Goal: Task Accomplishment & Management: Manage account settings

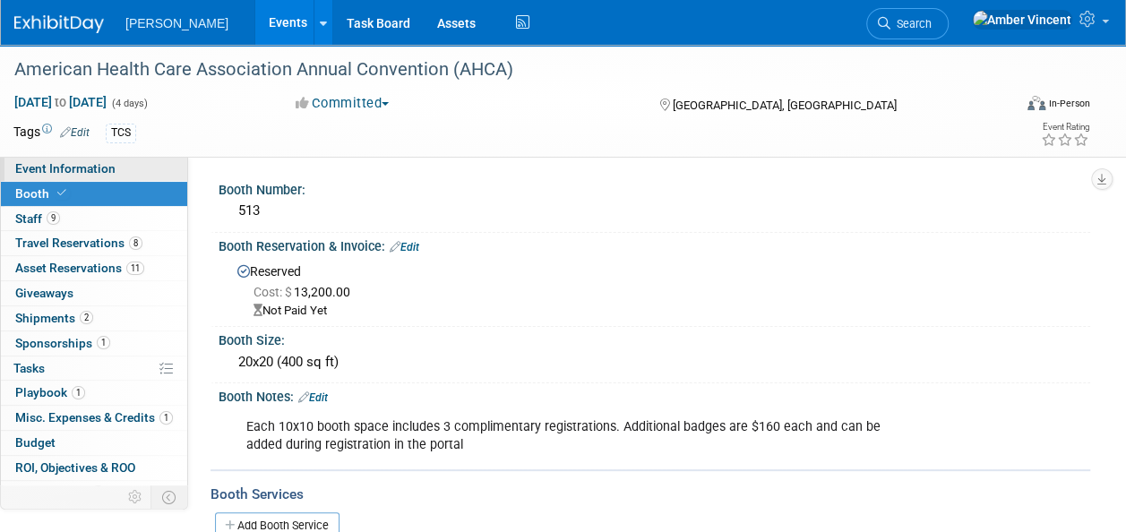
click at [34, 165] on span "Event Information" at bounding box center [65, 168] width 100 height 14
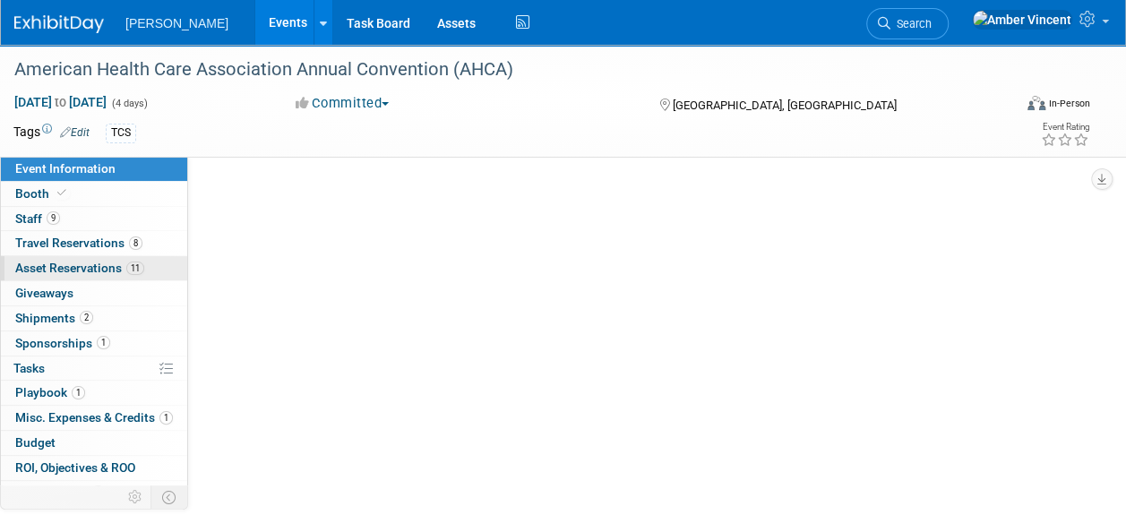
select select "Exhibitor/Sponsor"
select select "No"
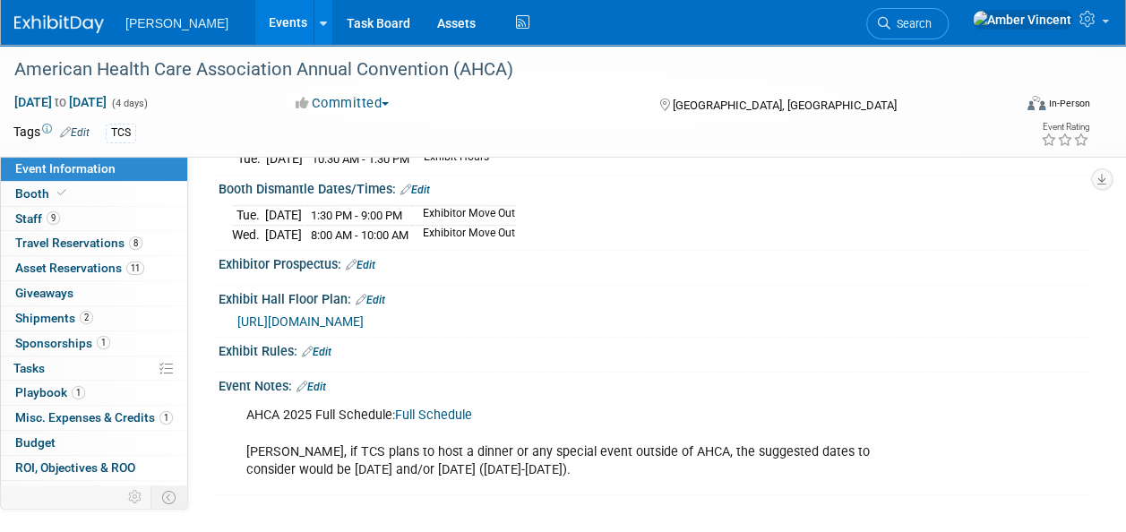
scroll to position [627, 0]
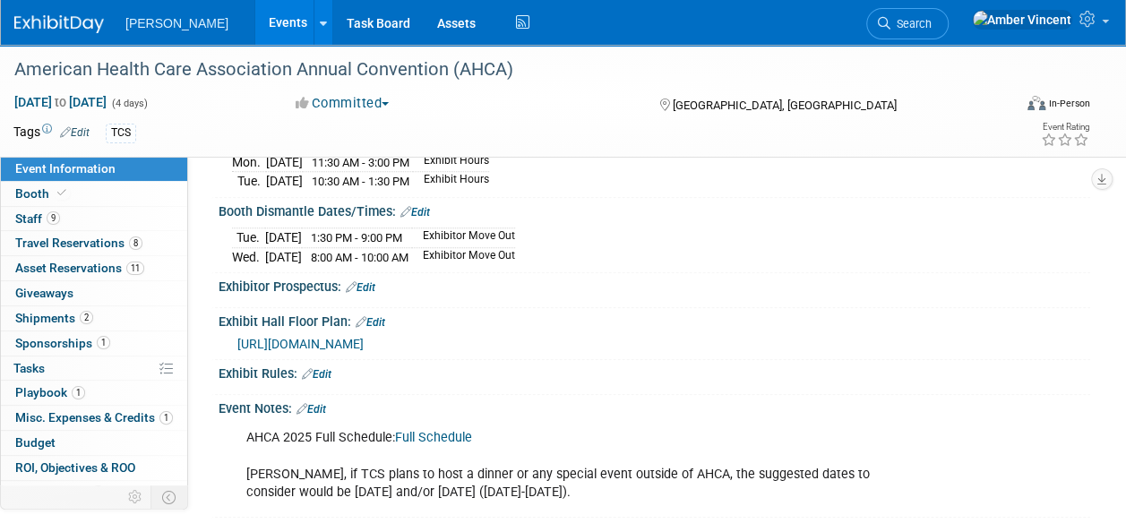
click at [364, 337] on span "[URL][DOMAIN_NAME]" at bounding box center [300, 344] width 126 height 14
click at [949, 29] on link "Search" at bounding box center [907, 23] width 82 height 31
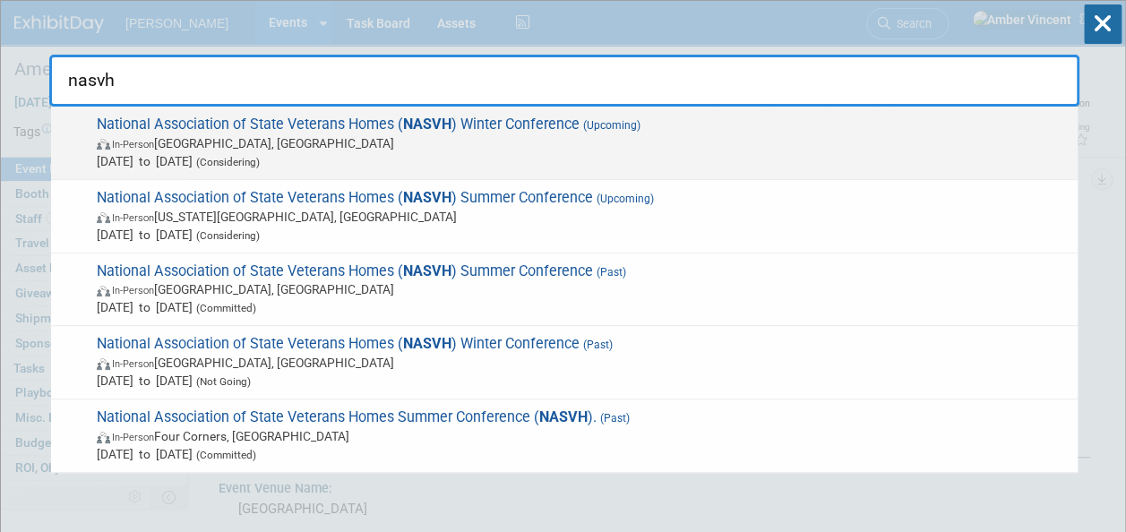
type input "nasvh"
click at [383, 129] on span "National Association of State Veterans Homes ( NASVH ) Winter Conference (Upcom…" at bounding box center [580, 143] width 978 height 55
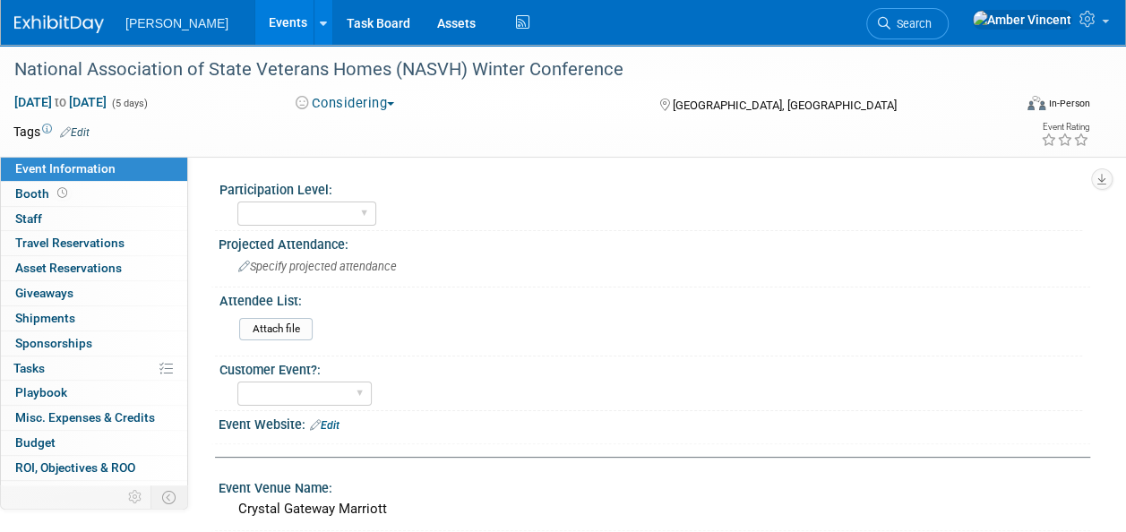
click at [949, 26] on link "Search" at bounding box center [907, 23] width 82 height 31
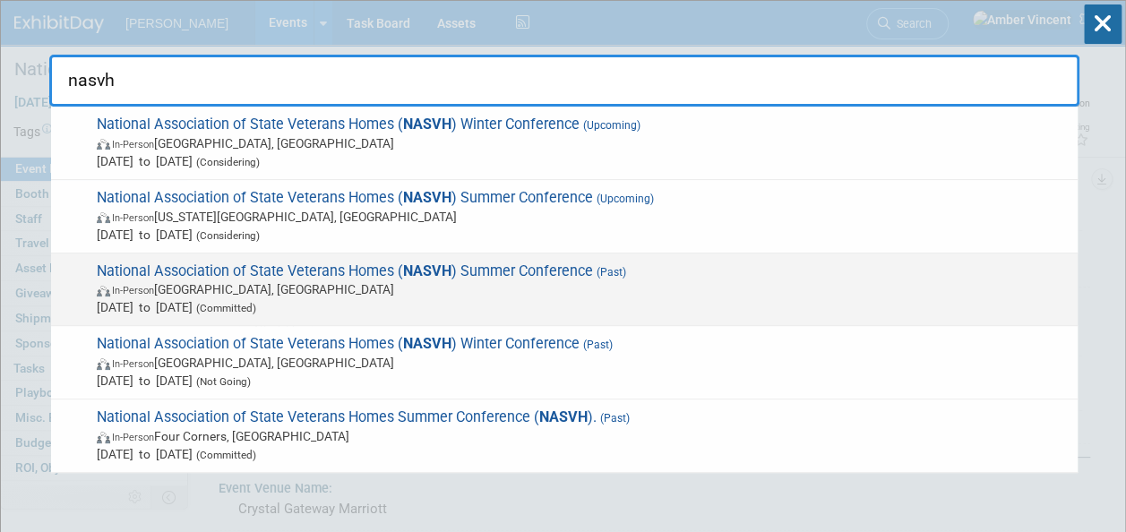
type input "nasvh"
click at [357, 289] on span "In-Person Louisville, KY" at bounding box center [583, 289] width 972 height 18
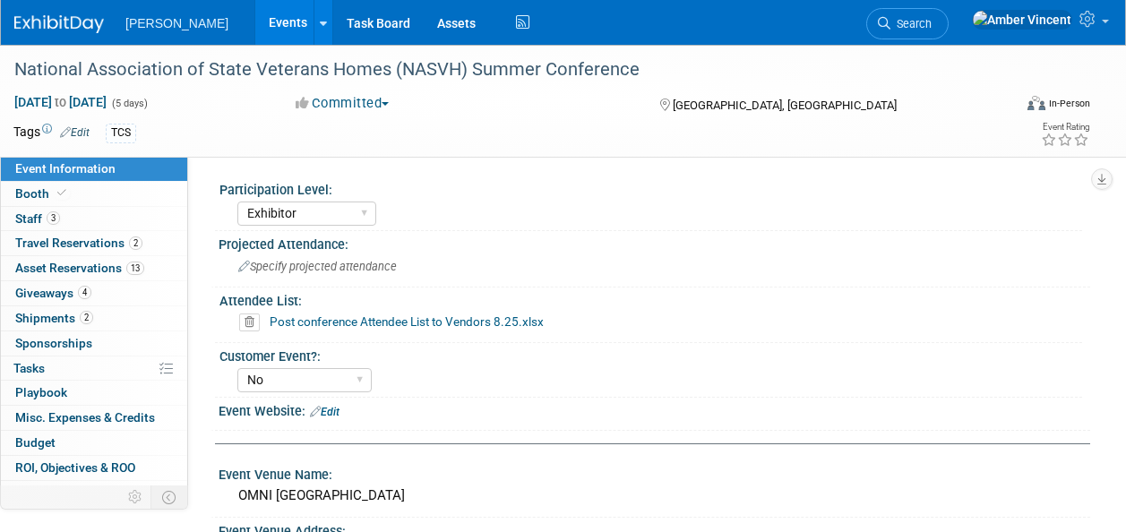
select select "Exhibitor"
select select "No"
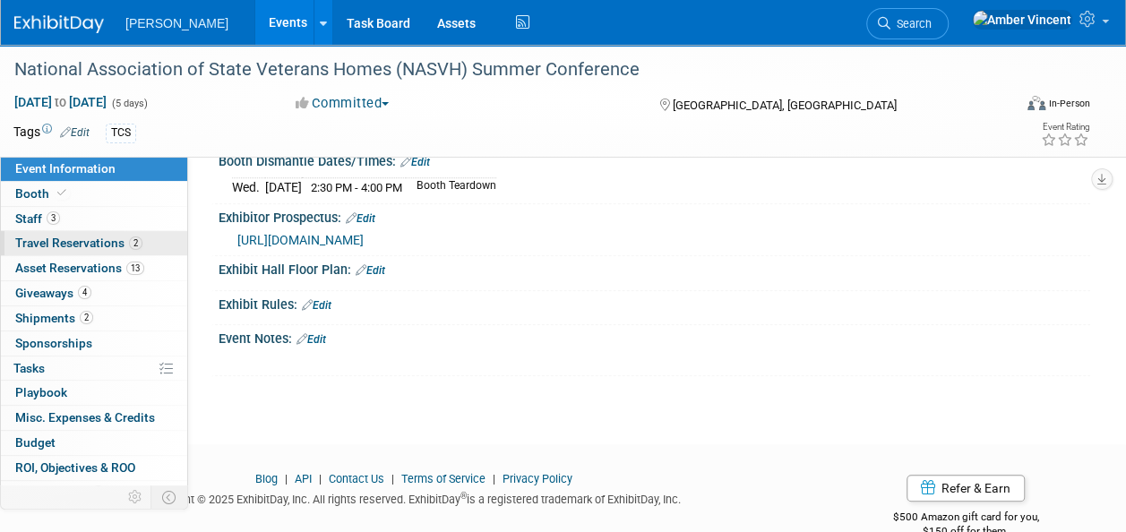
scroll to position [627, 0]
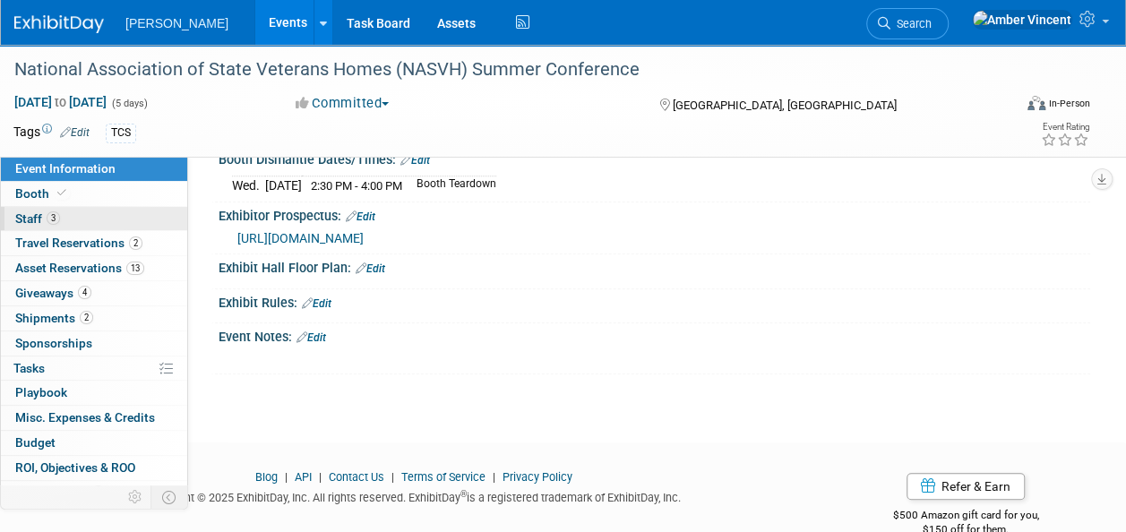
click at [113, 227] on link "3 Staff 3" at bounding box center [94, 219] width 186 height 24
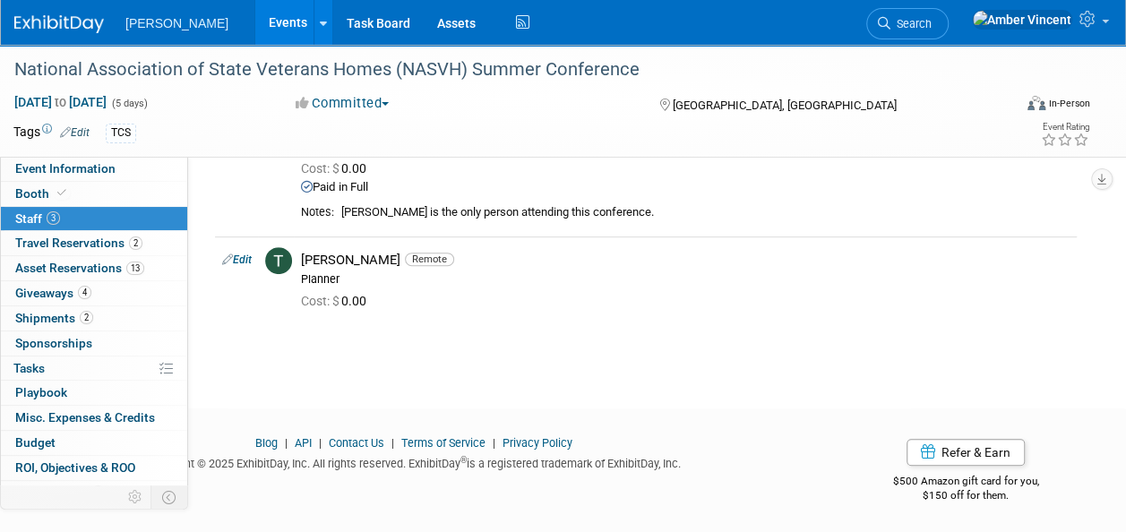
scroll to position [161, 0]
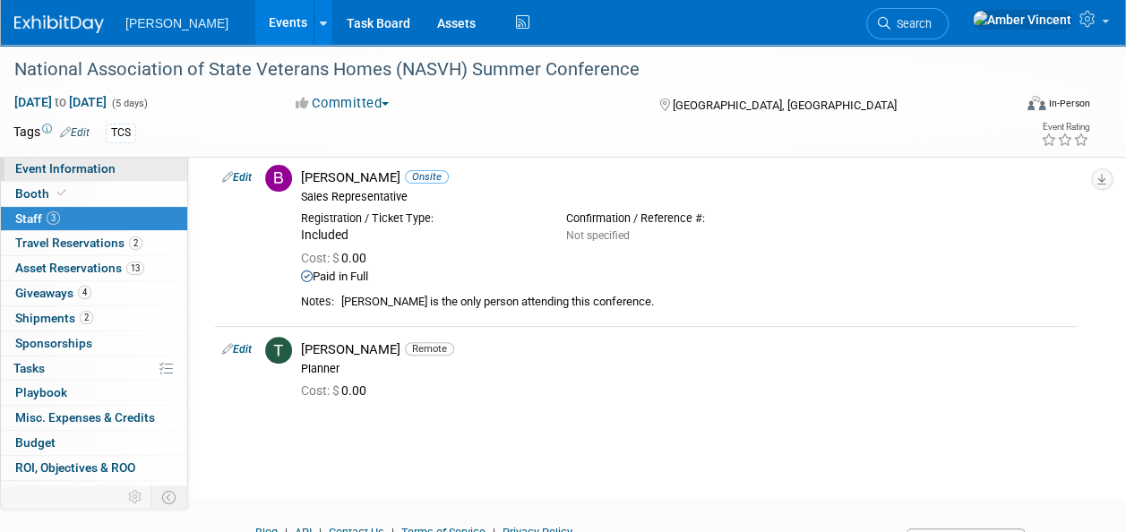
click at [68, 170] on span "Event Information" at bounding box center [65, 168] width 100 height 14
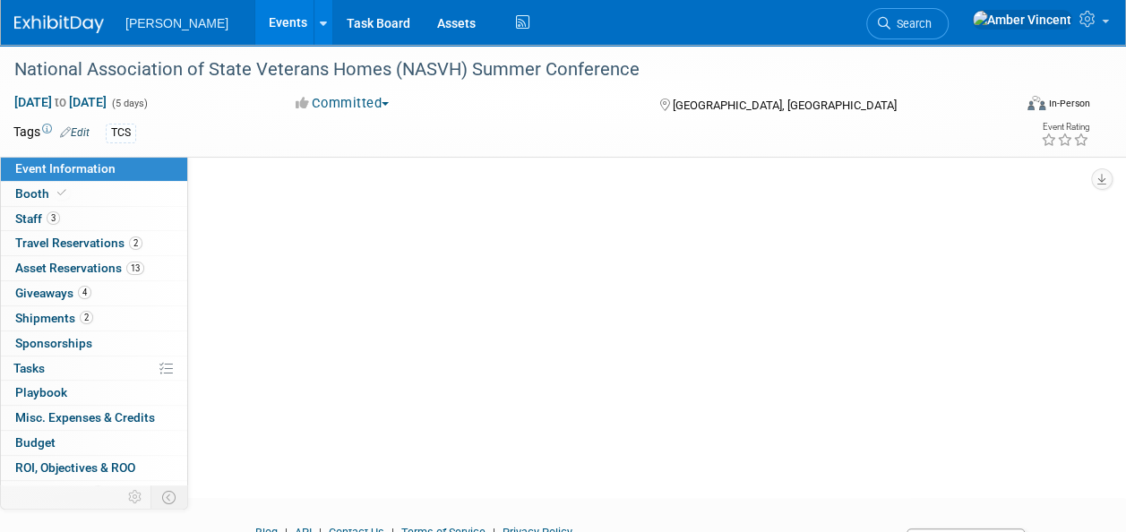
scroll to position [0, 0]
select select "Exhibitor"
select select "No"
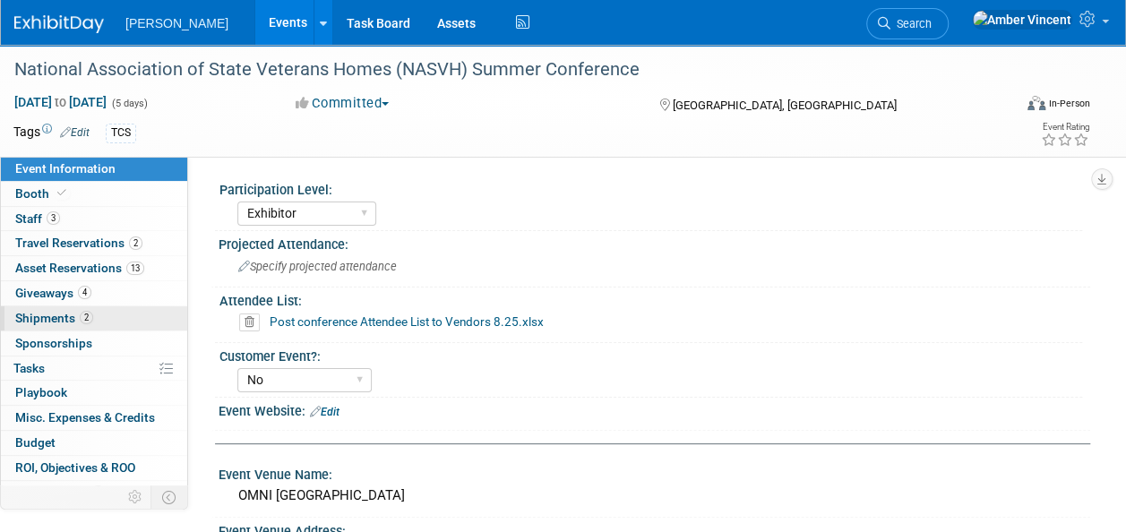
click at [106, 315] on link "2 Shipments 2" at bounding box center [94, 318] width 186 height 24
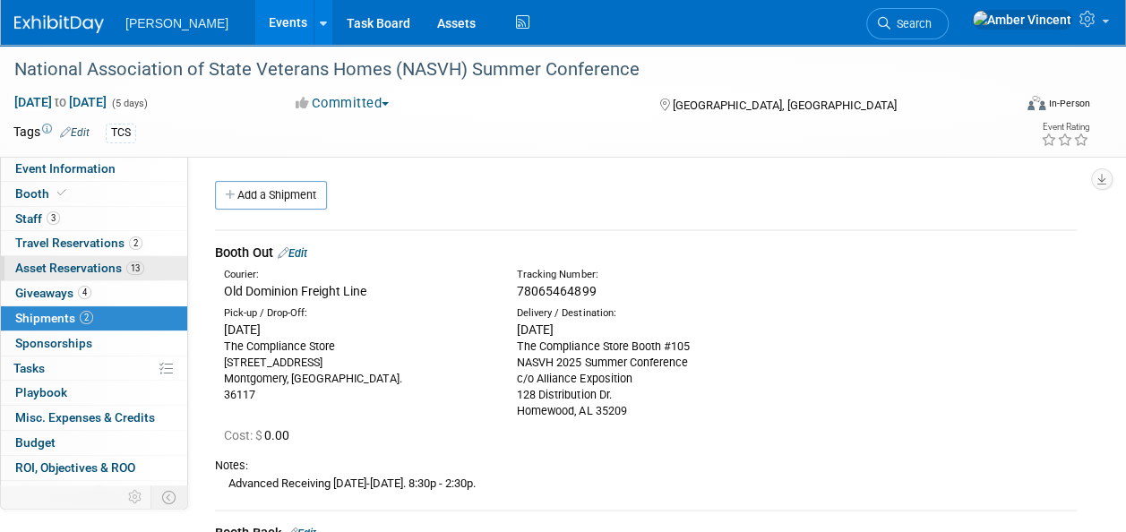
click at [78, 271] on span "Asset Reservations 13" at bounding box center [79, 268] width 129 height 14
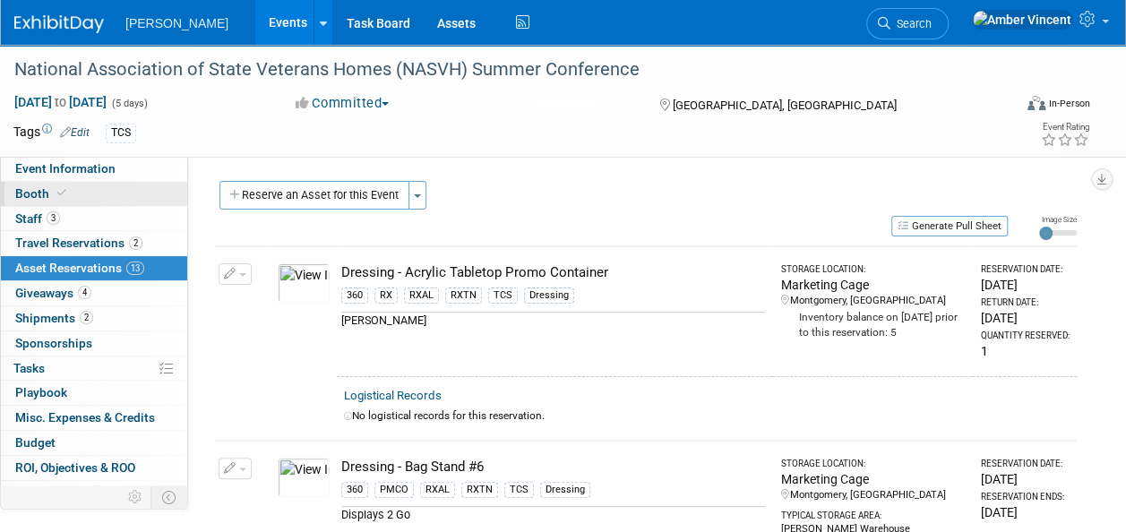
click at [65, 199] on span "Booth" at bounding box center [42, 193] width 55 height 14
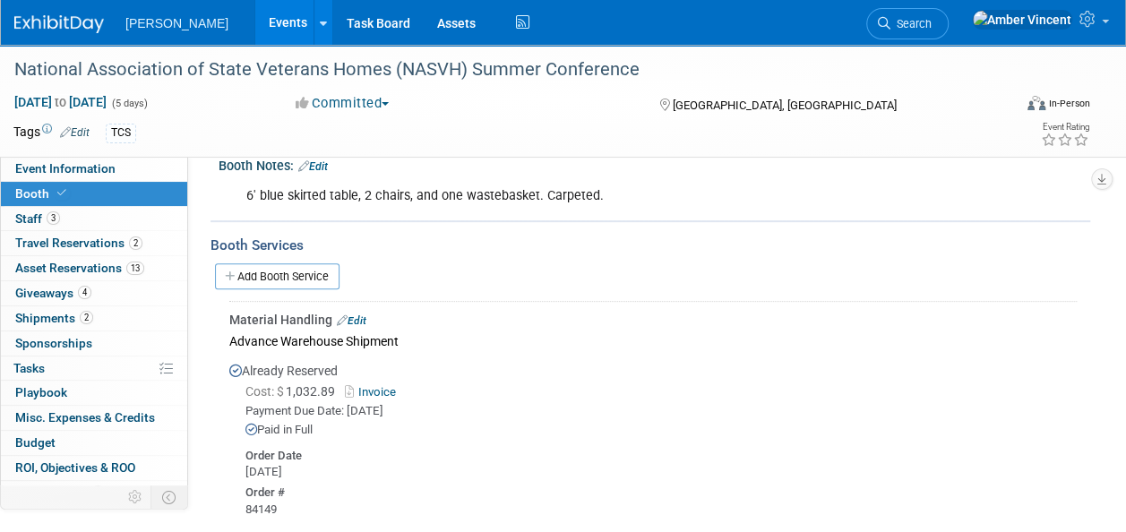
scroll to position [269, 0]
click at [382, 387] on link "Invoice" at bounding box center [374, 393] width 58 height 13
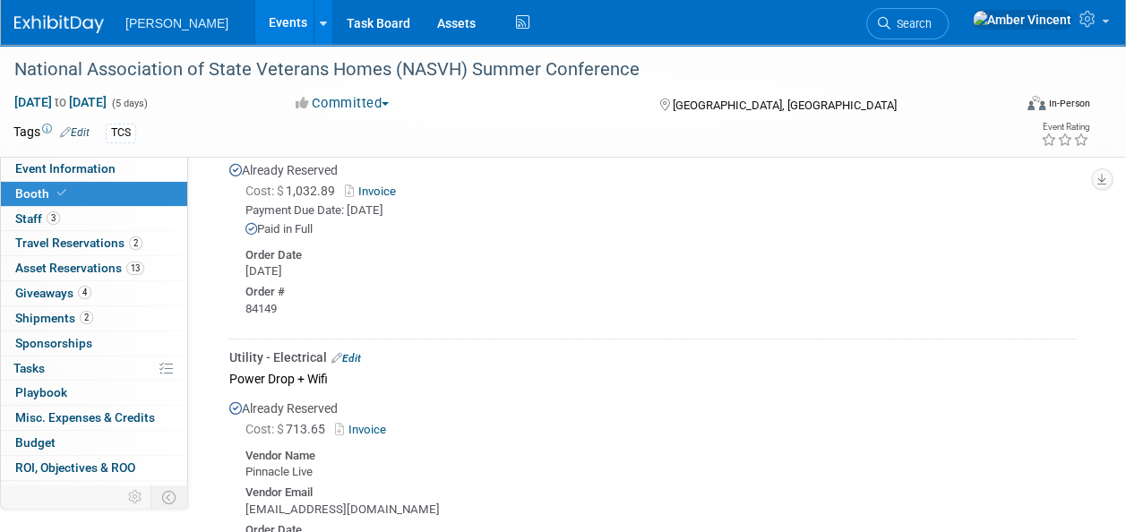
scroll to position [380, 0]
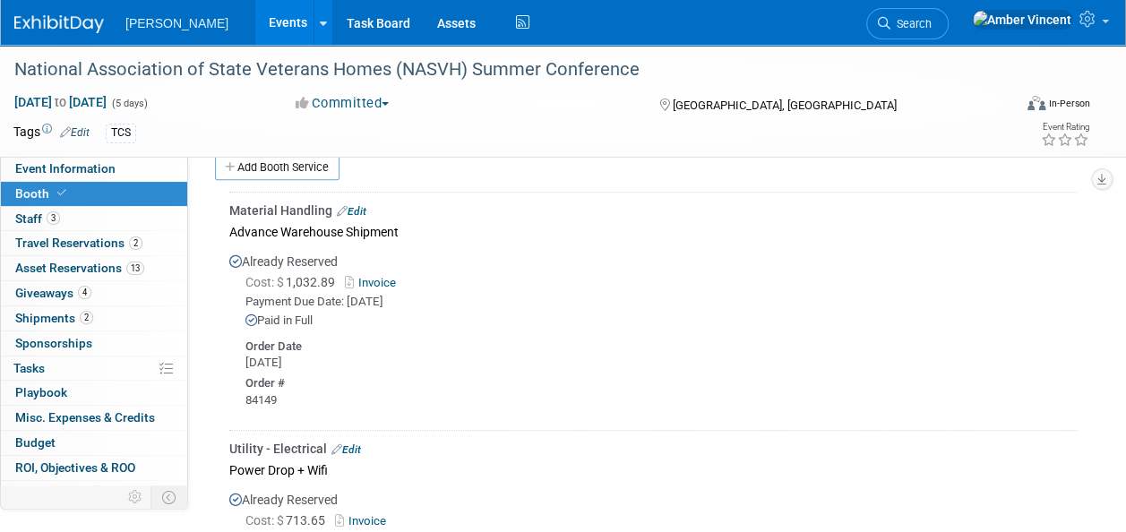
click at [373, 276] on link "Invoice" at bounding box center [374, 282] width 58 height 13
click at [932, 28] on span "Search" at bounding box center [911, 23] width 41 height 13
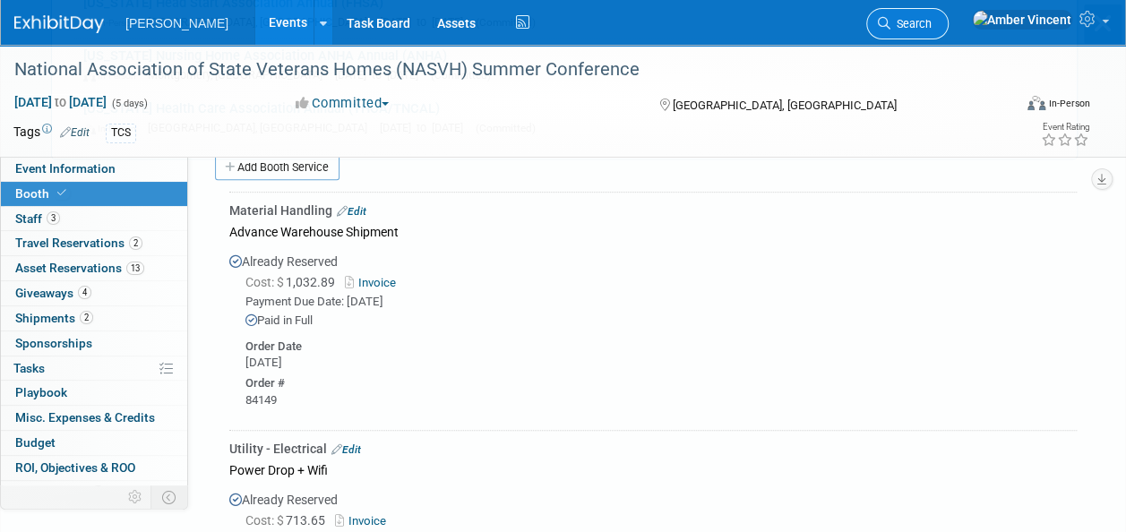
scroll to position [0, 0]
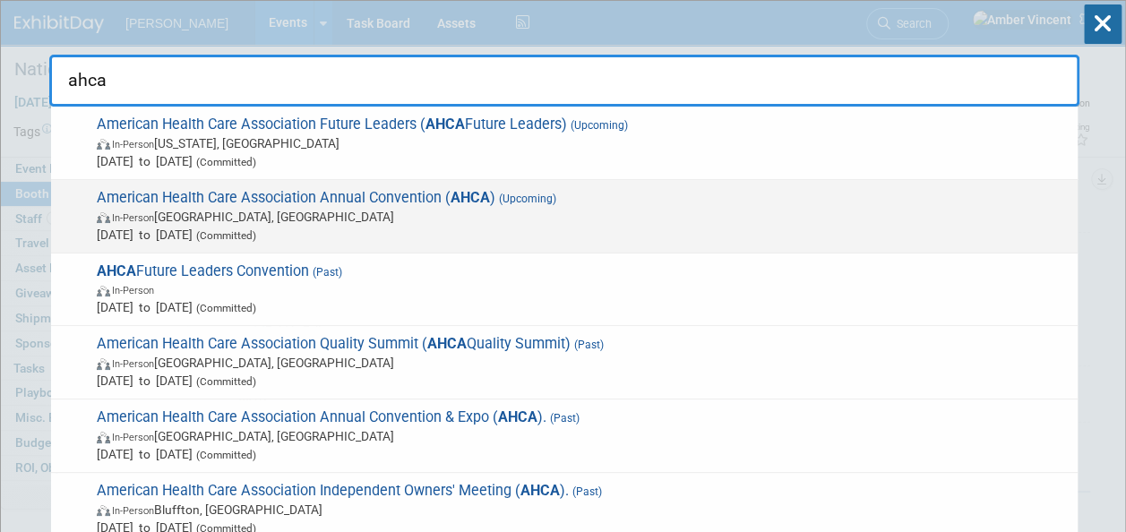
type input "ahca"
click at [469, 213] on span "In-Person Las Vegas, NV" at bounding box center [583, 217] width 972 height 18
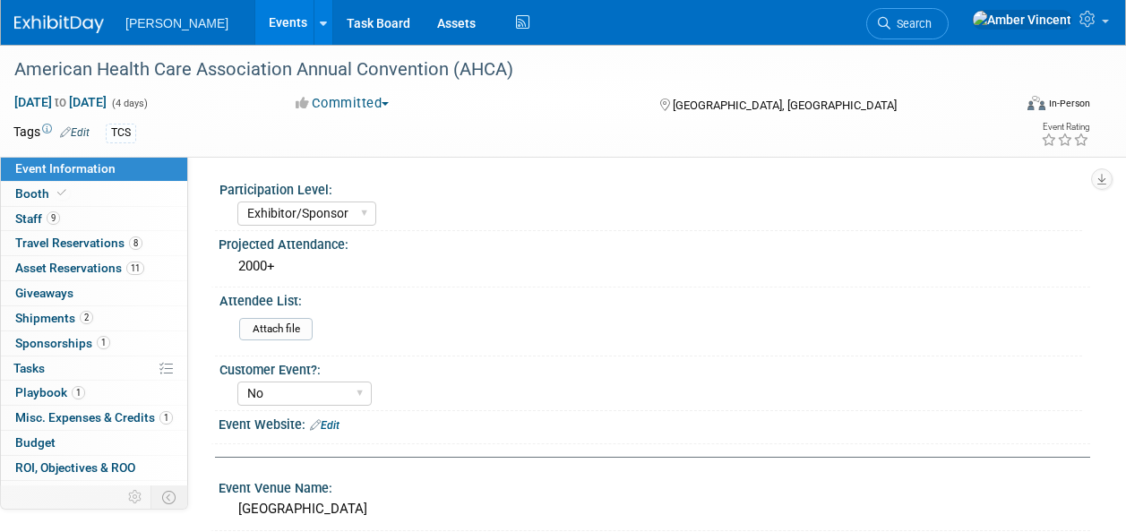
select select "Exhibitor/Sponsor"
select select "No"
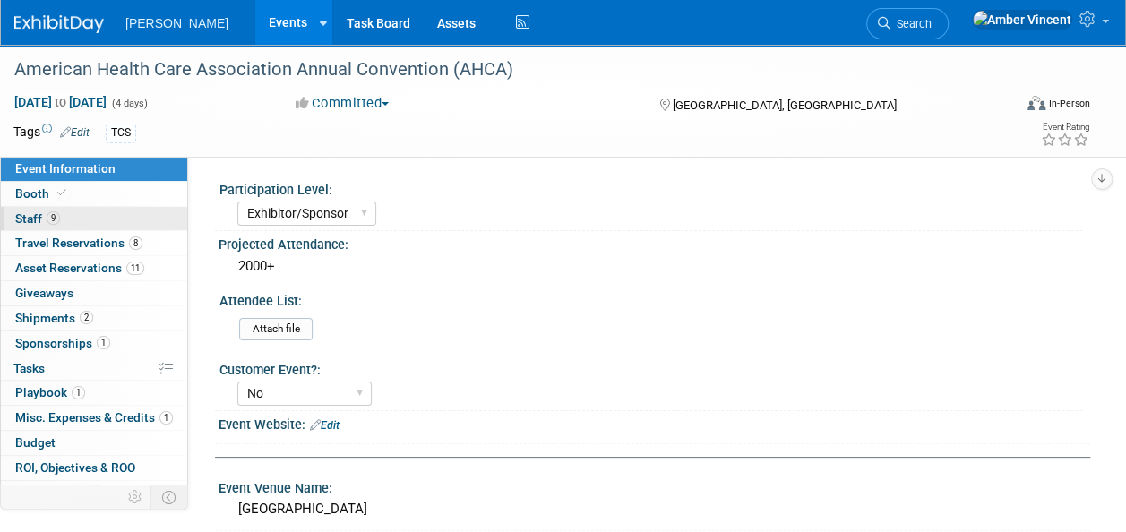
click at [63, 219] on link "9 Staff 9" at bounding box center [94, 219] width 186 height 24
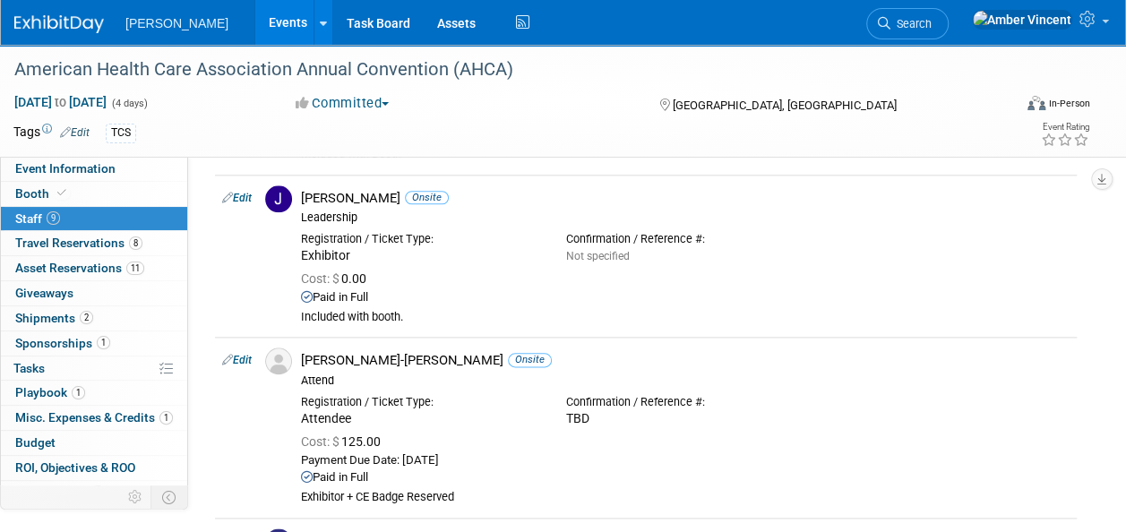
scroll to position [986, 0]
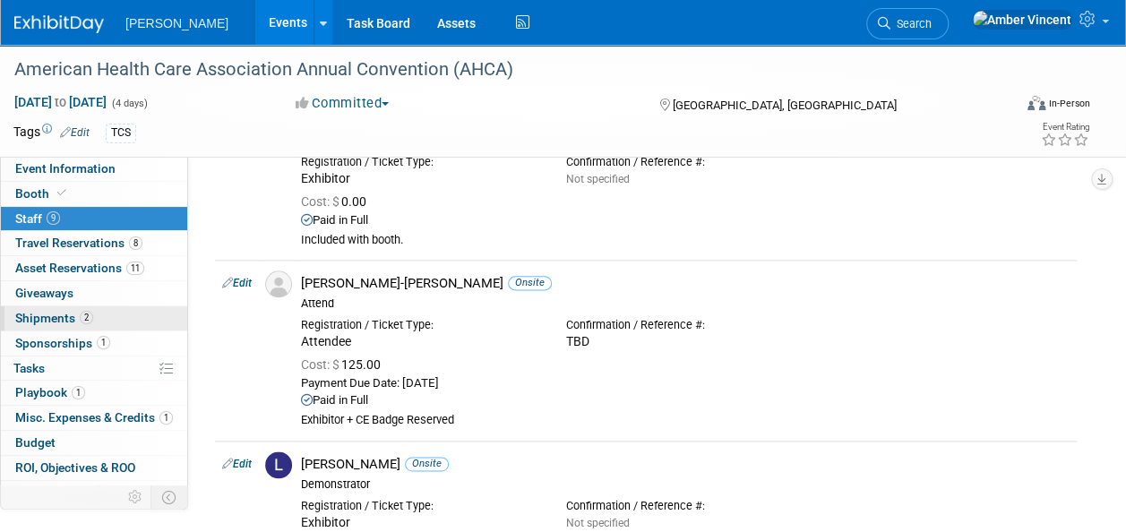
click at [60, 318] on span "Shipments 2" at bounding box center [54, 318] width 78 height 14
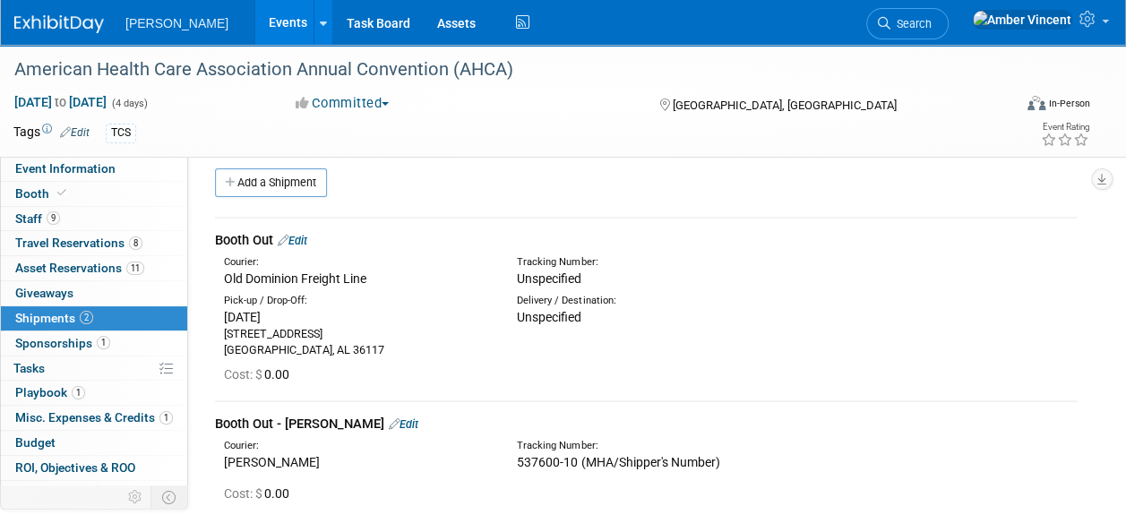
scroll to position [0, 0]
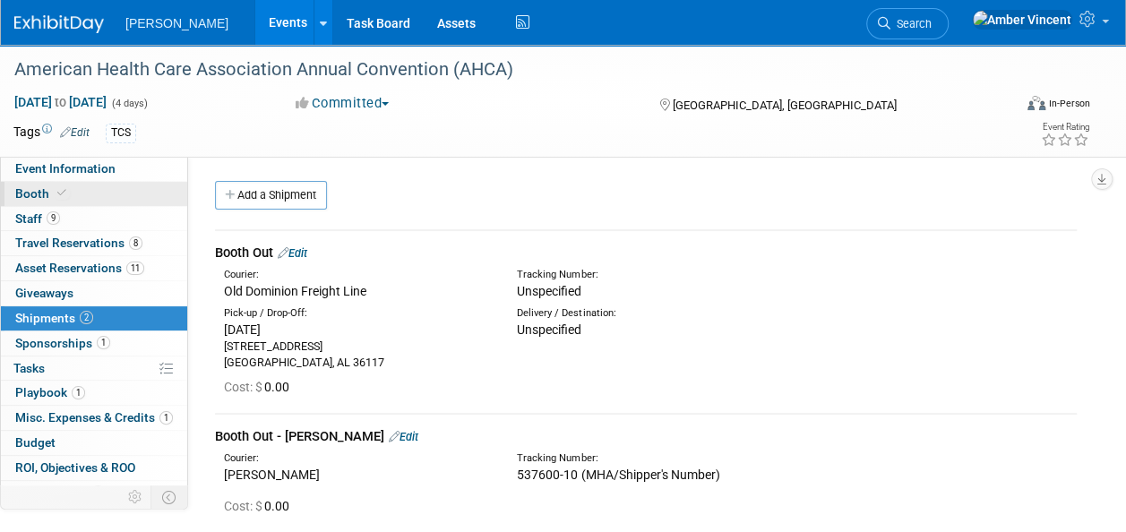
click at [64, 201] on link "Booth" at bounding box center [94, 194] width 186 height 24
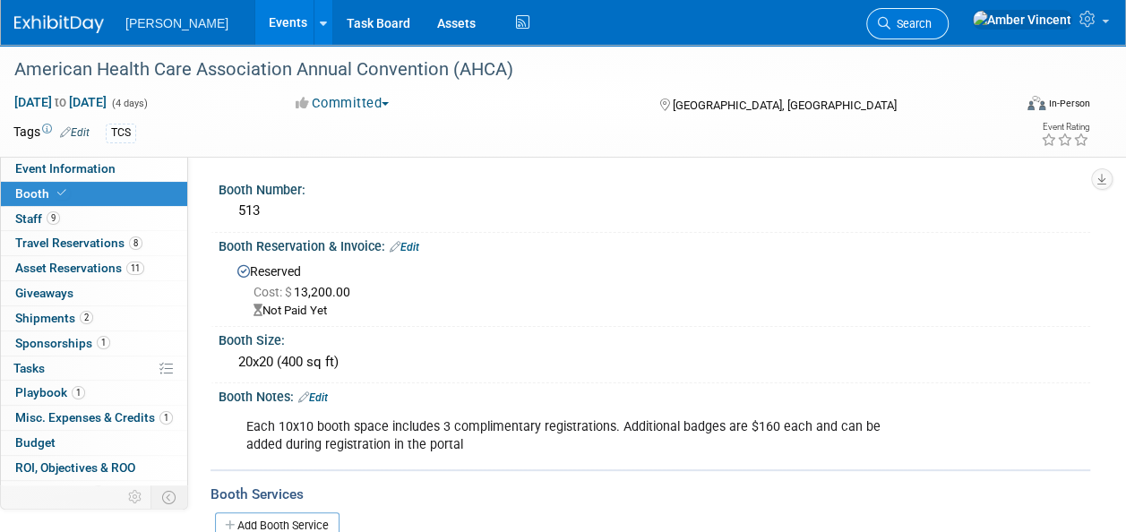
click at [932, 28] on span "Search" at bounding box center [911, 23] width 41 height 13
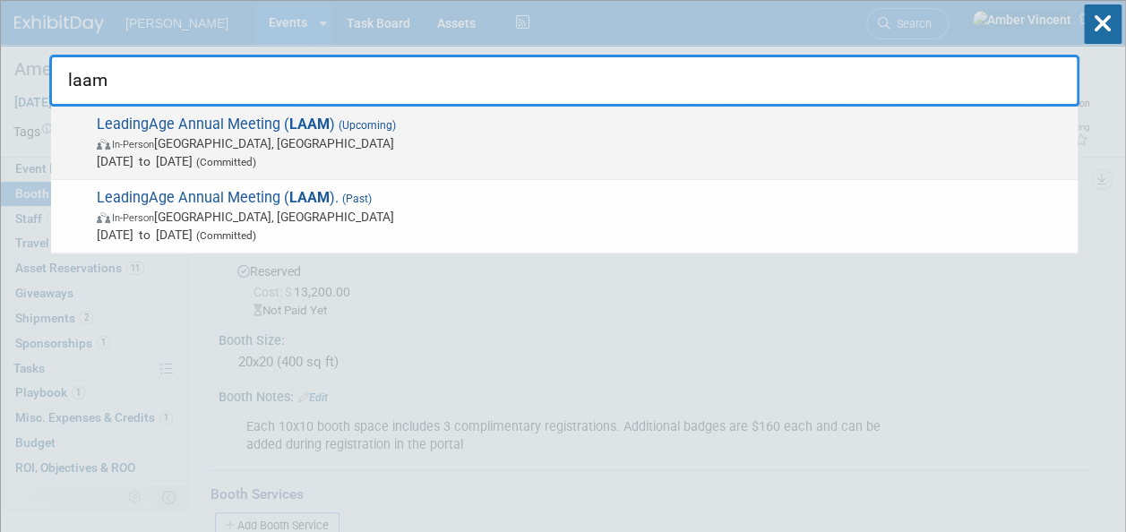
type input "laam"
click at [644, 164] on span "Nov 2, 2025 to Nov 5, 2025 (Committed)" at bounding box center [583, 161] width 972 height 18
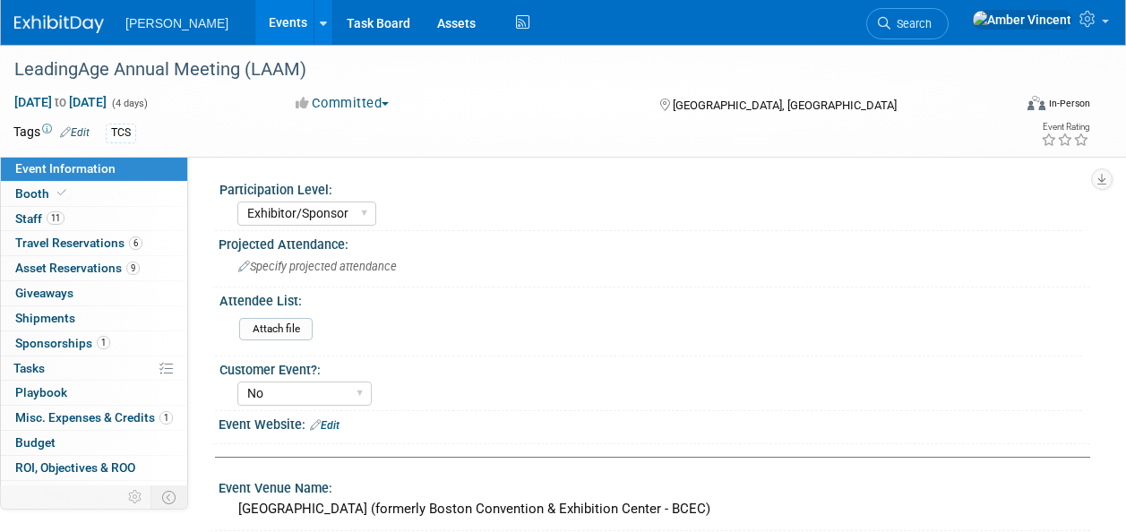
select select "Exhibitor/Sponsor"
select select "No"
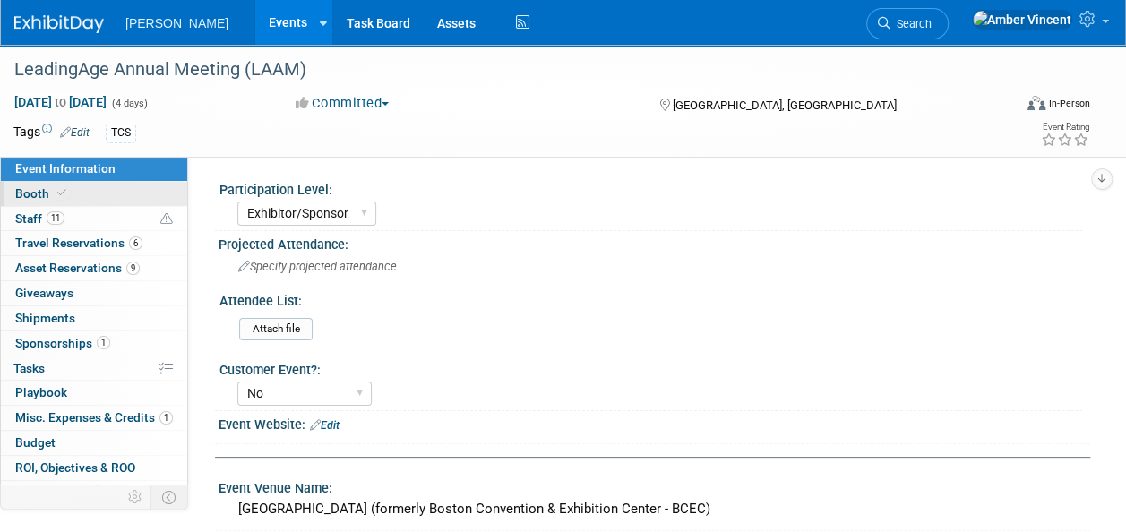
click at [59, 194] on icon at bounding box center [61, 193] width 9 height 10
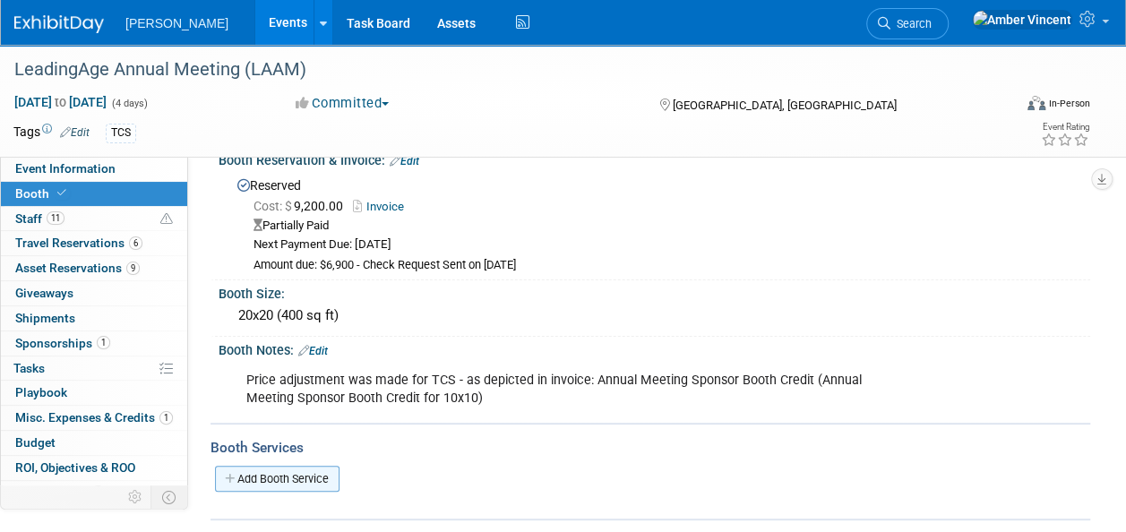
scroll to position [265, 0]
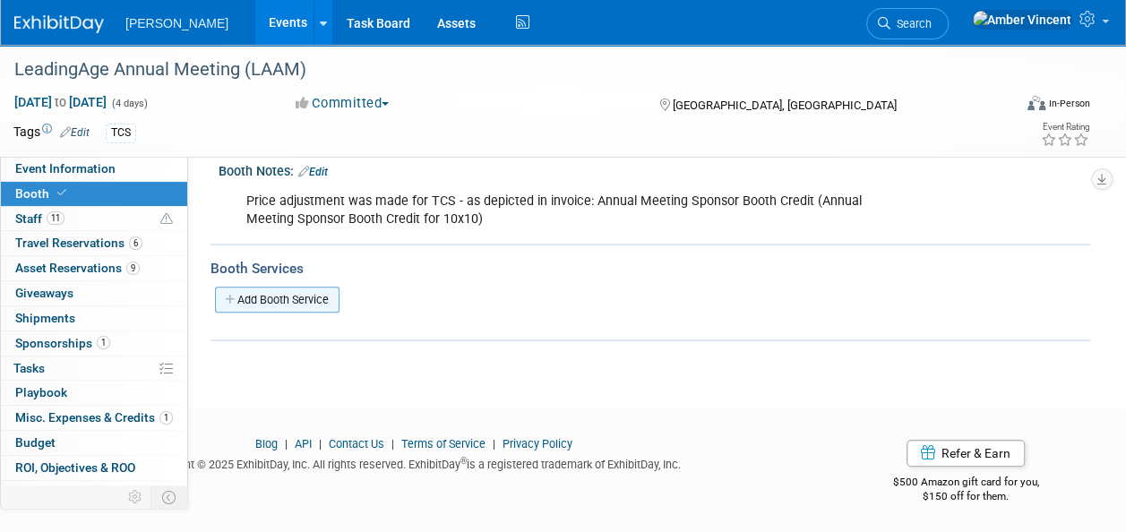
click at [307, 288] on link "Add Booth Service" at bounding box center [277, 300] width 125 height 26
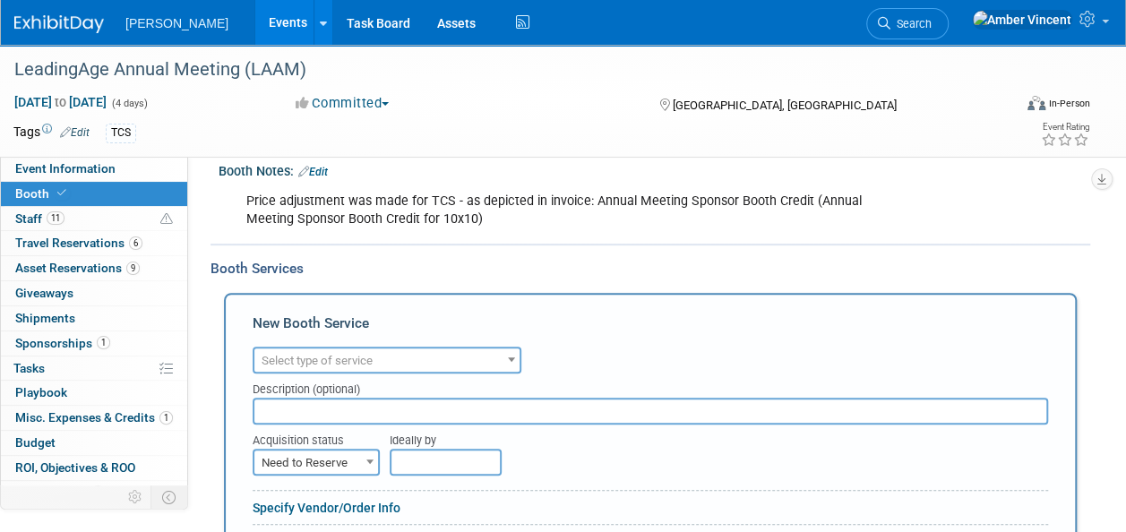
scroll to position [0, 0]
click at [321, 356] on span "Select type of service" at bounding box center [317, 360] width 111 height 13
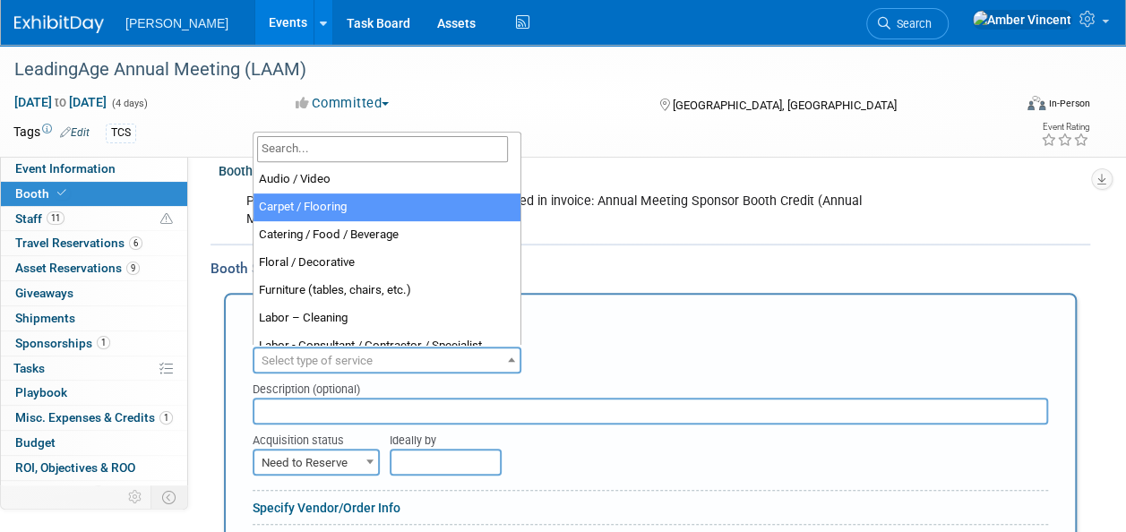
select select "4"
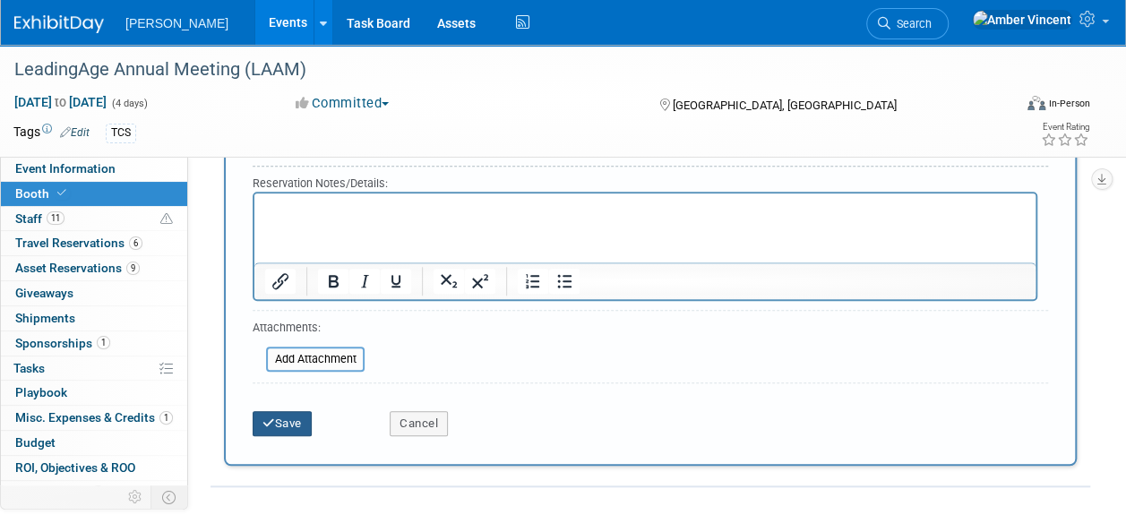
click at [305, 418] on button "Save" at bounding box center [282, 423] width 59 height 25
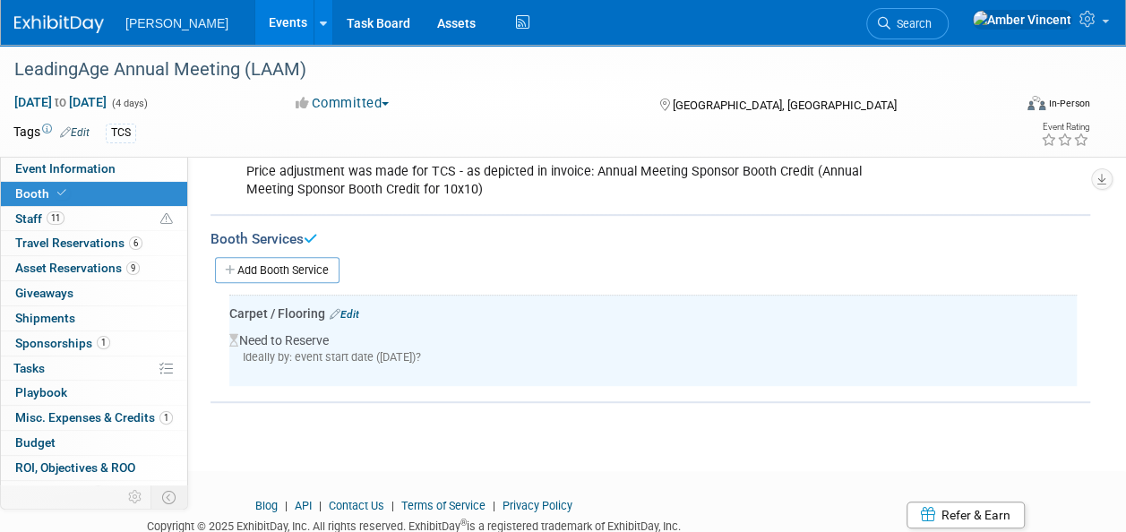
scroll to position [267, 0]
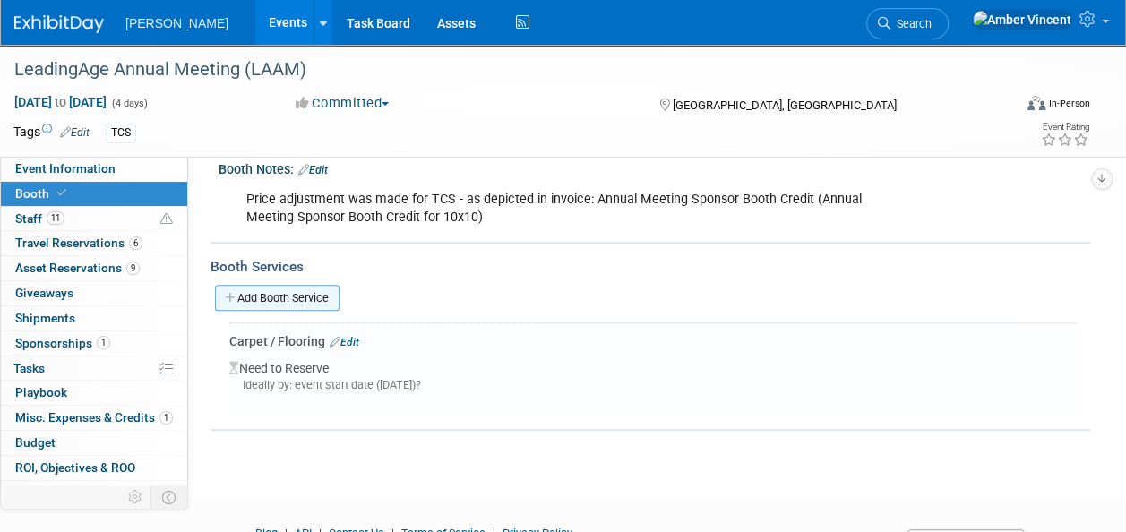
click at [318, 300] on link "Add Booth Service" at bounding box center [277, 298] width 125 height 26
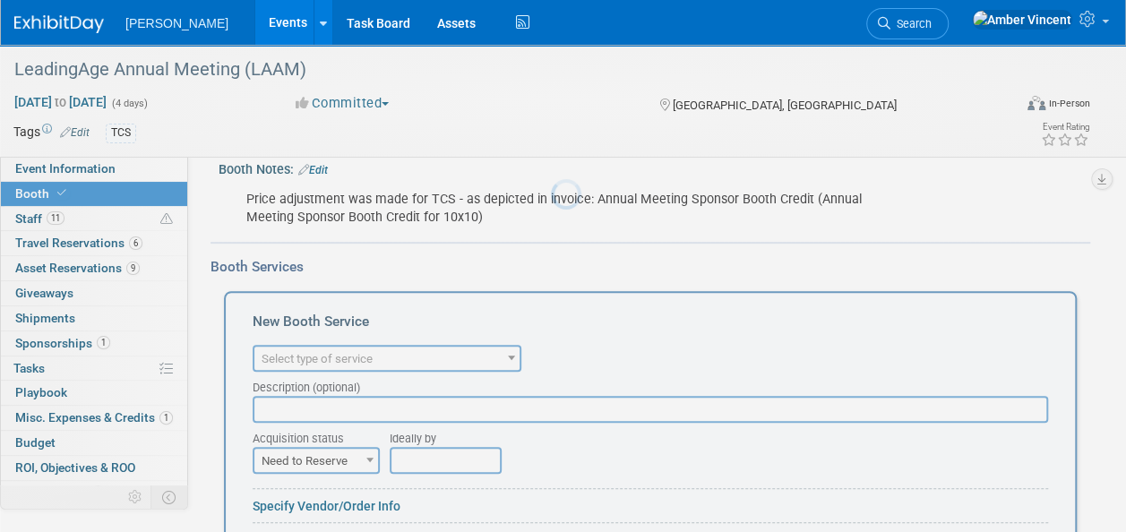
scroll to position [0, 0]
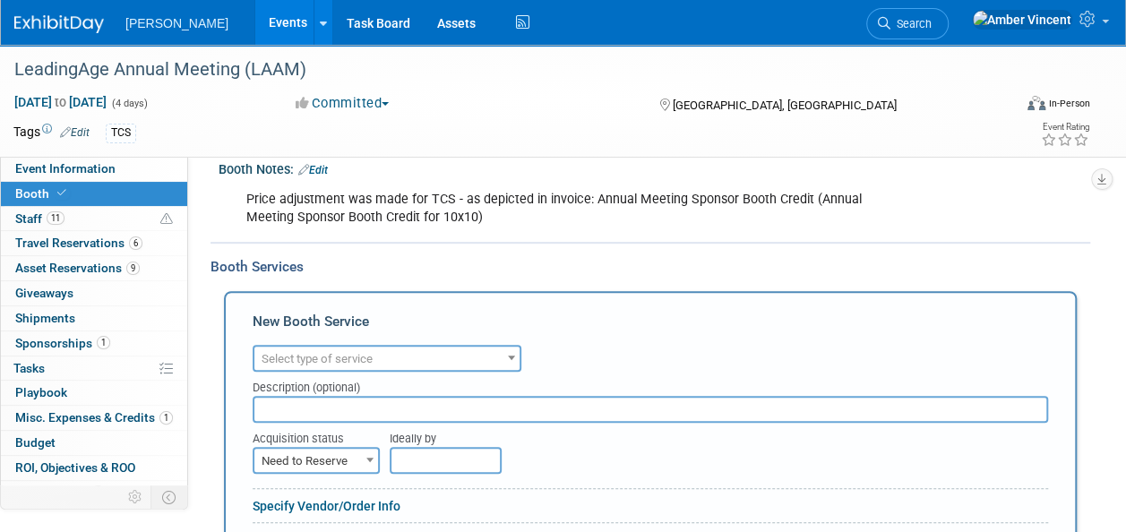
click at [328, 365] on span "Select type of service" at bounding box center [386, 359] width 265 height 25
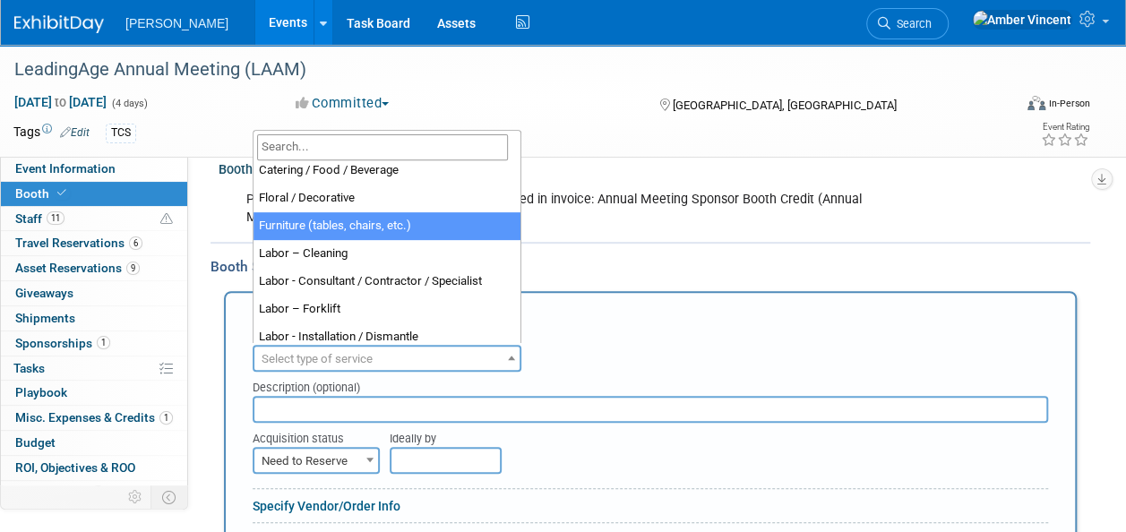
scroll to position [90, 0]
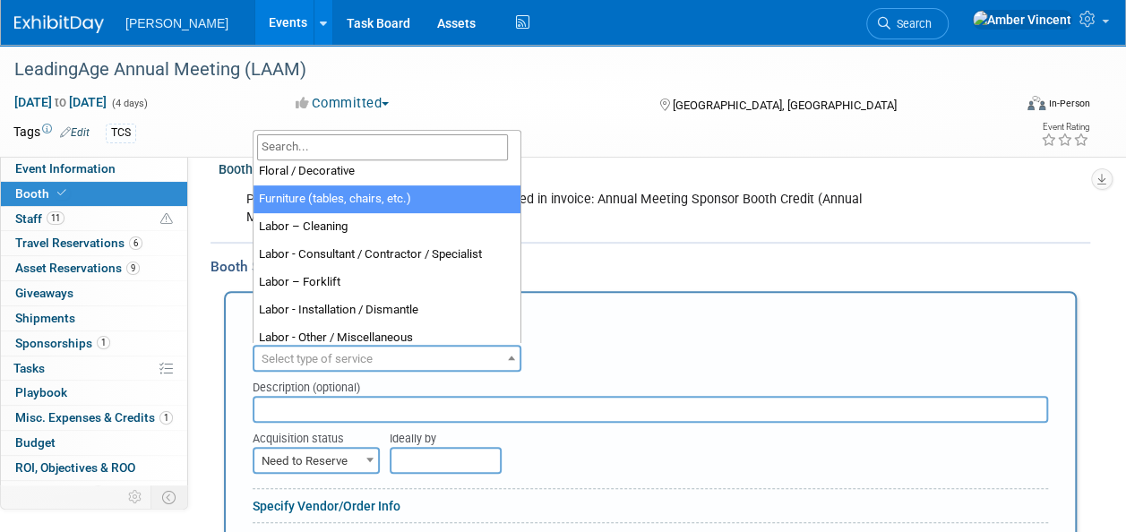
select select "6"
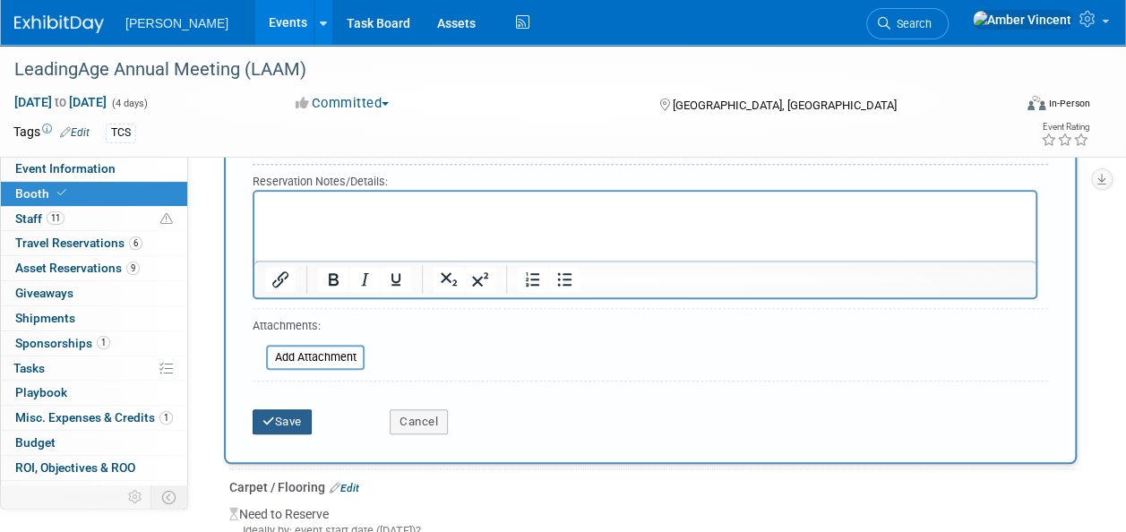
click at [305, 411] on button "Save" at bounding box center [282, 421] width 59 height 25
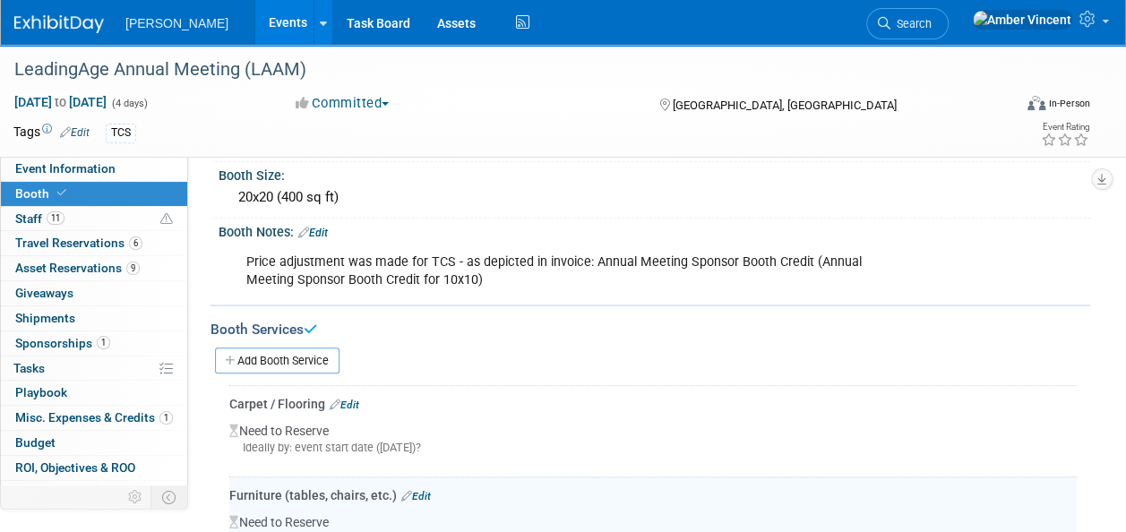
scroll to position [269, 0]
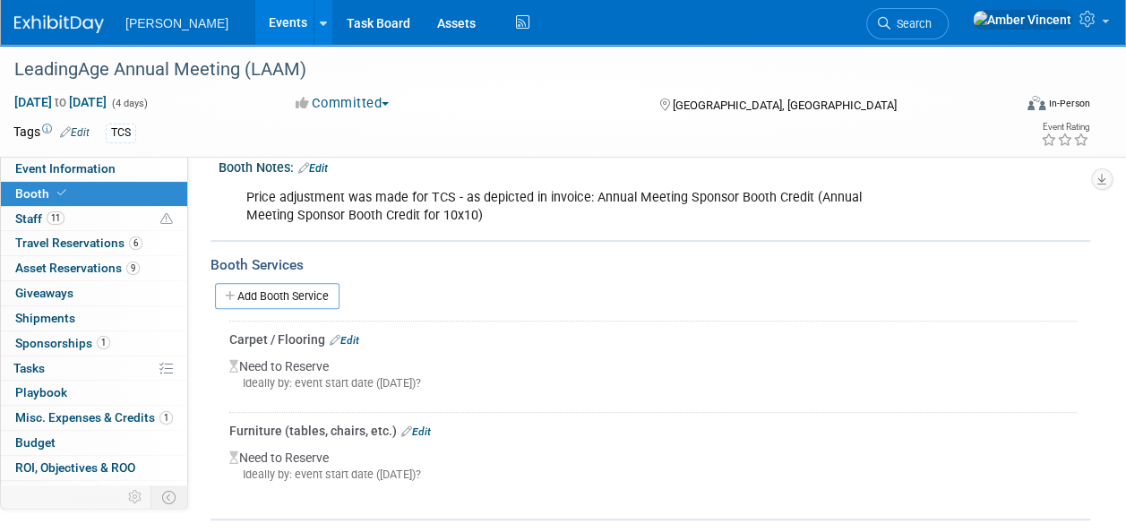
click at [283, 287] on link "Add Booth Service" at bounding box center [277, 296] width 125 height 26
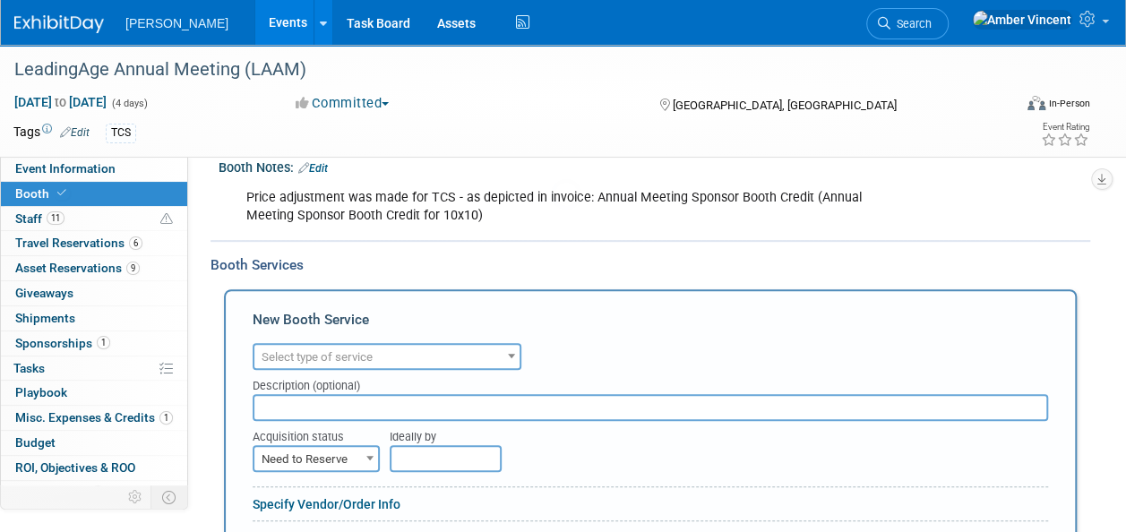
scroll to position [0, 0]
click at [333, 359] on span "Select type of service" at bounding box center [317, 356] width 111 height 13
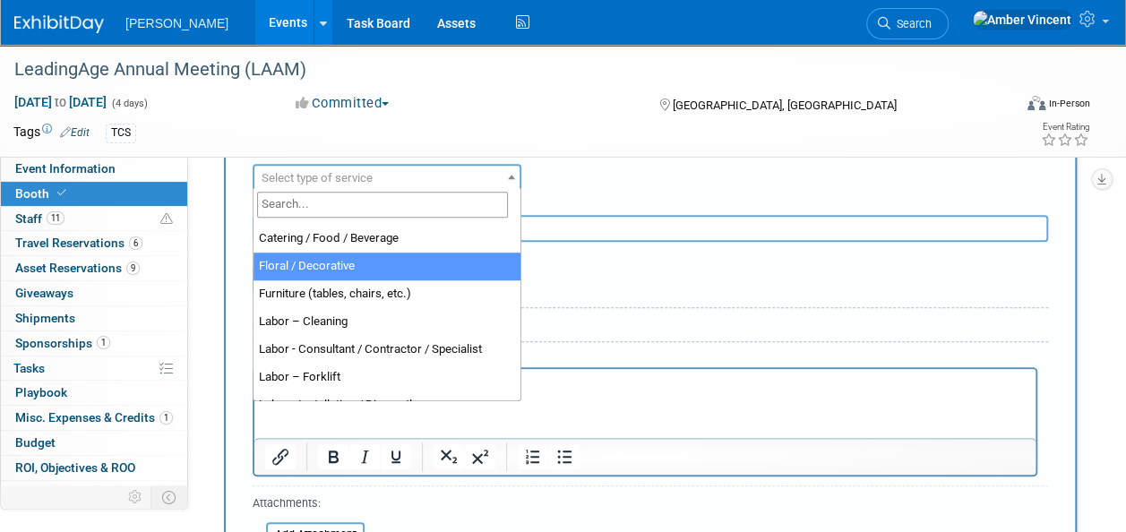
scroll to position [90, 0]
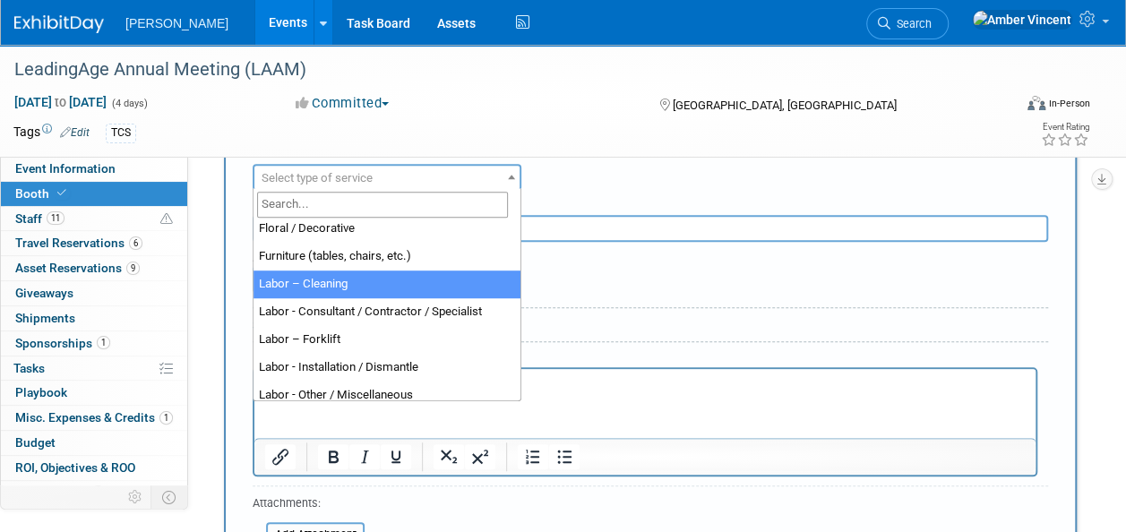
select select "14"
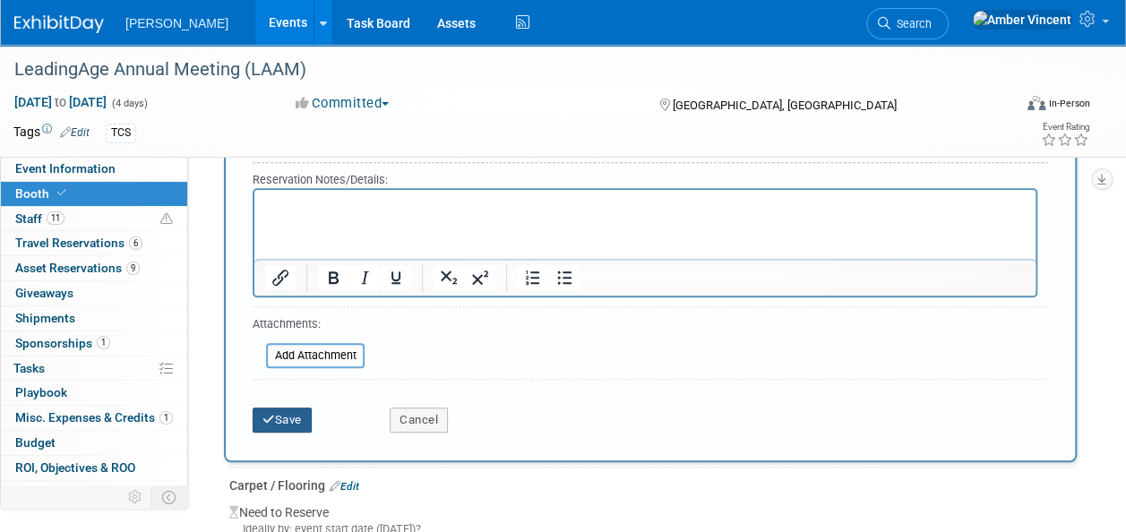
click at [299, 420] on button "Save" at bounding box center [282, 420] width 59 height 25
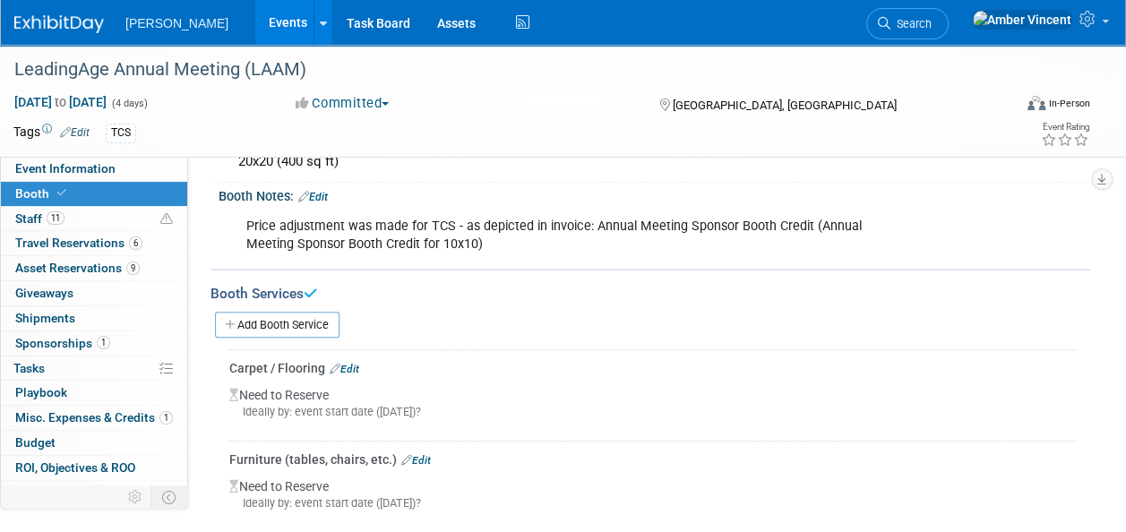
scroll to position [180, 0]
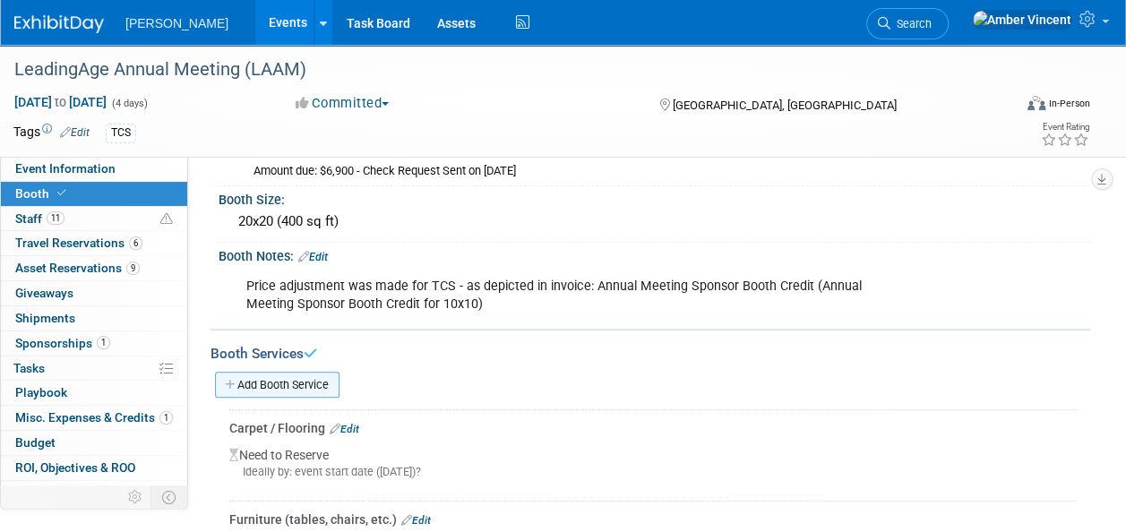
click at [304, 380] on link "Add Booth Service" at bounding box center [277, 385] width 125 height 26
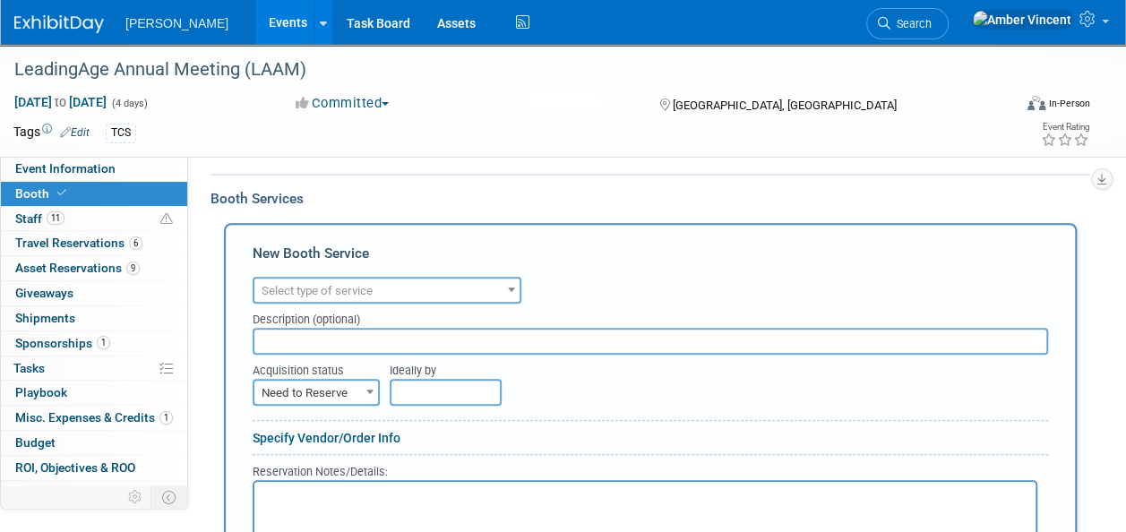
scroll to position [359, 0]
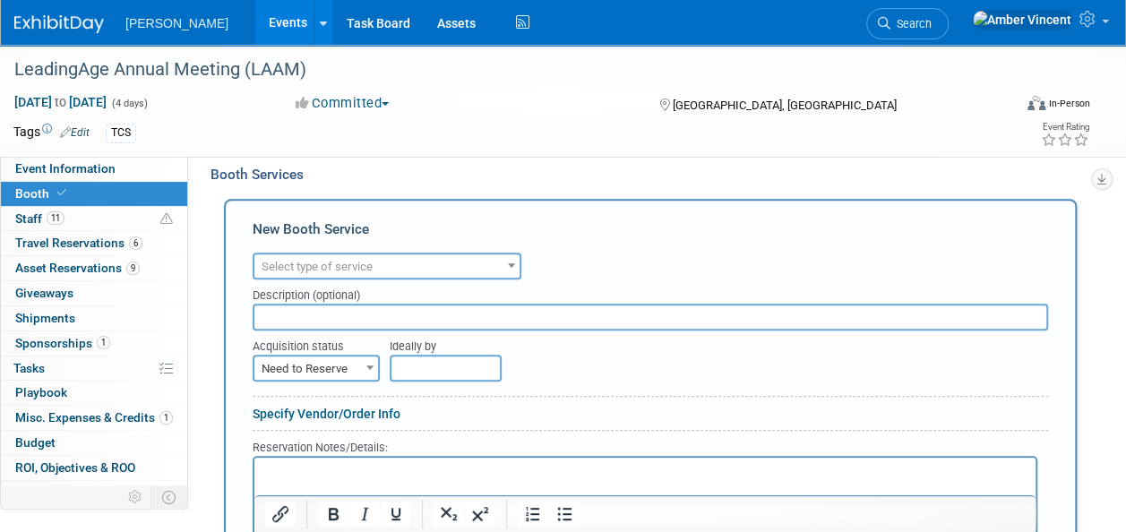
click at [321, 269] on span "Select type of service" at bounding box center [317, 266] width 111 height 13
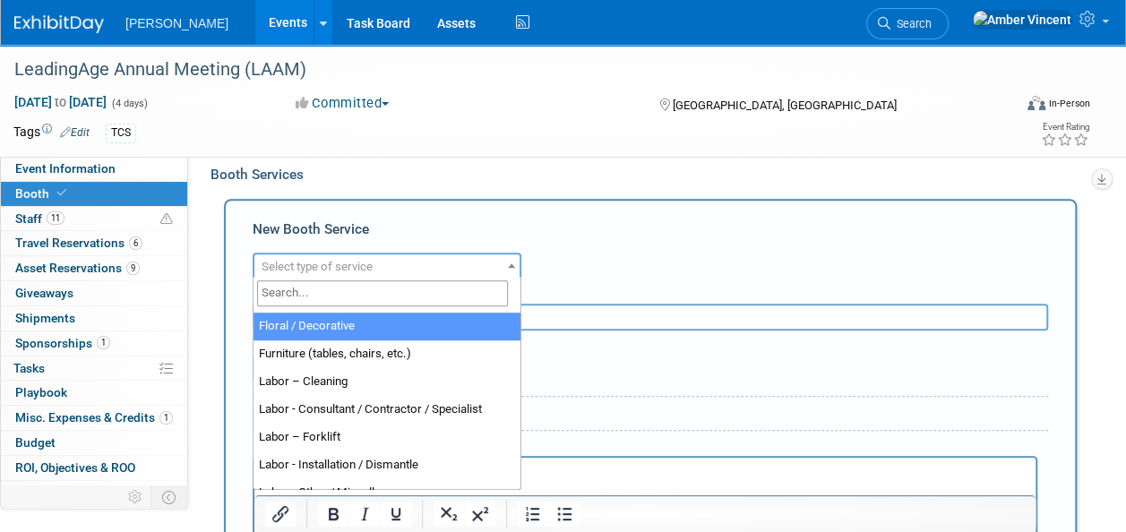
scroll to position [179, 0]
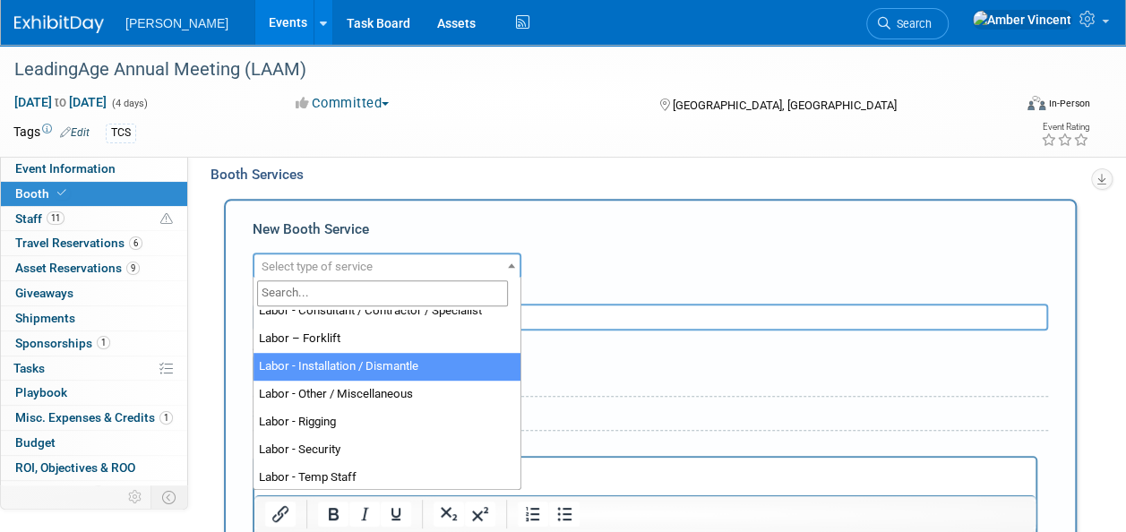
select select "11"
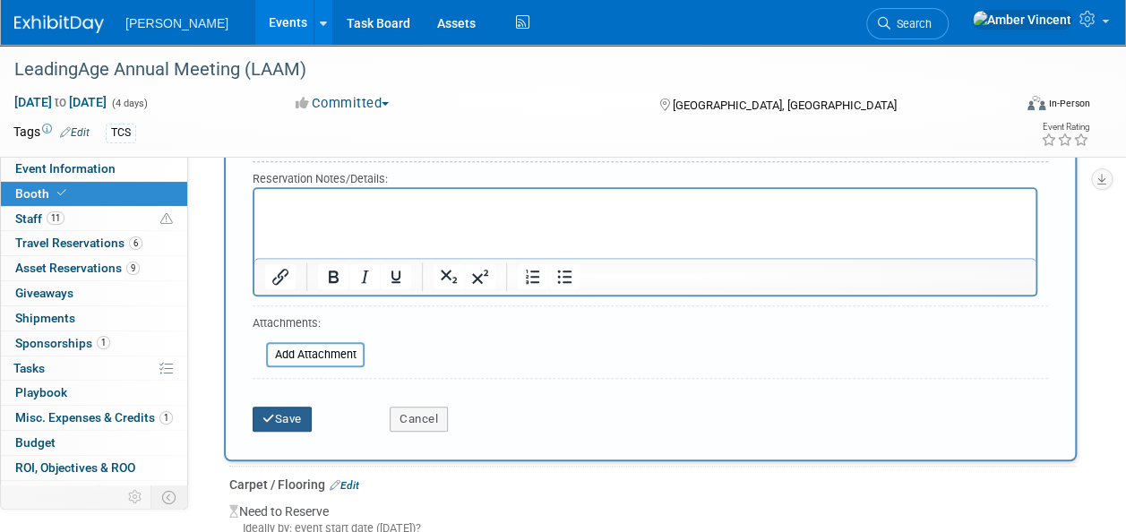
click at [281, 414] on button "Save" at bounding box center [282, 419] width 59 height 25
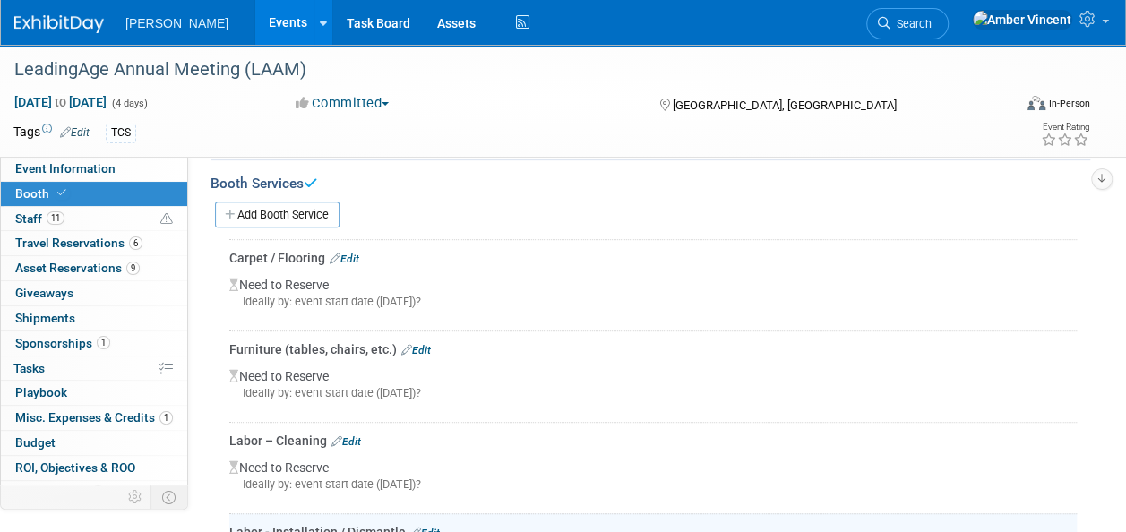
scroll to position [271, 0]
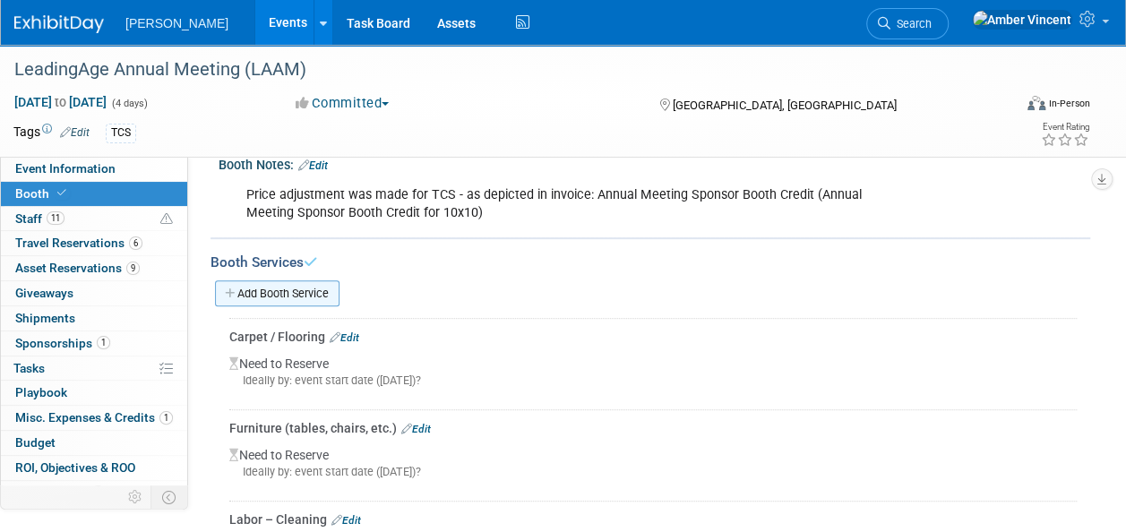
click at [270, 299] on link "Add Booth Service" at bounding box center [277, 293] width 125 height 26
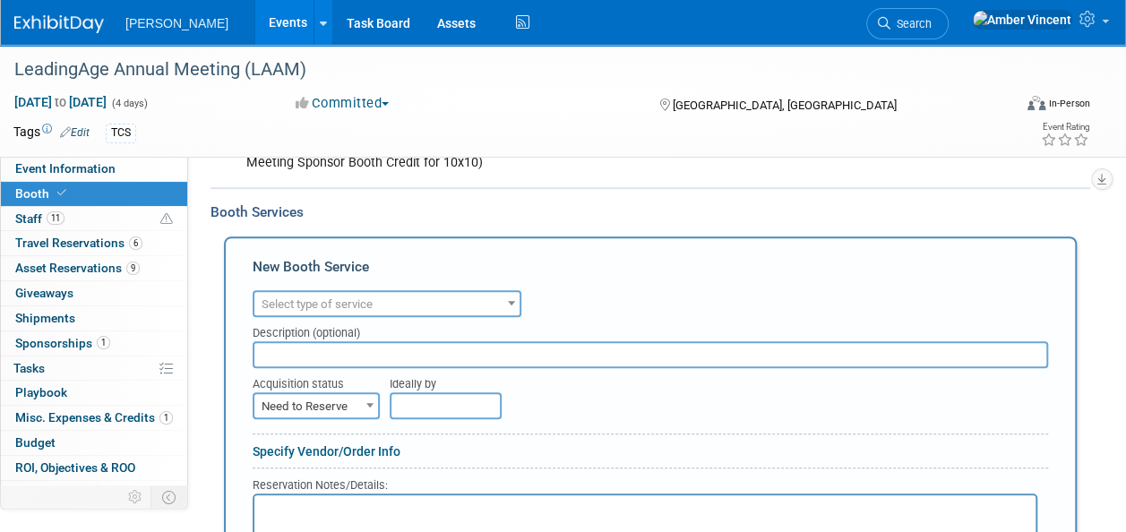
scroll to position [361, 0]
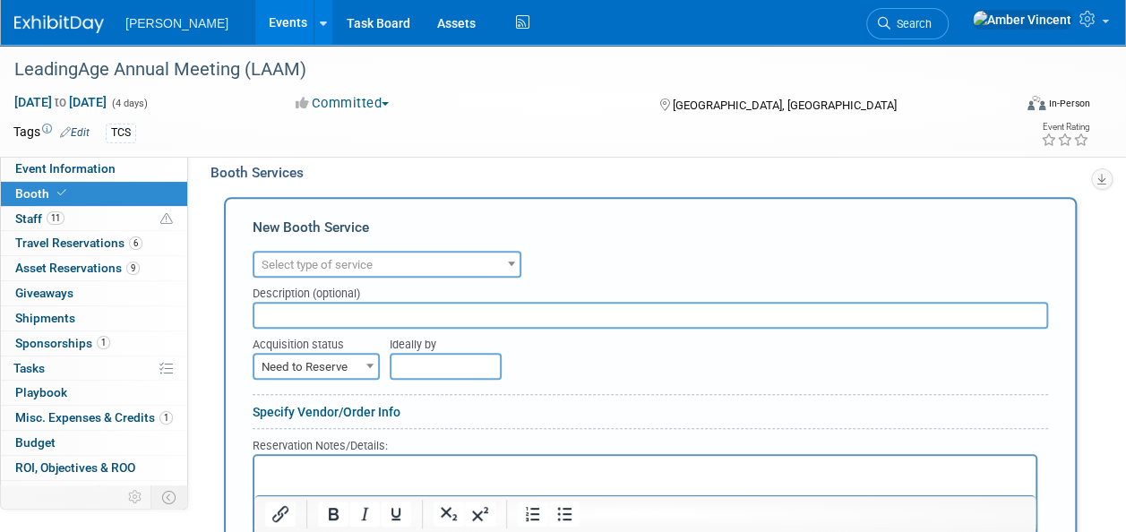
click at [337, 258] on span "Select type of service" at bounding box center [317, 264] width 111 height 13
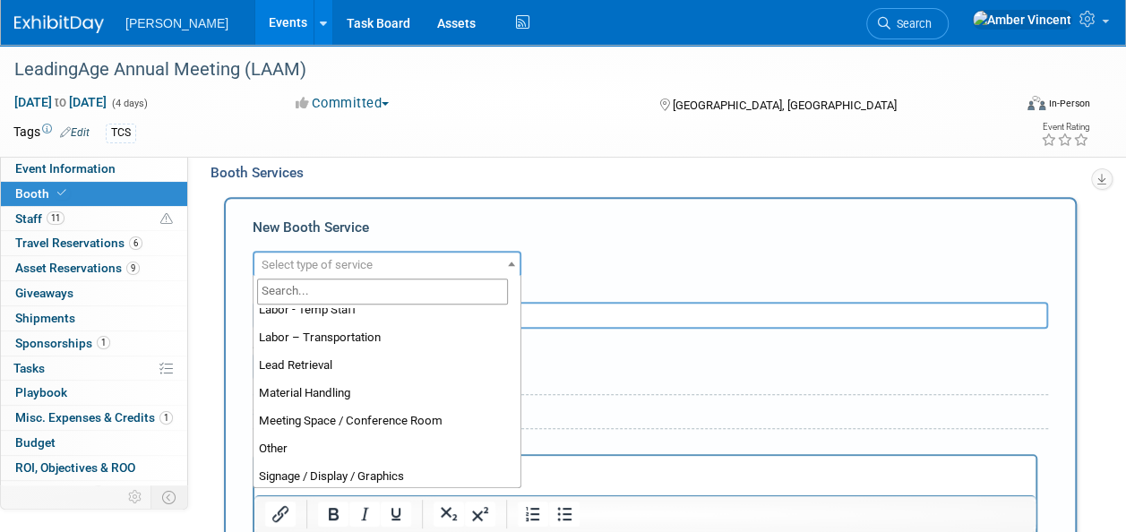
scroll to position [358, 0]
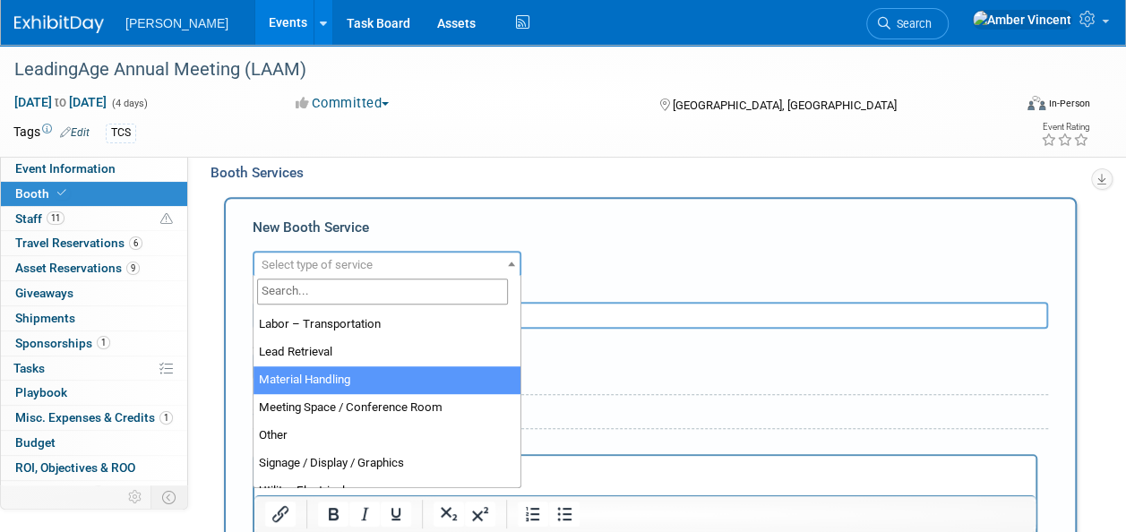
select select "10"
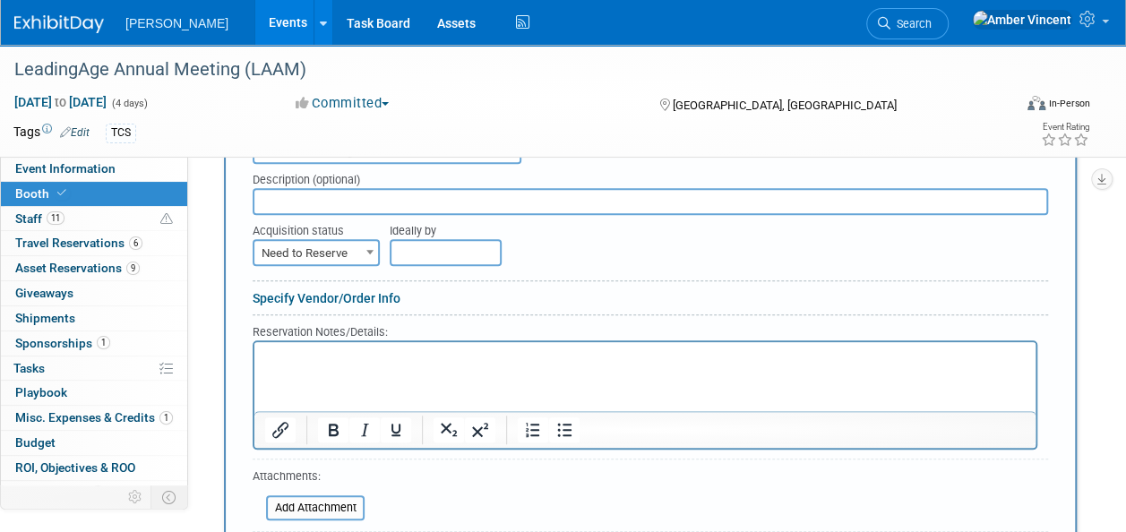
scroll to position [540, 0]
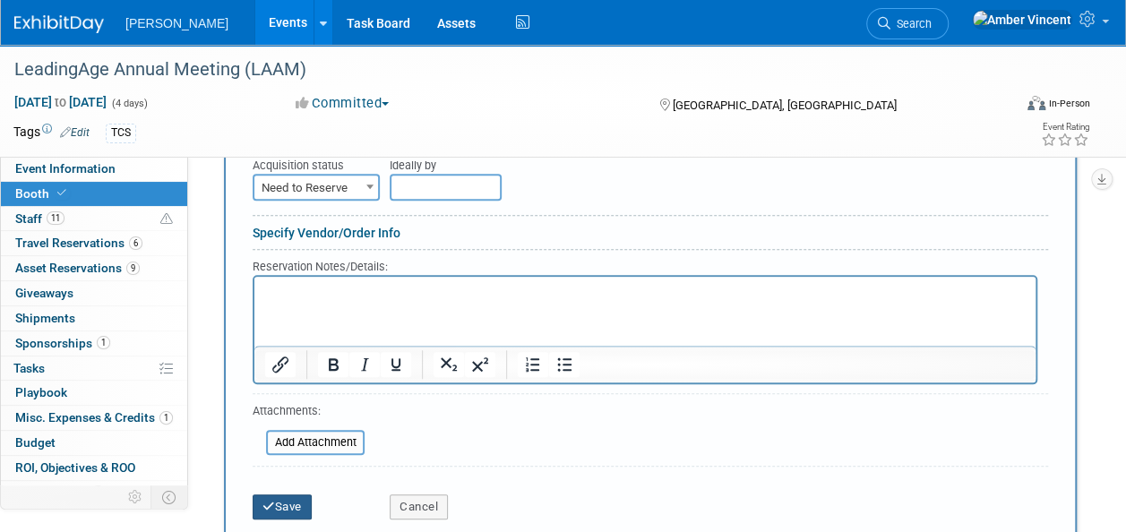
click at [281, 505] on button "Save" at bounding box center [282, 507] width 59 height 25
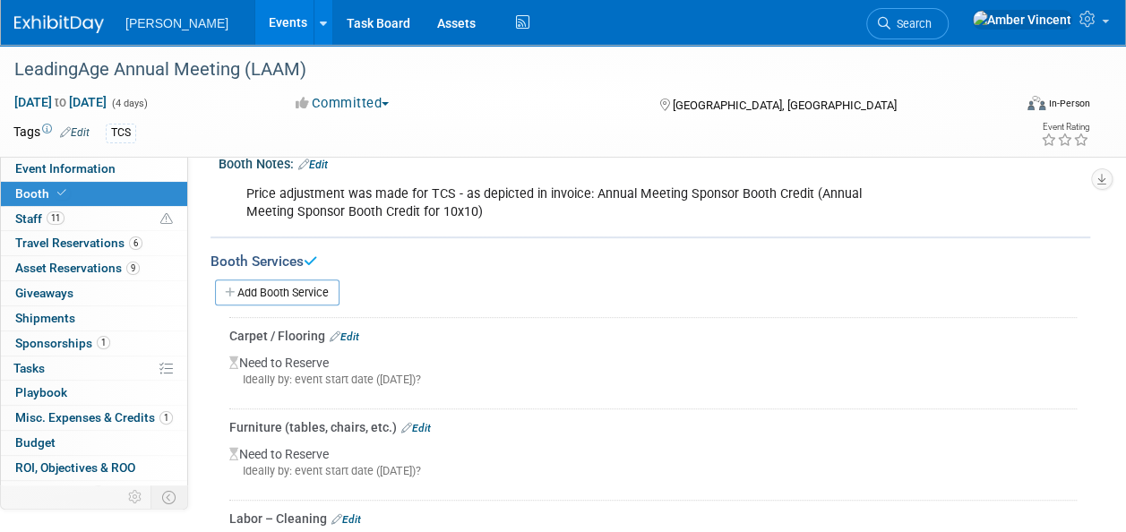
scroll to position [183, 0]
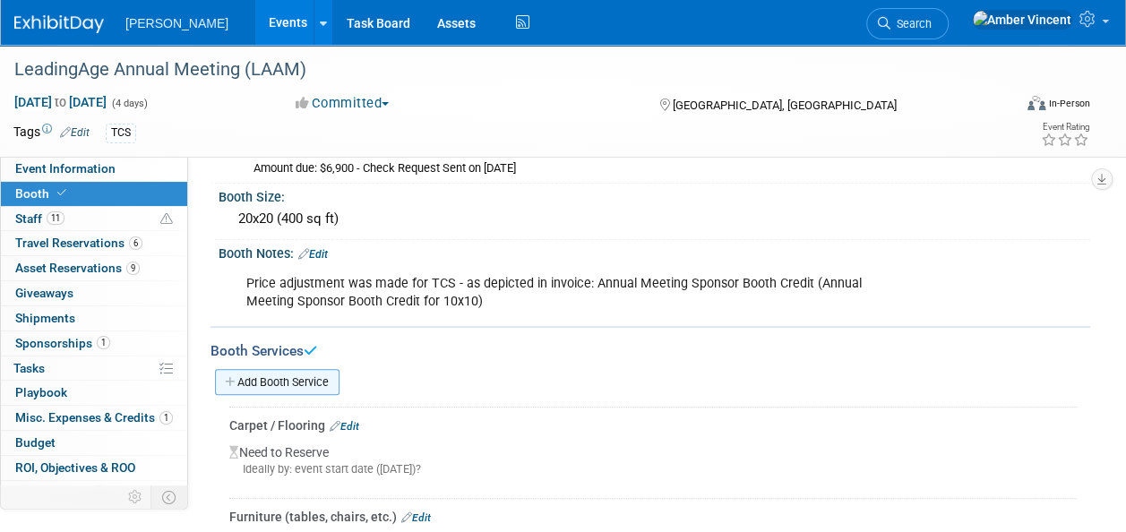
click at [293, 382] on link "Add Booth Service" at bounding box center [277, 382] width 125 height 26
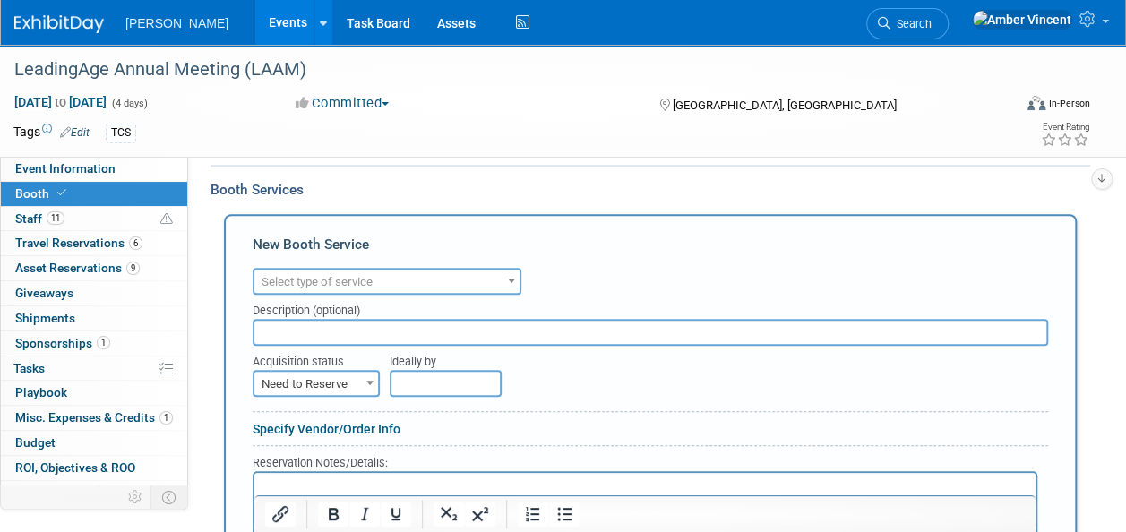
scroll to position [362, 0]
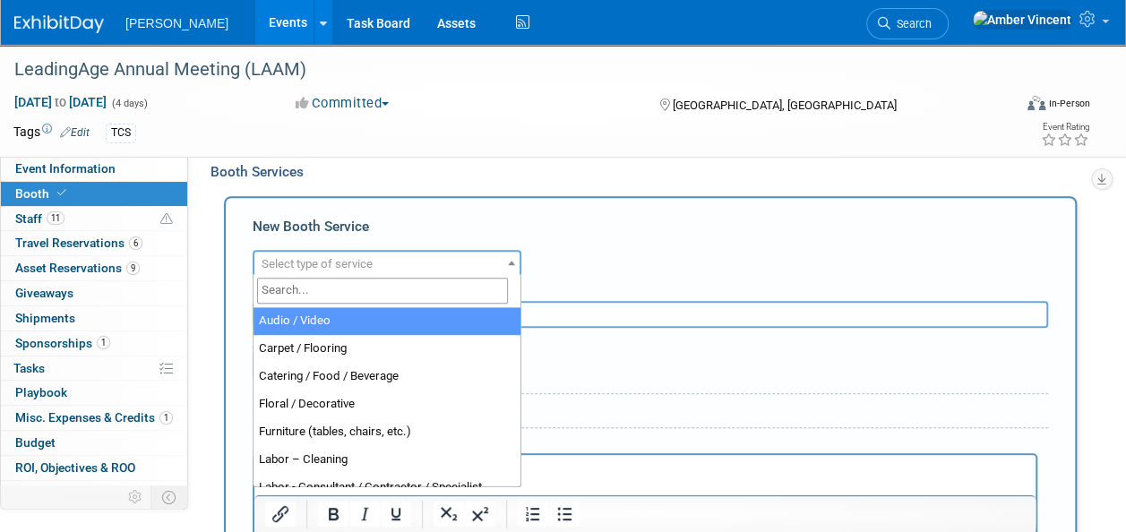
click at [324, 266] on span "Select type of service" at bounding box center [317, 263] width 111 height 13
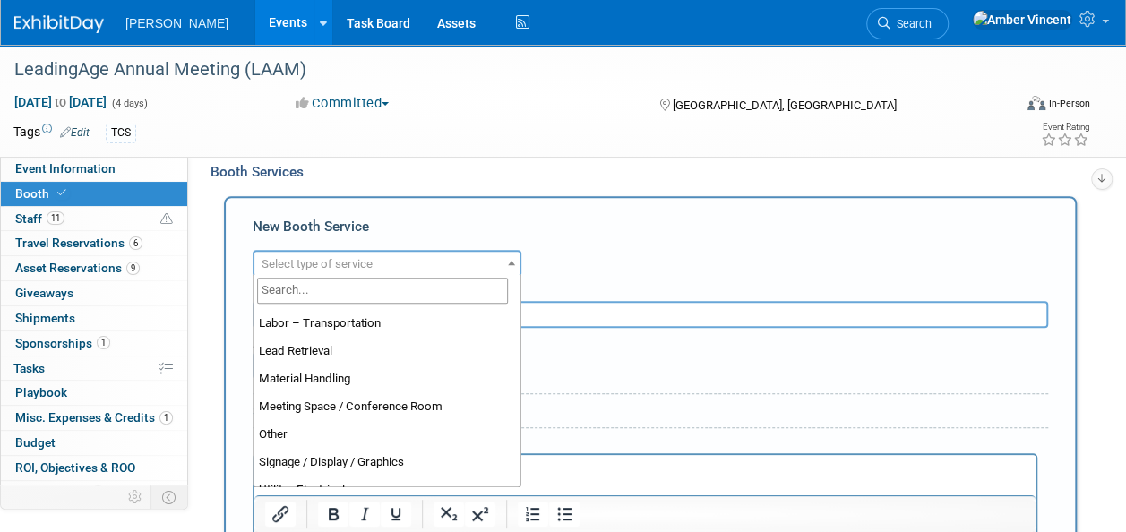
scroll to position [448, 0]
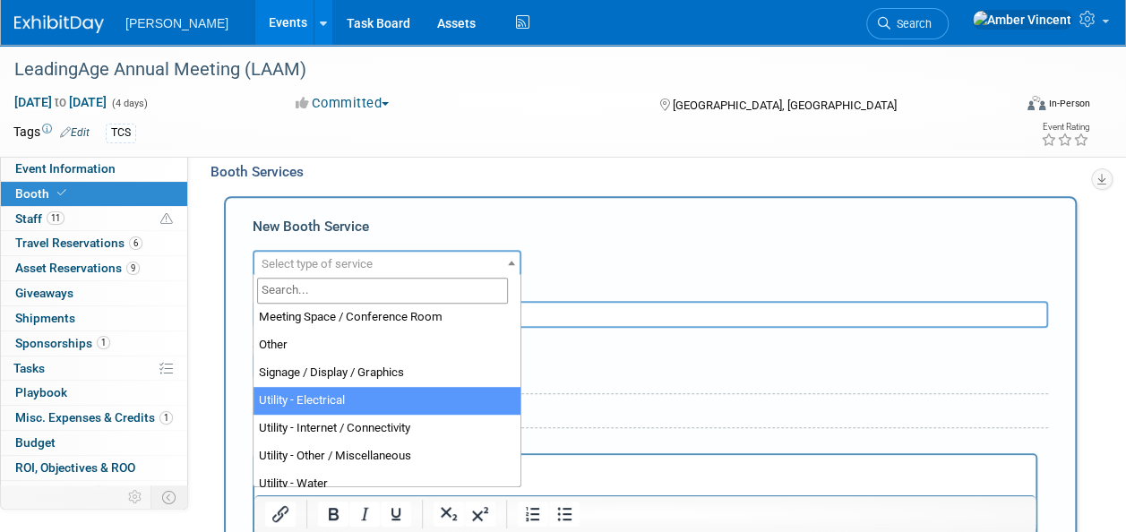
select select "8"
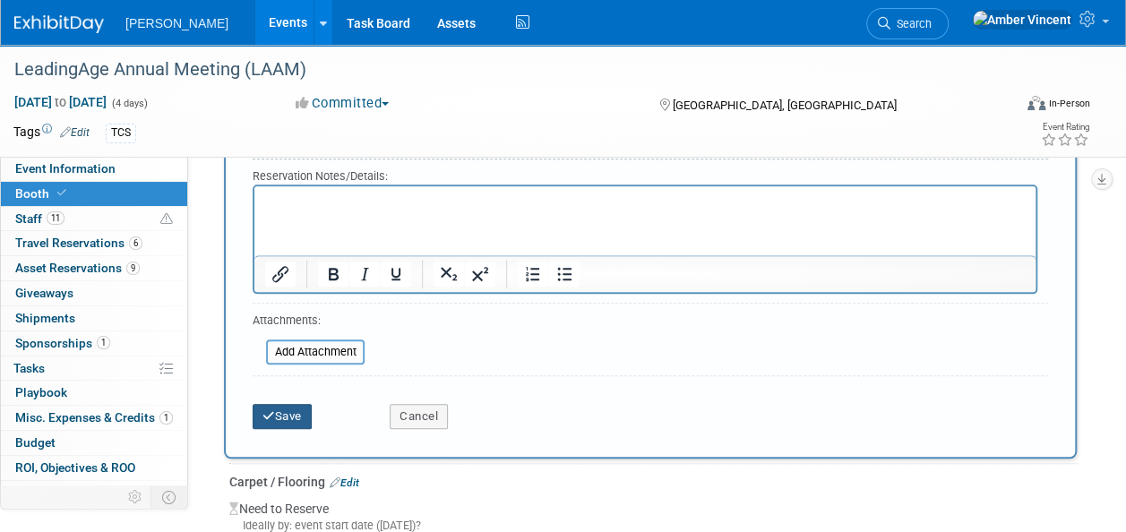
click at [289, 409] on button "Save" at bounding box center [282, 416] width 59 height 25
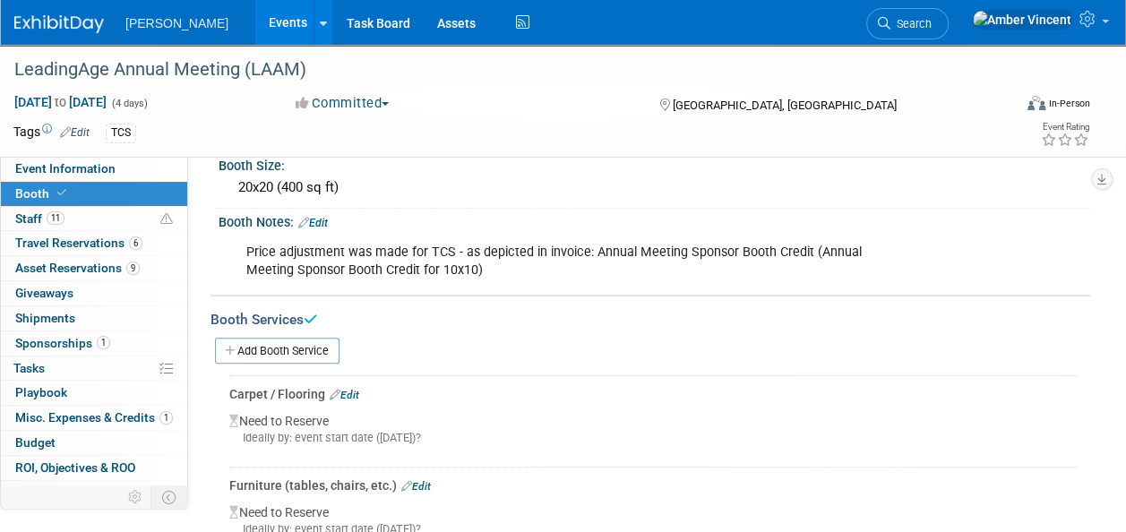
scroll to position [185, 0]
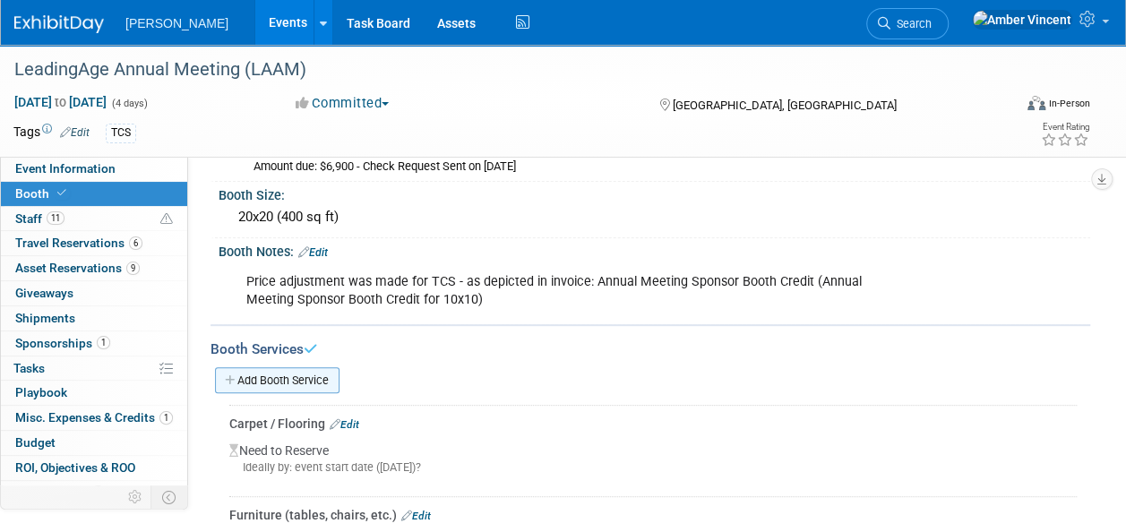
click at [318, 380] on link "Add Booth Service" at bounding box center [277, 380] width 125 height 26
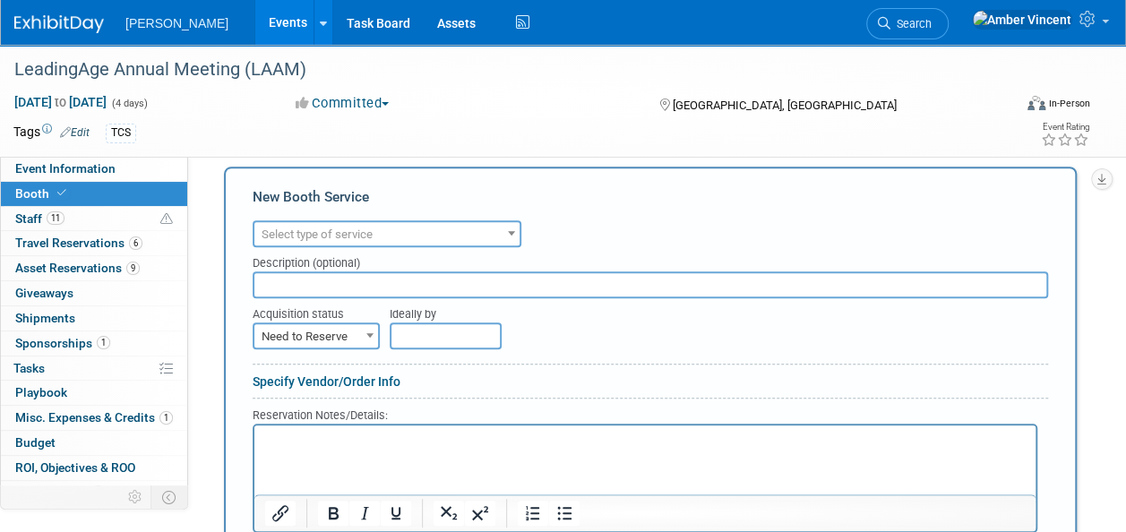
scroll to position [364, 0]
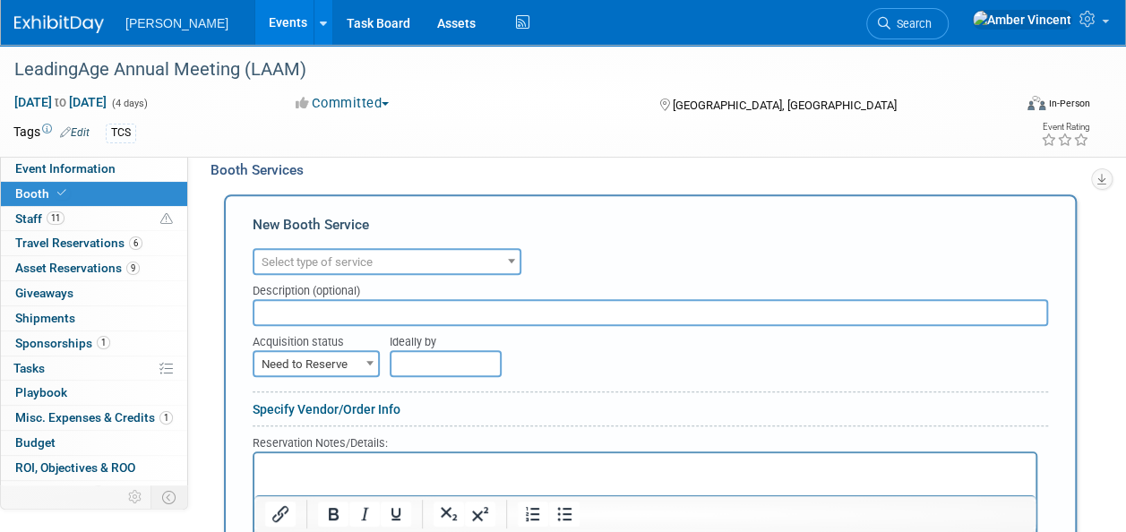
click at [323, 250] on span "Select type of service" at bounding box center [386, 262] width 265 height 25
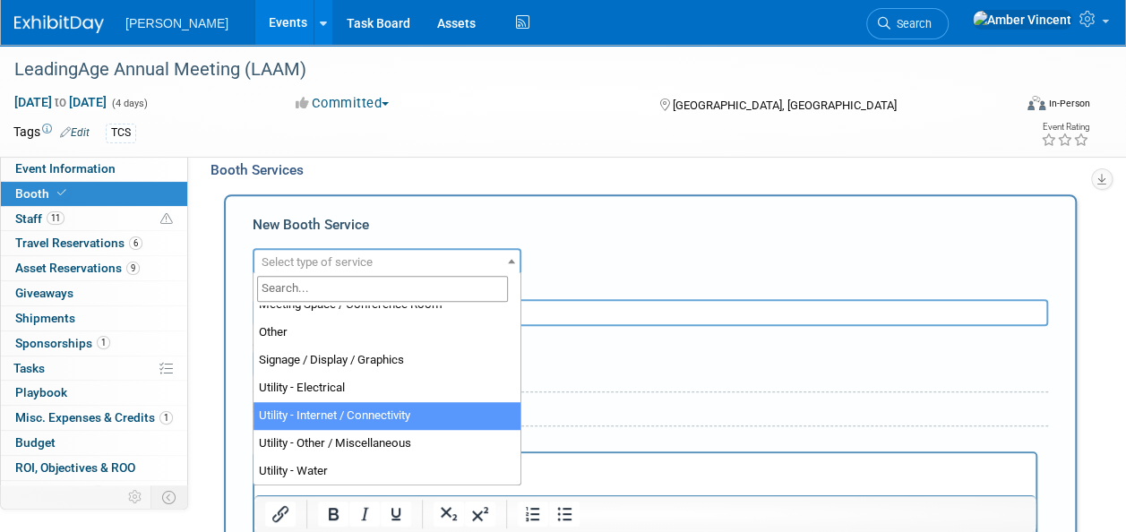
scroll to position [453, 0]
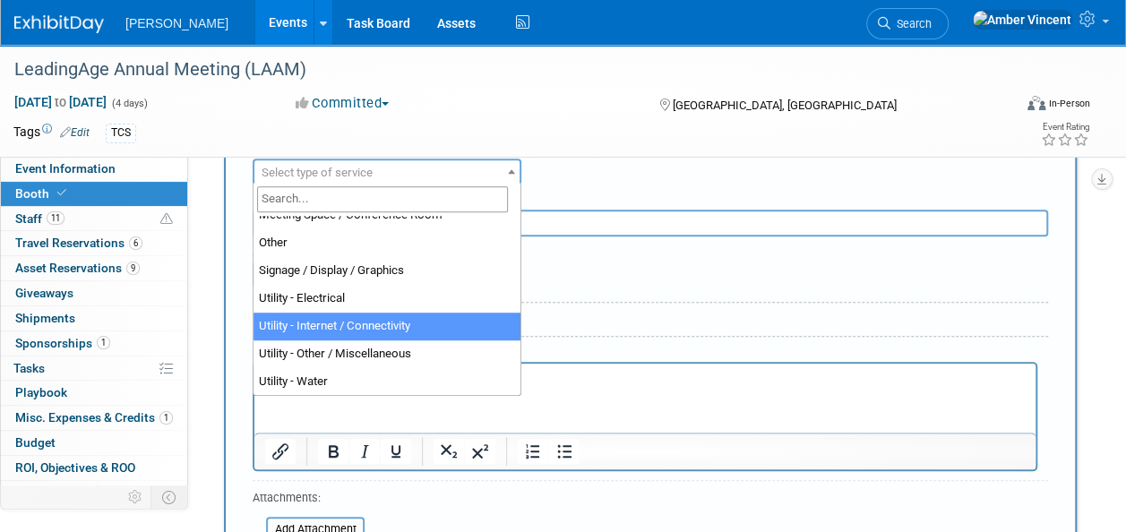
select select "18"
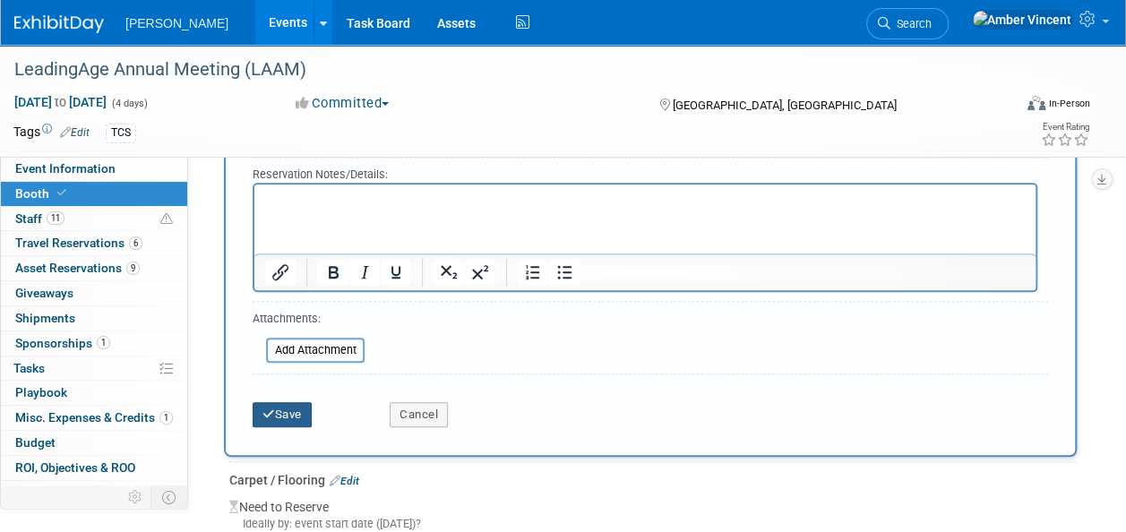
click at [280, 413] on button "Save" at bounding box center [282, 414] width 59 height 25
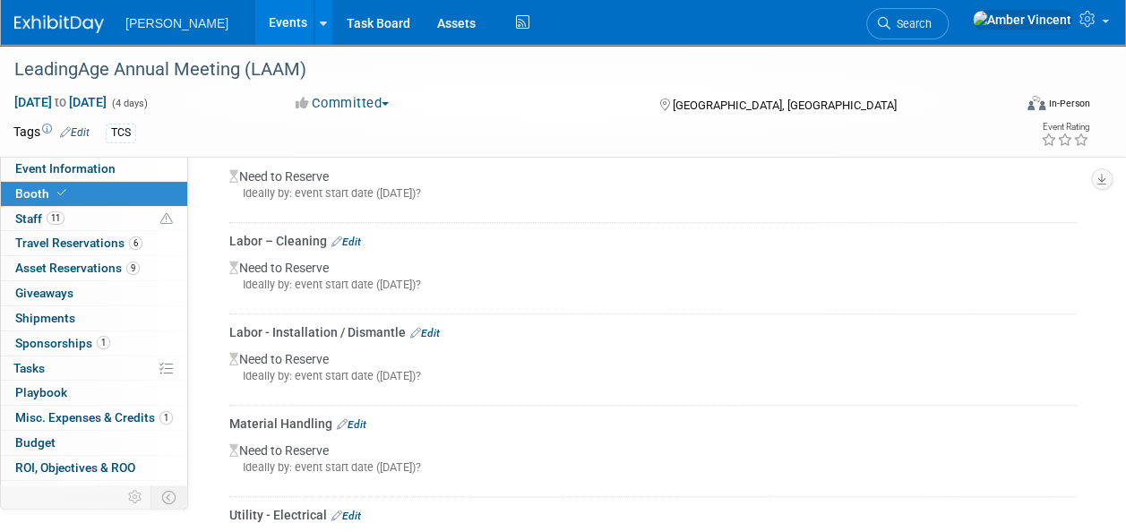
scroll to position [545, 0]
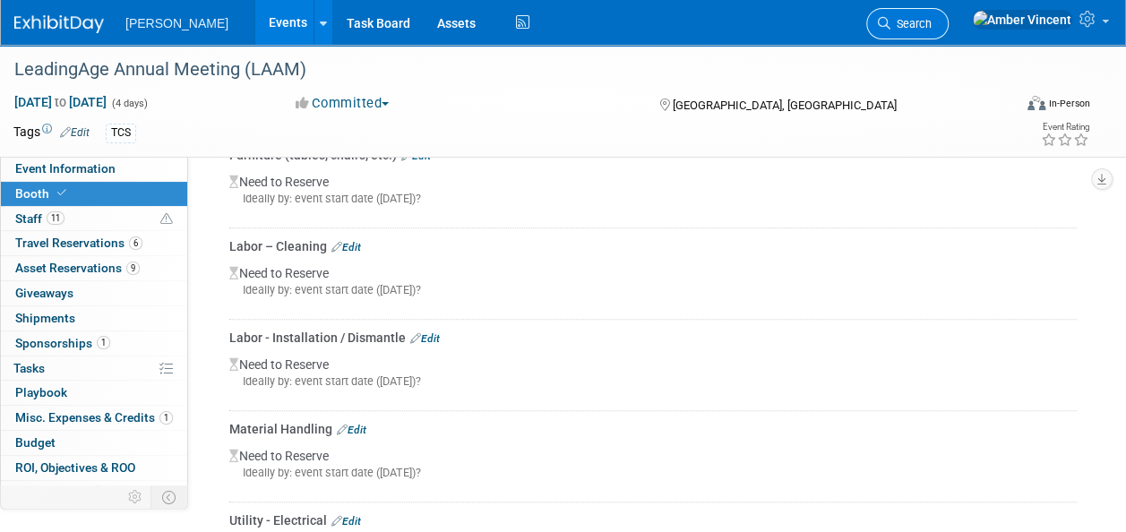
click at [932, 25] on span "Search" at bounding box center [911, 23] width 41 height 13
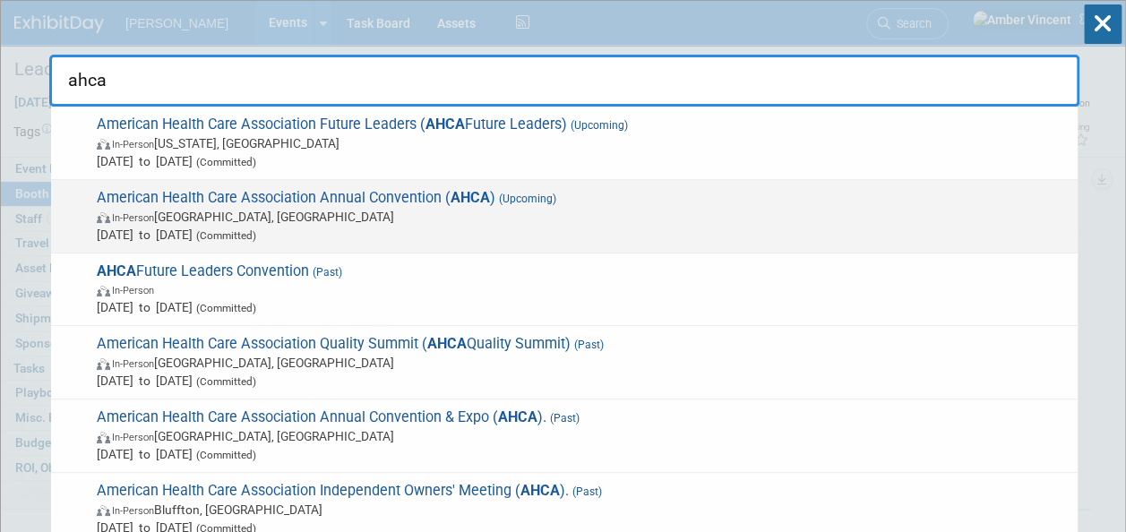
type input "ahca"
click at [285, 215] on span "In-Person Las Vegas, NV" at bounding box center [583, 217] width 972 height 18
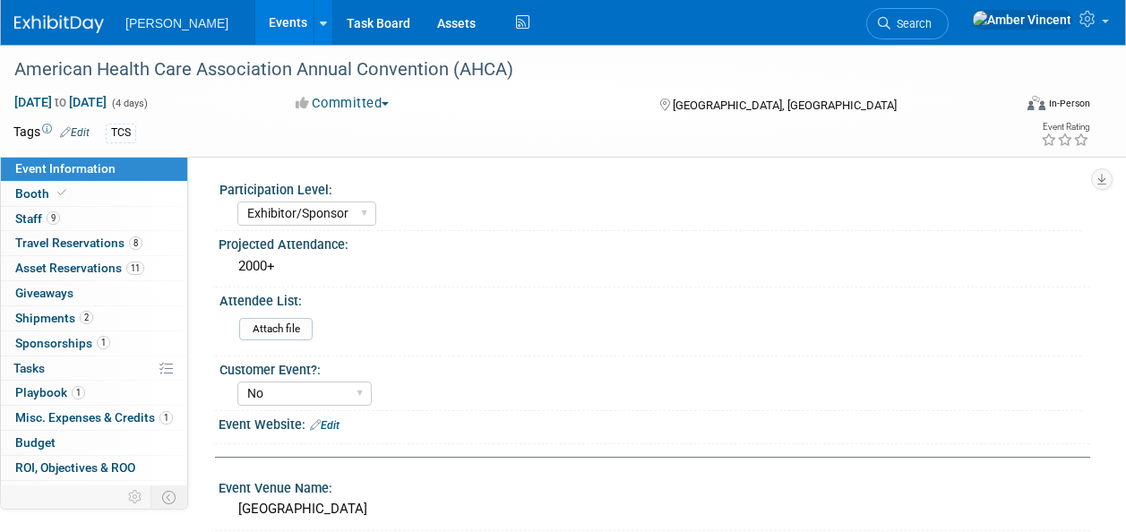
select select "Exhibitor/Sponsor"
select select "No"
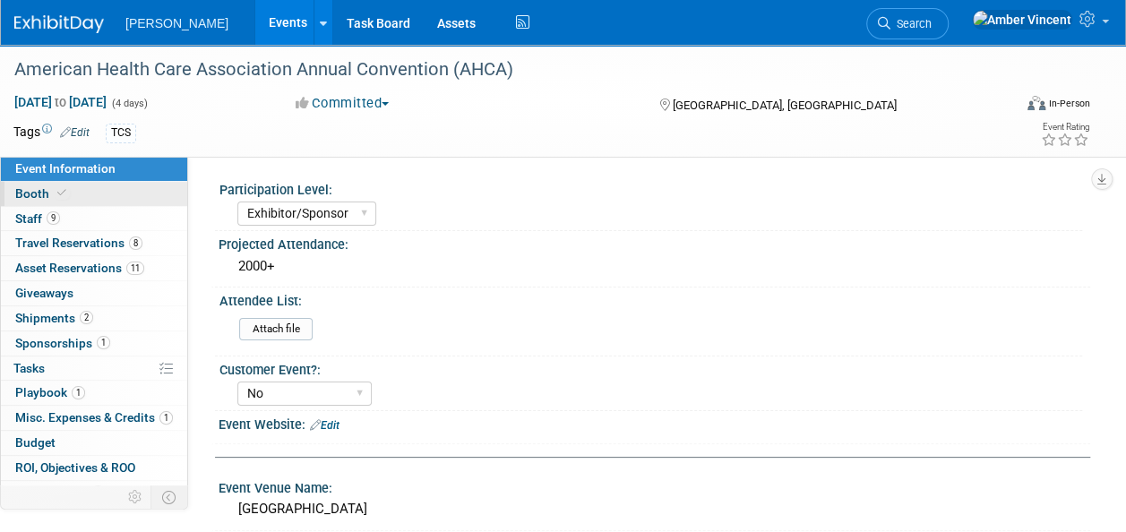
click at [82, 193] on link "Booth" at bounding box center [94, 194] width 186 height 24
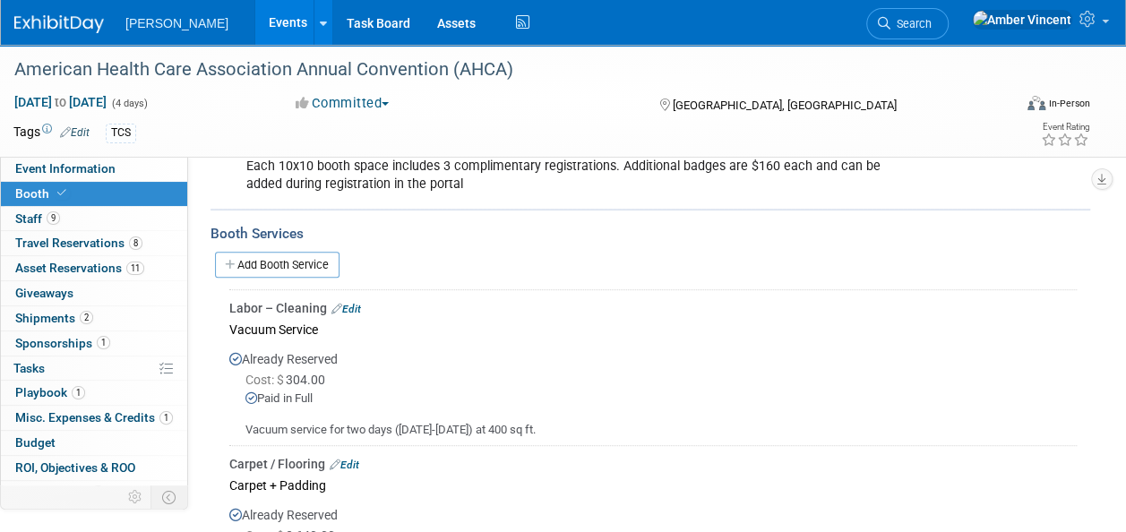
scroll to position [269, 0]
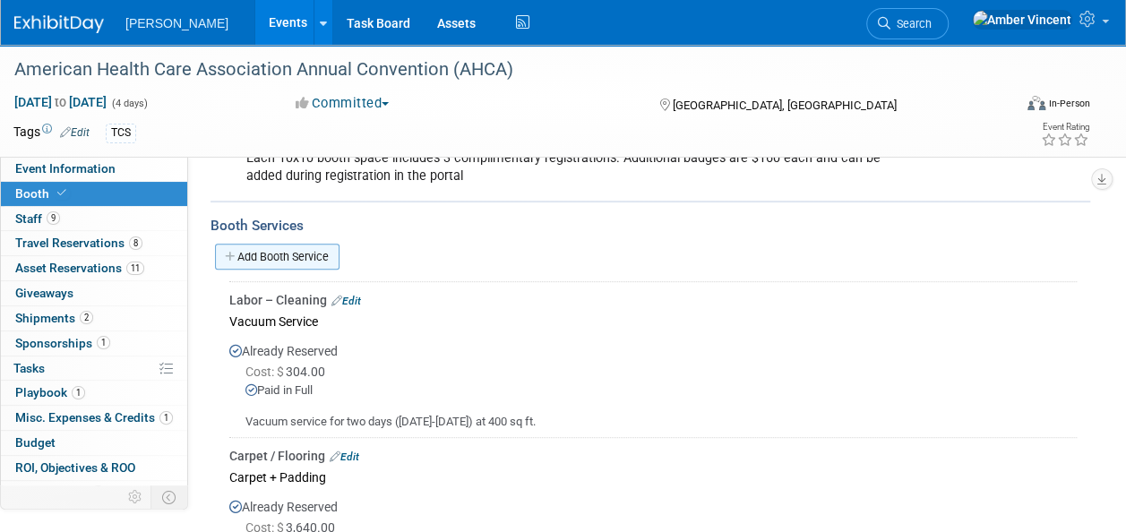
click at [287, 251] on link "Add Booth Service" at bounding box center [277, 257] width 125 height 26
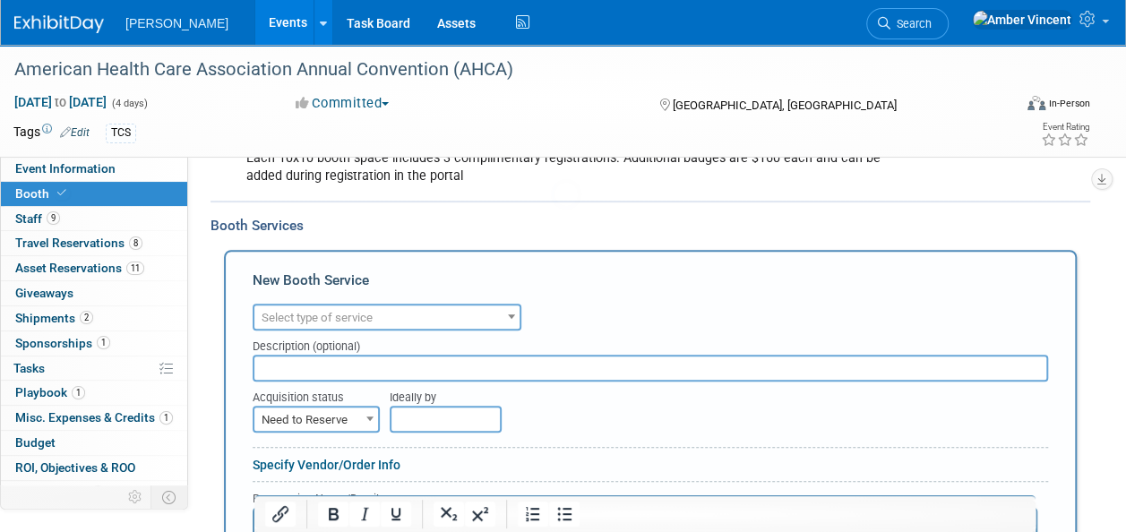
scroll to position [0, 0]
click at [301, 302] on div "Audio / Video Carpet / Flooring Catering / Food / Beverage Floral / Decorative …" at bounding box center [651, 314] width 796 height 31
click at [302, 312] on span "Select type of service" at bounding box center [317, 317] width 111 height 13
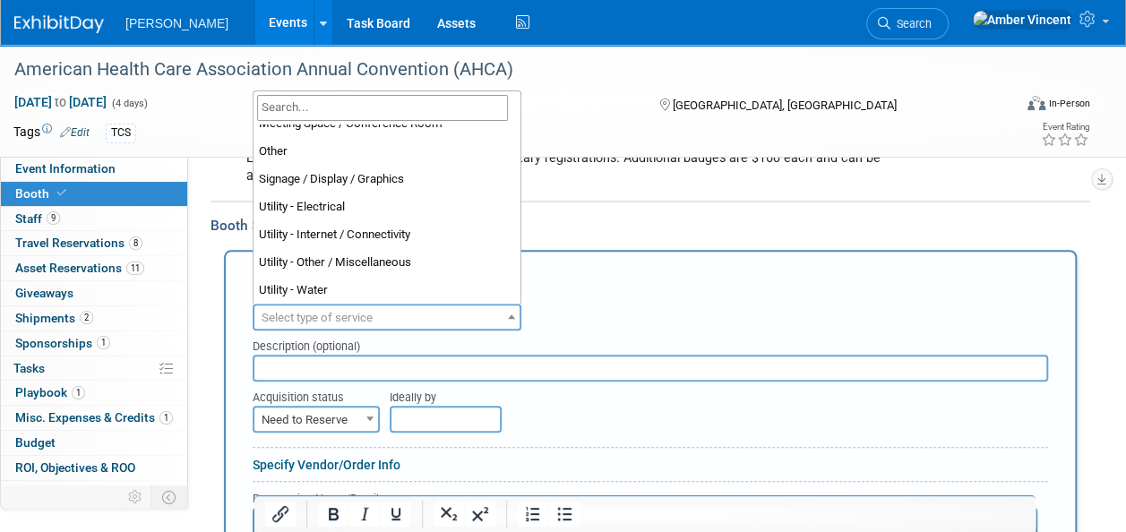
scroll to position [460, 0]
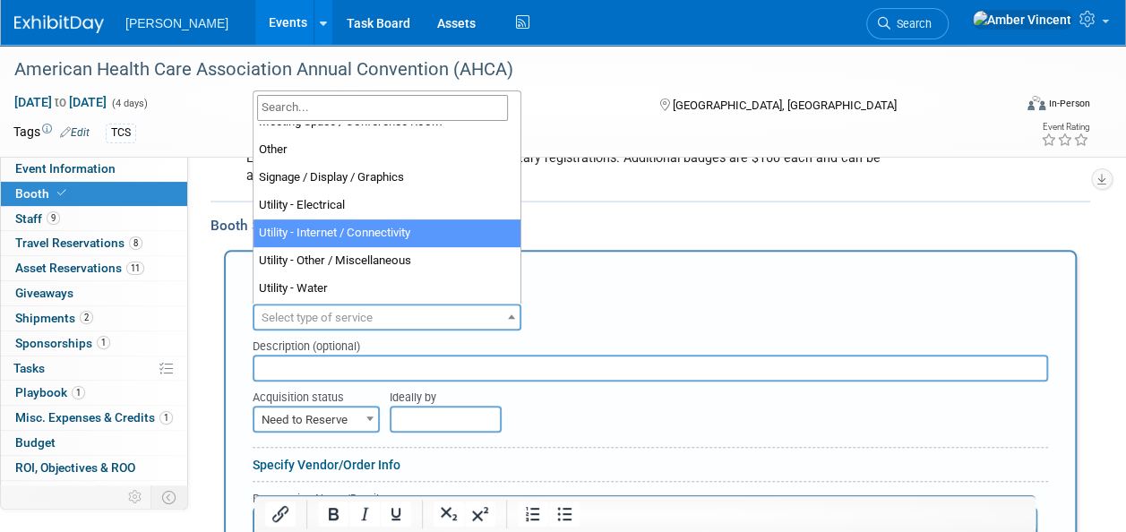
select select "18"
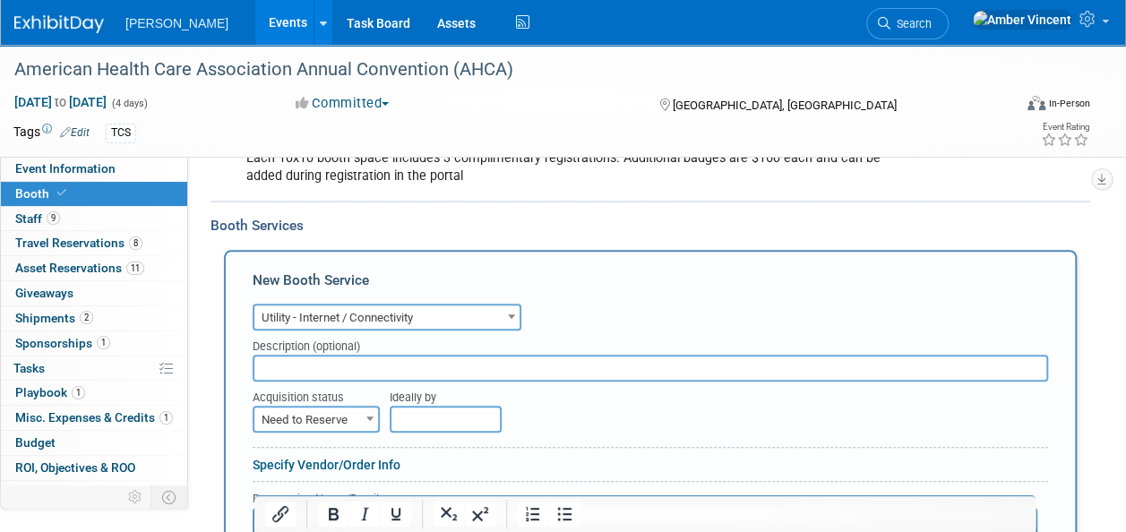
click at [316, 371] on input "text" at bounding box center [651, 368] width 796 height 27
type input "P"
type input "Internet is FREE per [PERSON_NAME] of AHCA/NCAL"
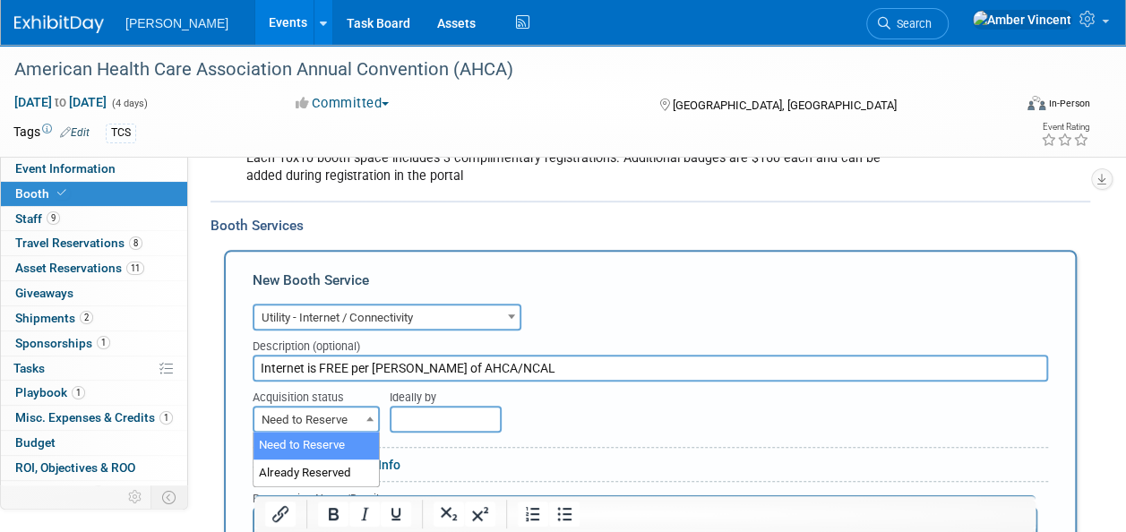
click at [263, 417] on span "Need to Reserve" at bounding box center [316, 420] width 124 height 25
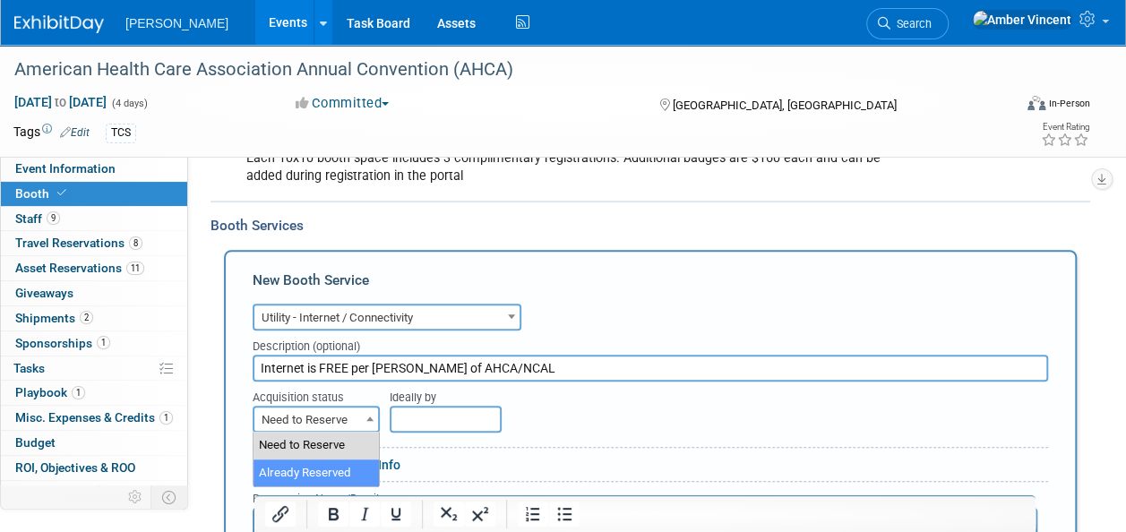
select select "2"
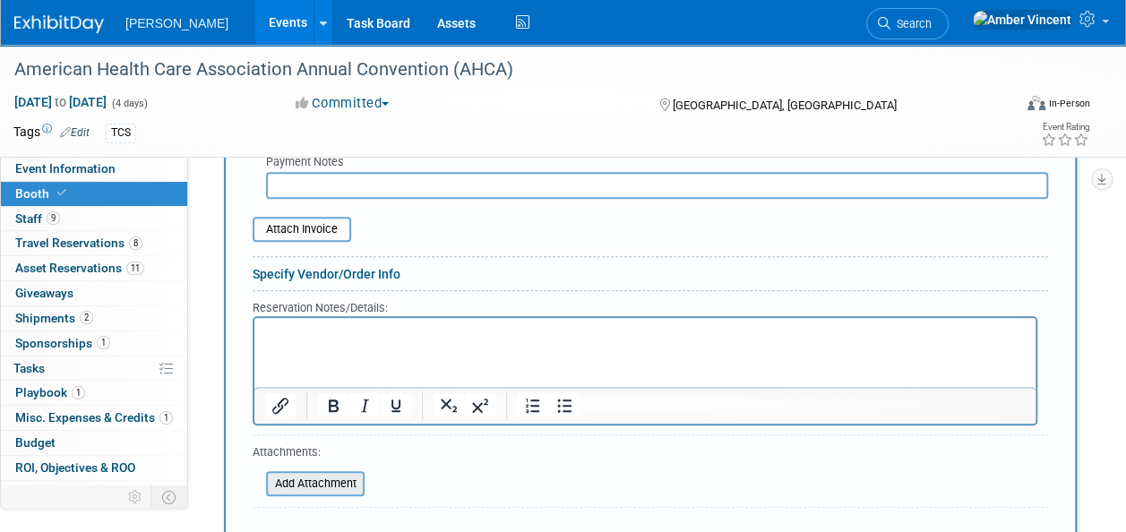
scroll to position [896, 0]
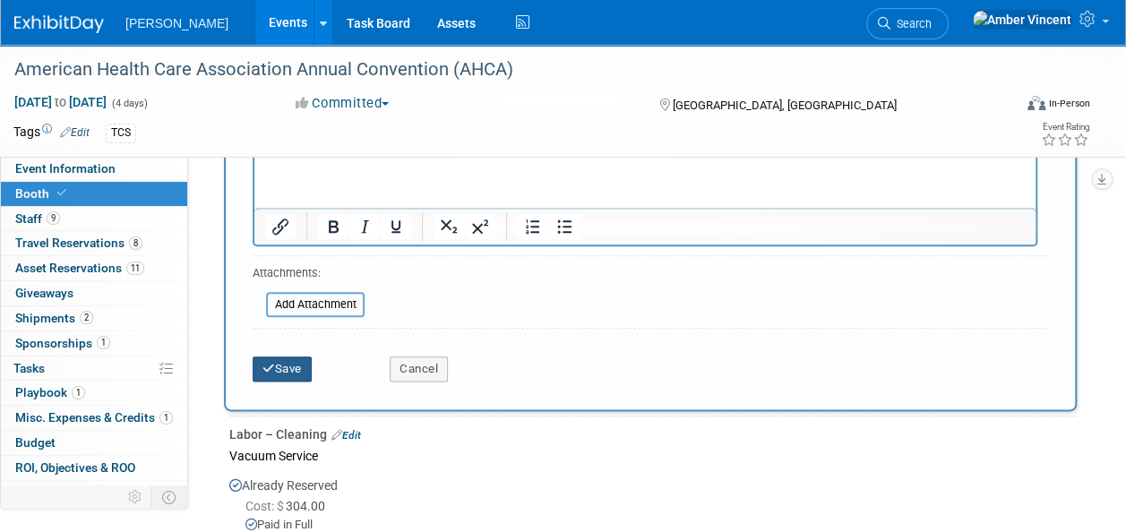
click at [285, 362] on button "Save" at bounding box center [282, 369] width 59 height 25
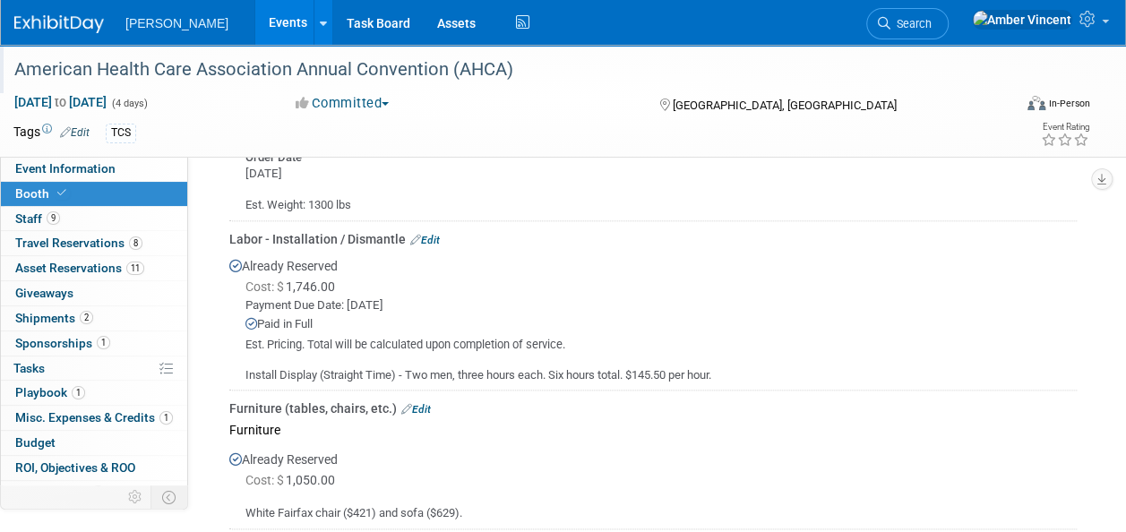
scroll to position [823, 0]
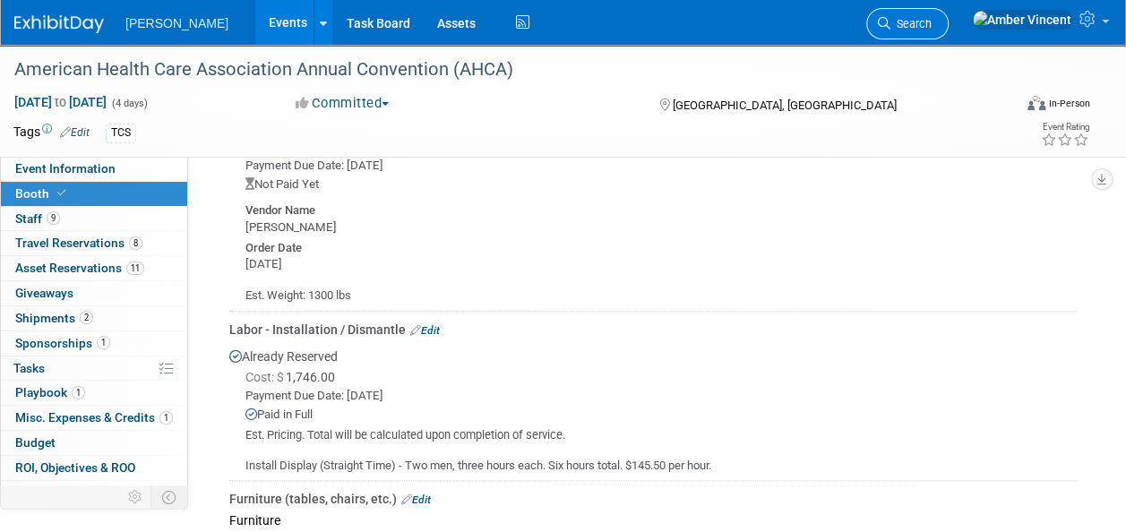
click at [932, 23] on span "Search" at bounding box center [911, 23] width 41 height 13
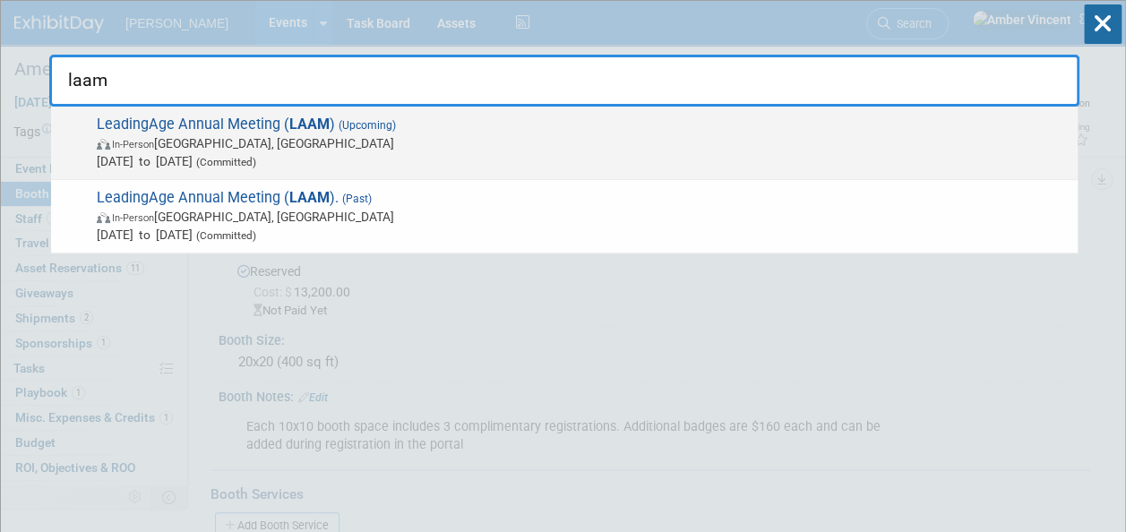
type input "laam"
click at [518, 116] on span "LeadingAge Annual Meeting ( LAAM ) (Upcoming) In-Person Boston, MA Nov 2, 2025 …" at bounding box center [580, 143] width 978 height 55
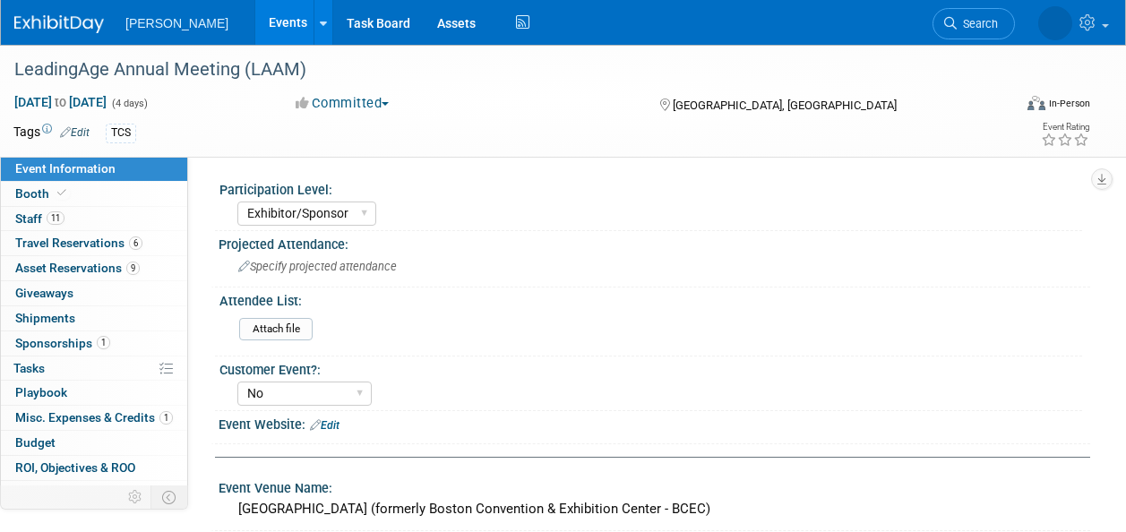
select select "Exhibitor/Sponsor"
select select "No"
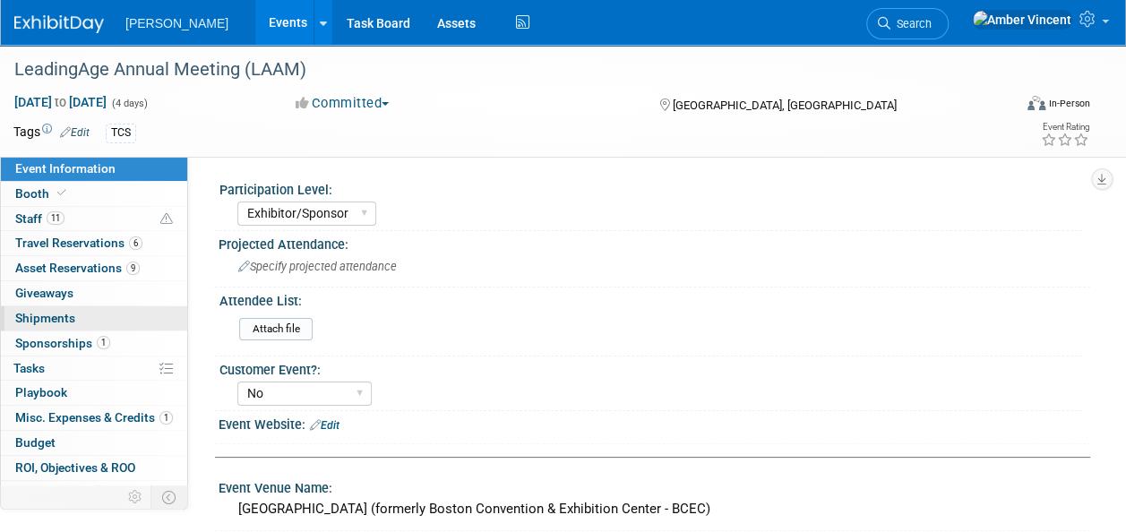
click at [48, 316] on span "Shipments 0" at bounding box center [45, 318] width 60 height 14
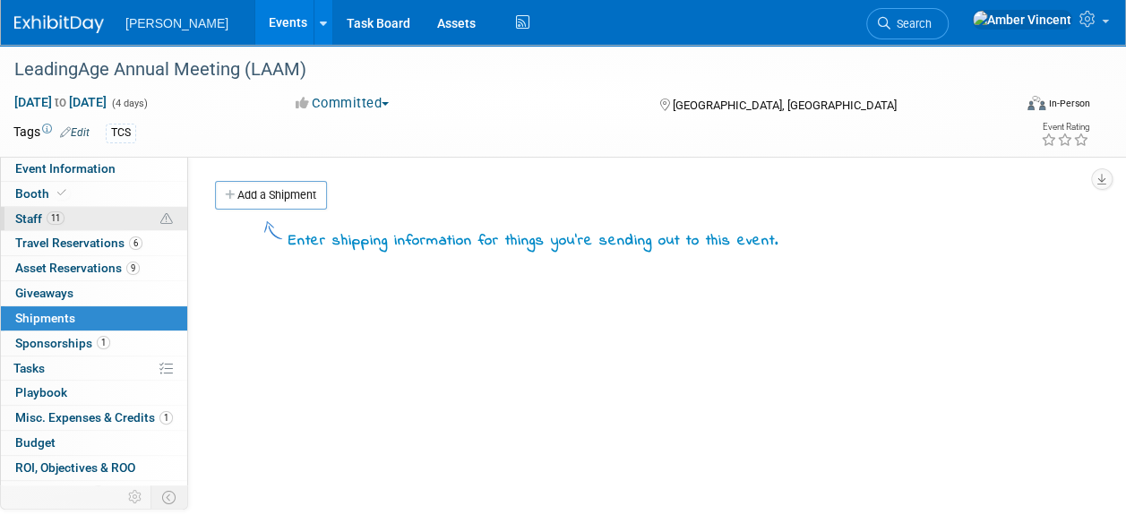
click at [32, 213] on span "Staff 11" at bounding box center [39, 218] width 49 height 14
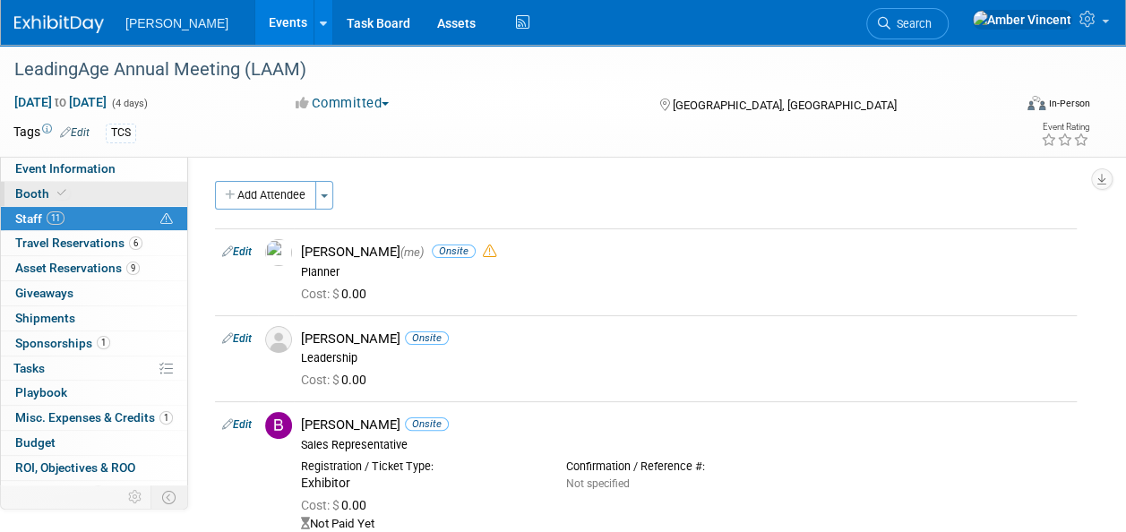
click at [39, 193] on span "Booth" at bounding box center [42, 193] width 55 height 14
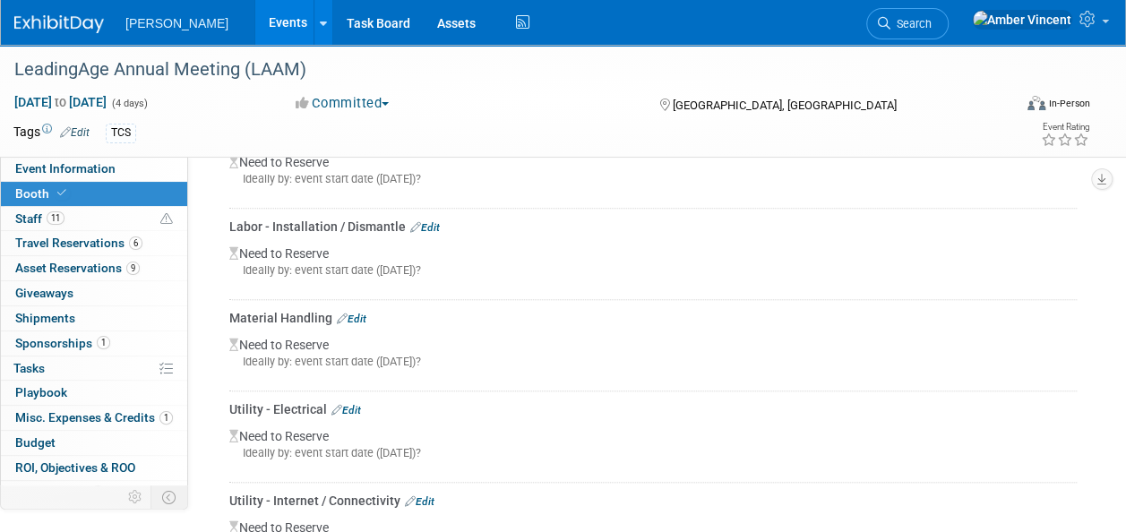
scroll to position [634, 0]
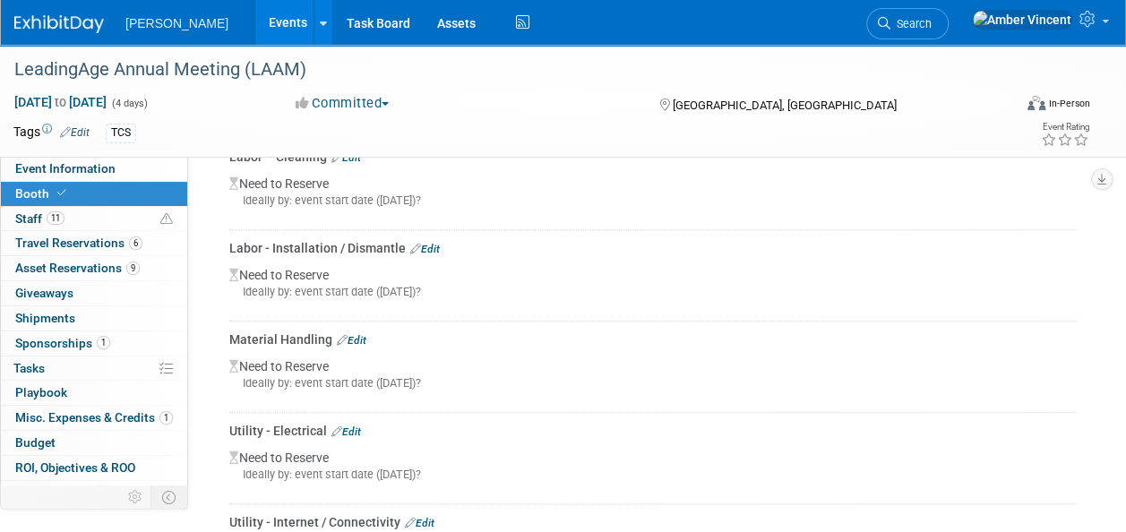
click at [361, 337] on link "Edit" at bounding box center [352, 340] width 30 height 13
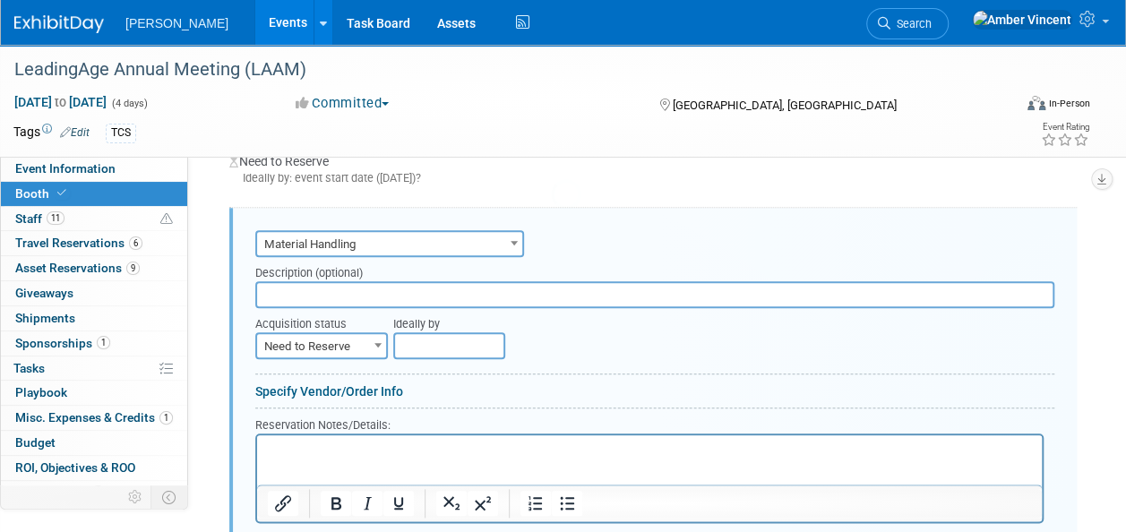
scroll to position [0, 0]
click at [323, 285] on input "text" at bounding box center [654, 294] width 799 height 27
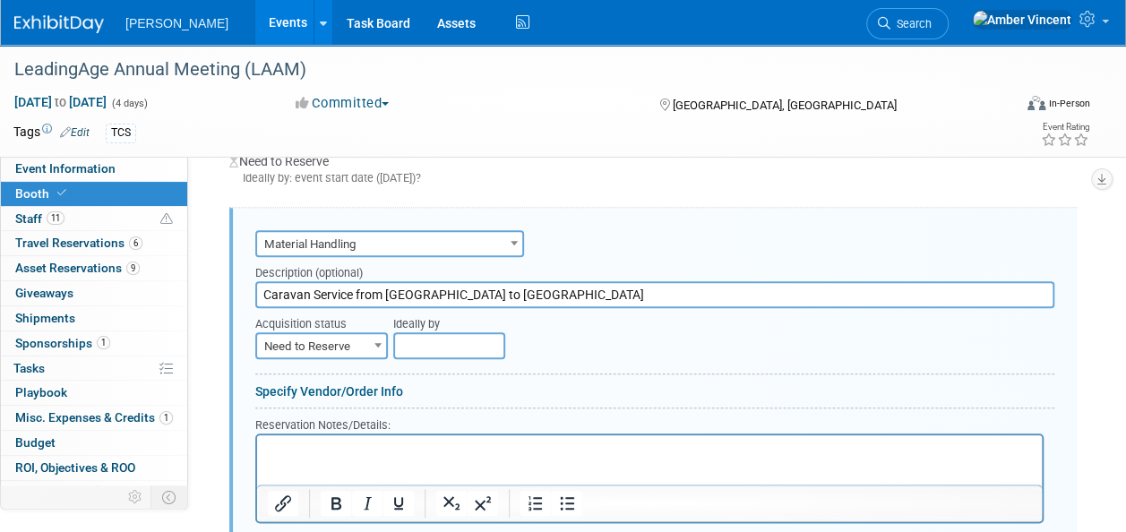
type input "Caravan Service from AHCA to LAAM"
click at [312, 350] on span "Need to Reserve" at bounding box center [321, 346] width 129 height 25
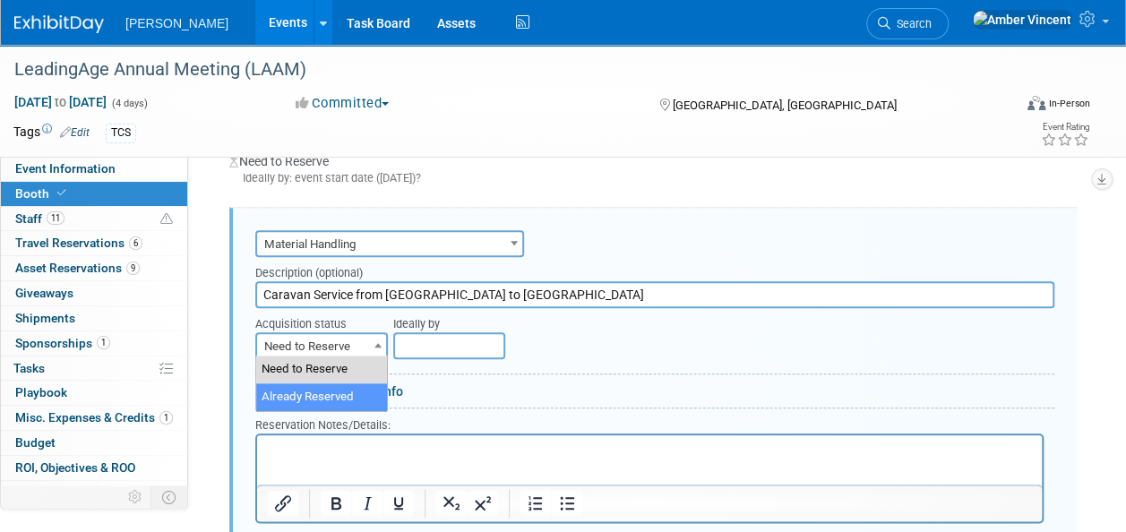
select select "2"
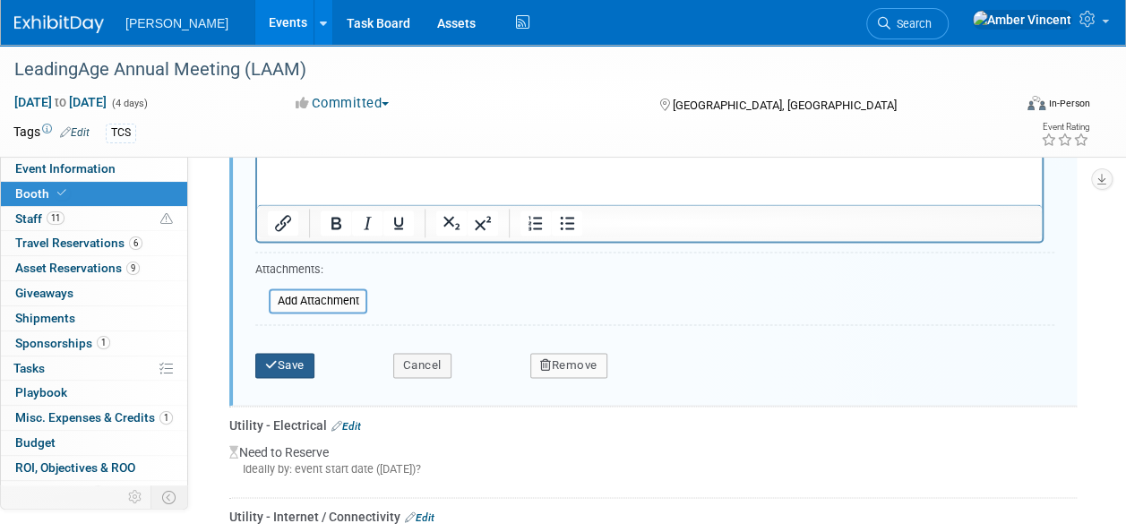
click at [289, 370] on button "Save" at bounding box center [284, 365] width 59 height 25
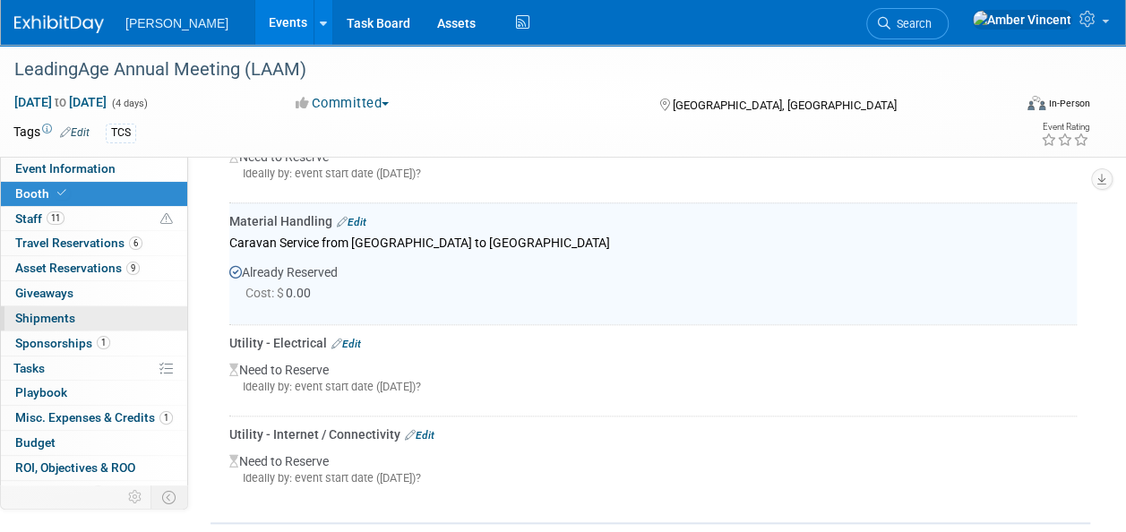
scroll to position [748, 0]
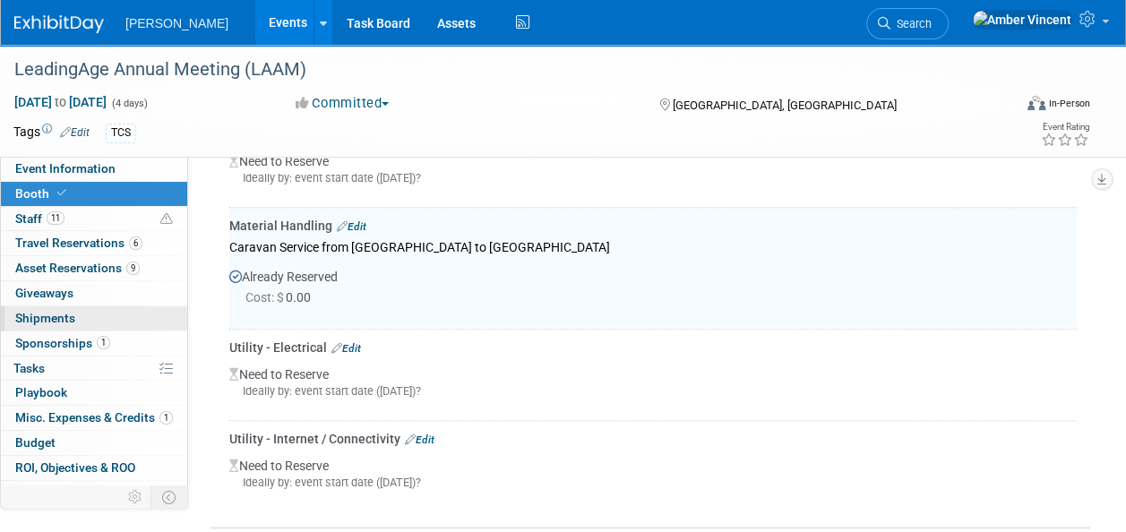
click at [48, 311] on span "Shipments 0" at bounding box center [45, 318] width 60 height 14
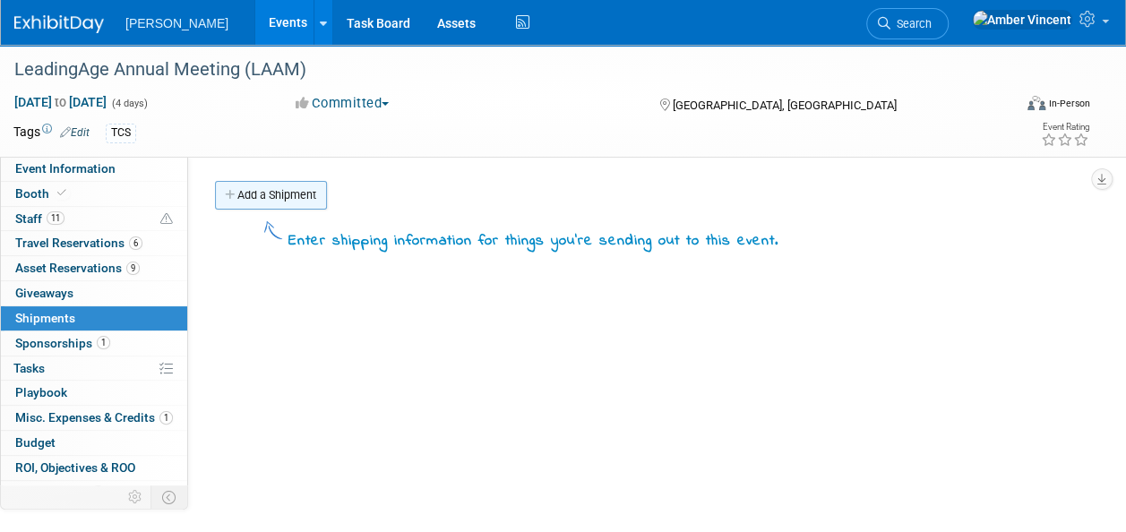
click at [282, 198] on link "Add a Shipment" at bounding box center [271, 195] width 112 height 29
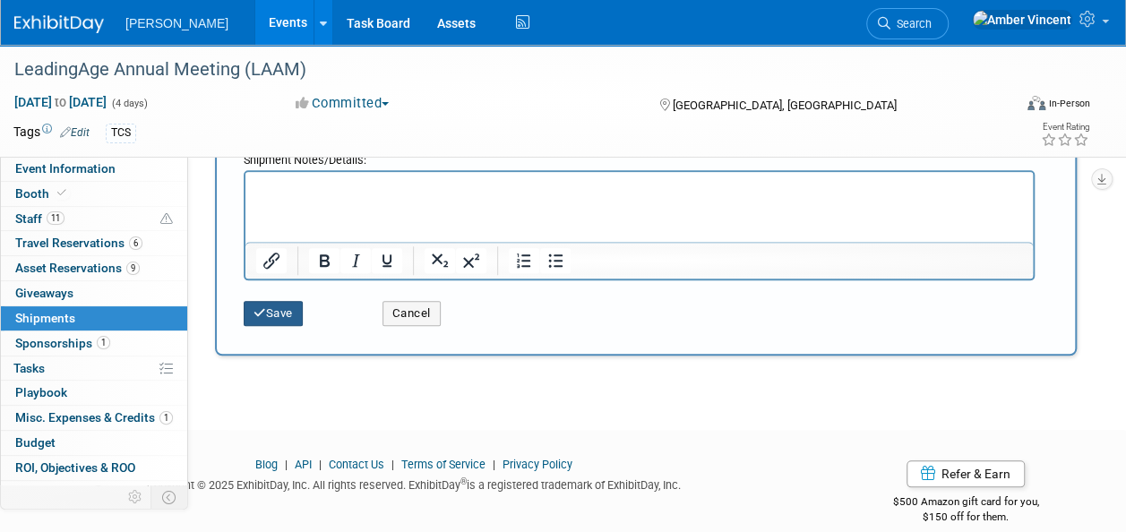
type input "Booth Out (Caravan)"
click at [275, 313] on button "Save" at bounding box center [273, 313] width 59 height 25
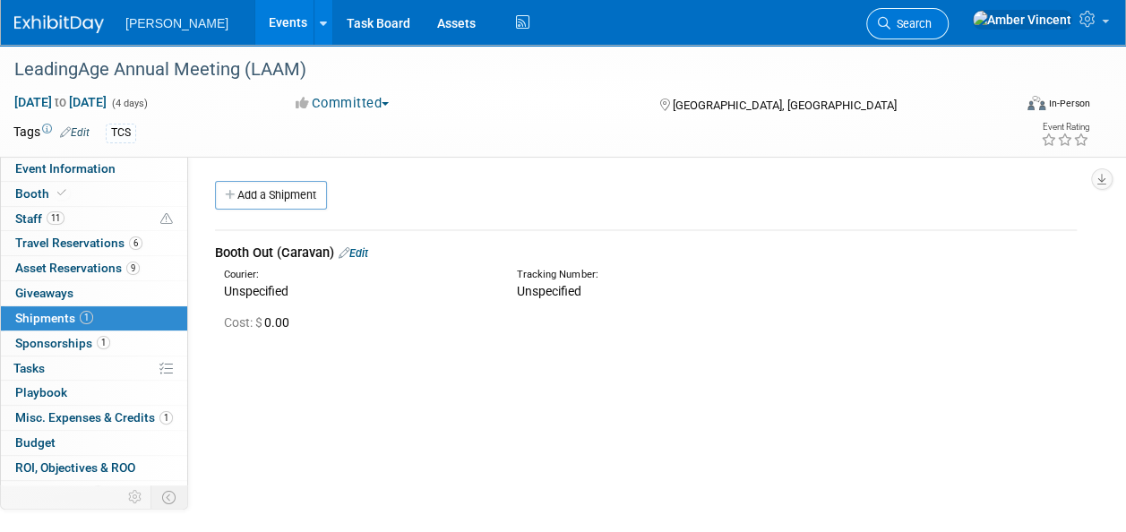
click at [949, 31] on link "Search" at bounding box center [907, 23] width 82 height 31
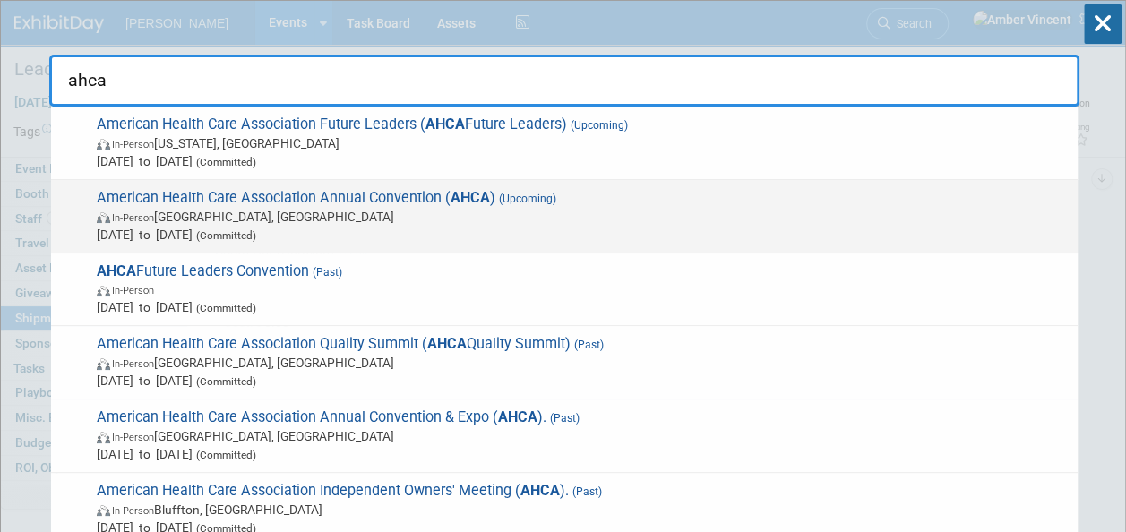
type input "ahca"
click at [649, 186] on div "American Health Care Association Annual Convention ( AHCA ) (Upcoming) In-Perso…" at bounding box center [564, 216] width 1027 height 73
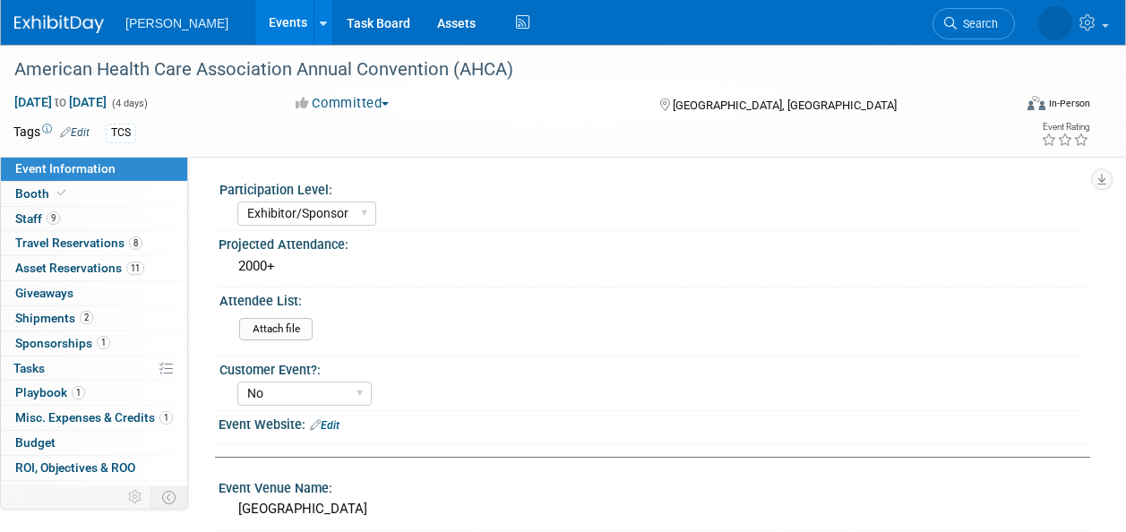
select select "Exhibitor/Sponsor"
select select "No"
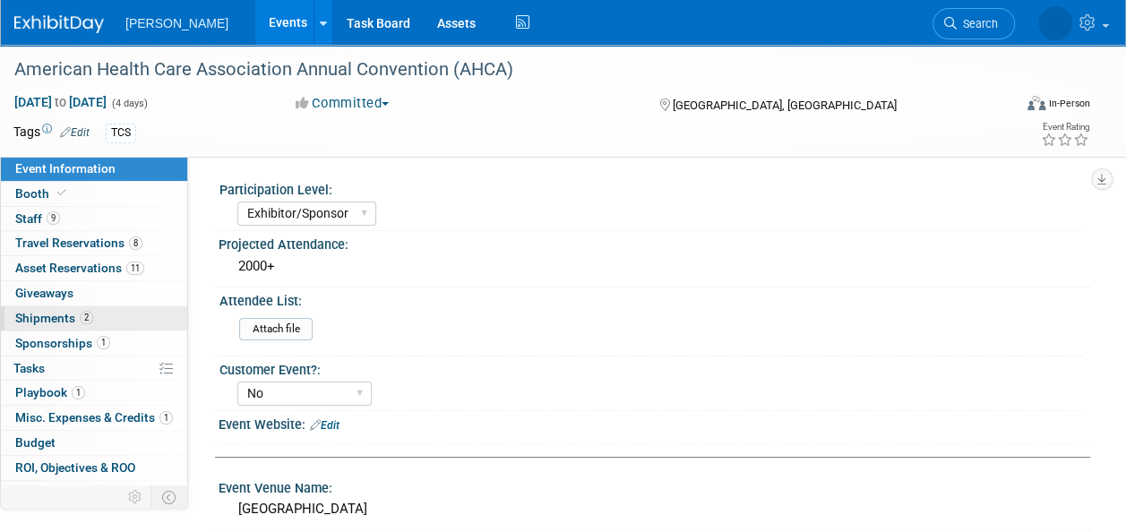
click at [70, 306] on link "2 Shipments 2" at bounding box center [94, 318] width 186 height 24
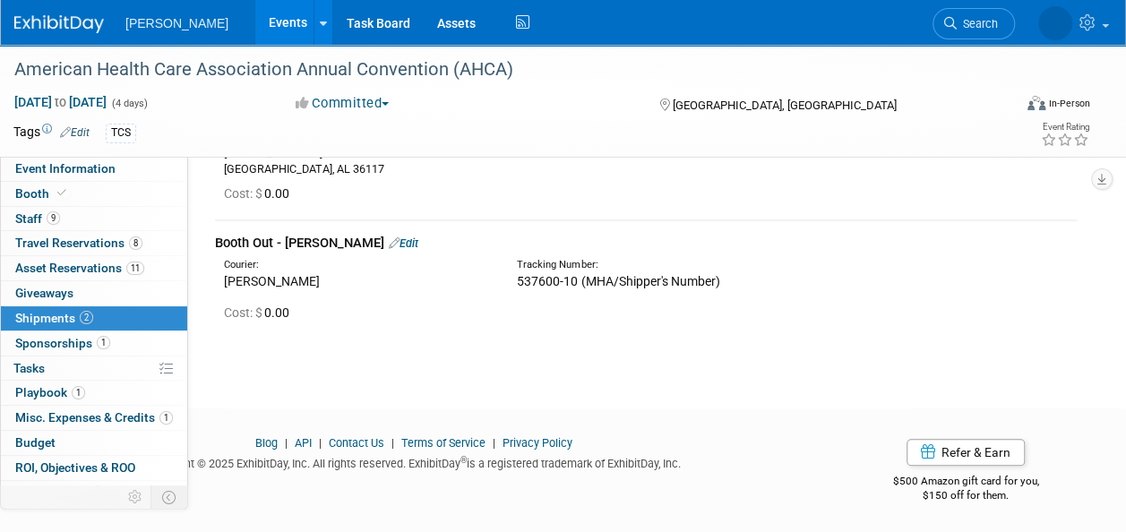
scroll to position [194, 0]
drag, startPoint x: 513, startPoint y: 280, endPoint x: 733, endPoint y: 276, distance: 219.5
click at [733, 276] on div "Tracking Number: 537600-10 (MHA/Shipper's Number)" at bounding box center [687, 273] width 366 height 32
drag, startPoint x: 733, startPoint y: 276, endPoint x: 701, endPoint y: 280, distance: 32.6
copy span "537600-10 (MHA/Shipper's Number)"
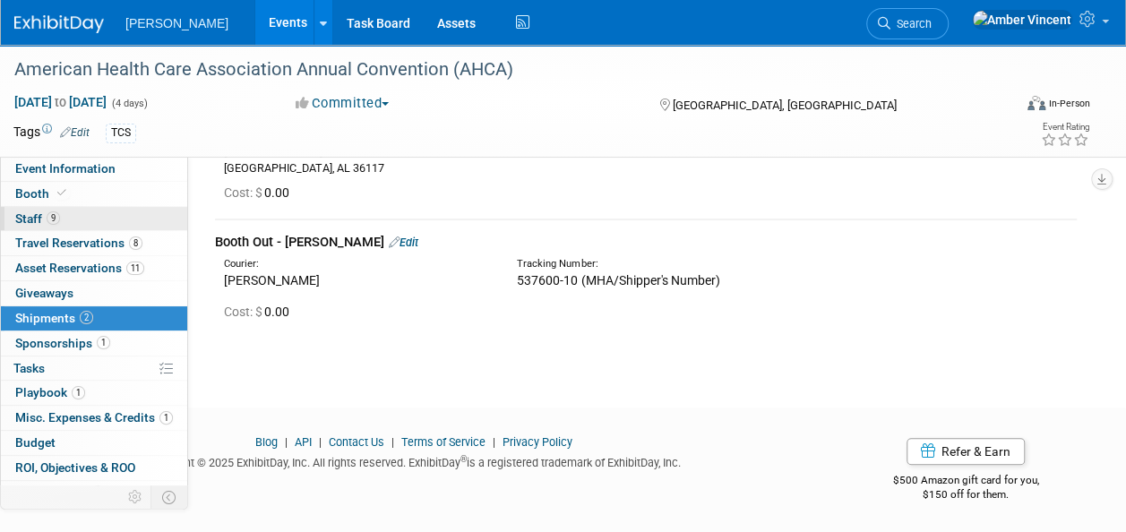
click at [79, 207] on link "9 Staff 9" at bounding box center [94, 219] width 186 height 24
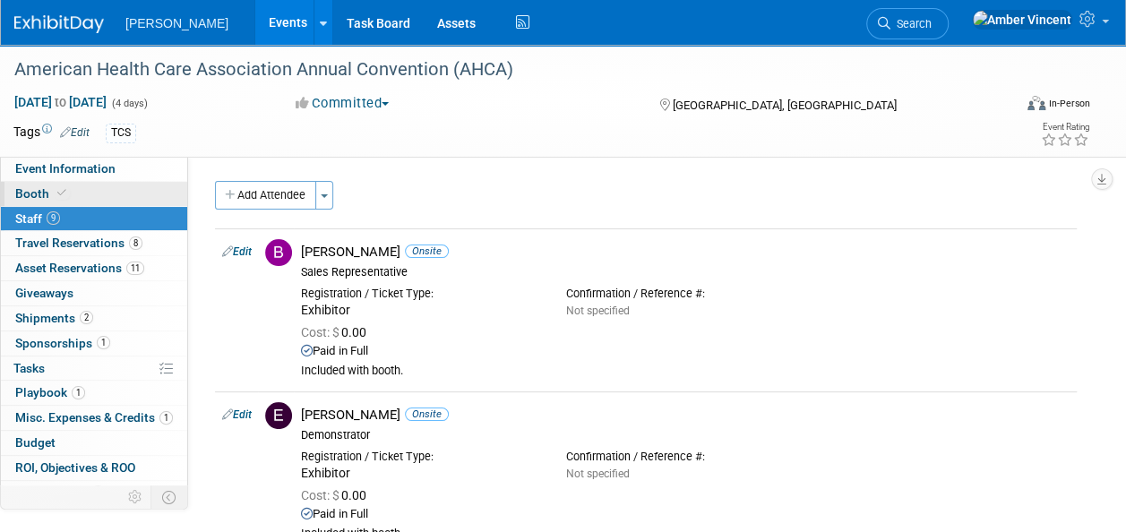
click at [117, 182] on link "Booth" at bounding box center [94, 194] width 186 height 24
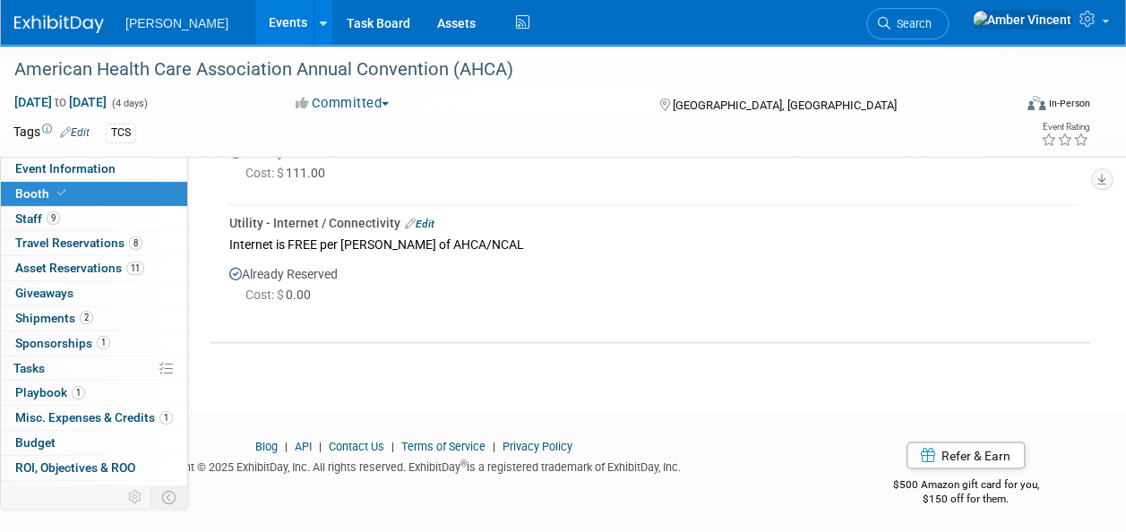
scroll to position [1361, 0]
click at [932, 18] on span "Search" at bounding box center [911, 23] width 41 height 13
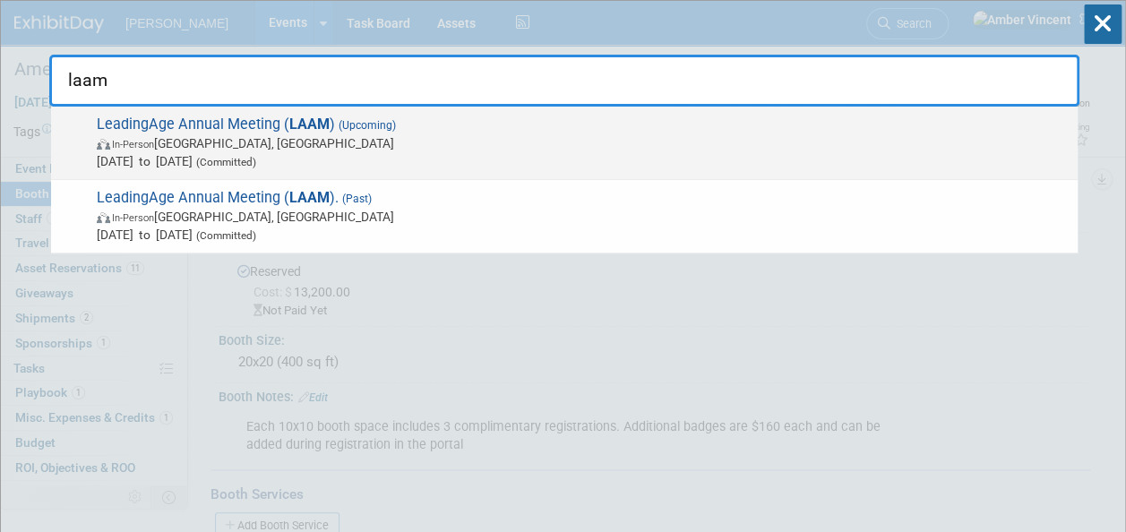
type input "laam"
click at [631, 164] on span "[DATE] to [DATE] (Committed)" at bounding box center [583, 161] width 972 height 18
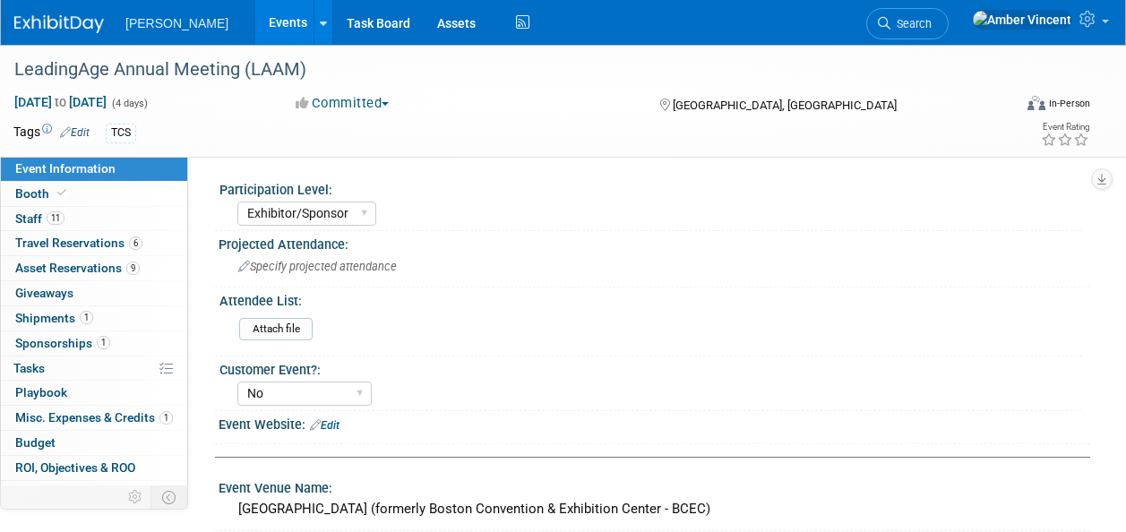
select select "Exhibitor/Sponsor"
select select "No"
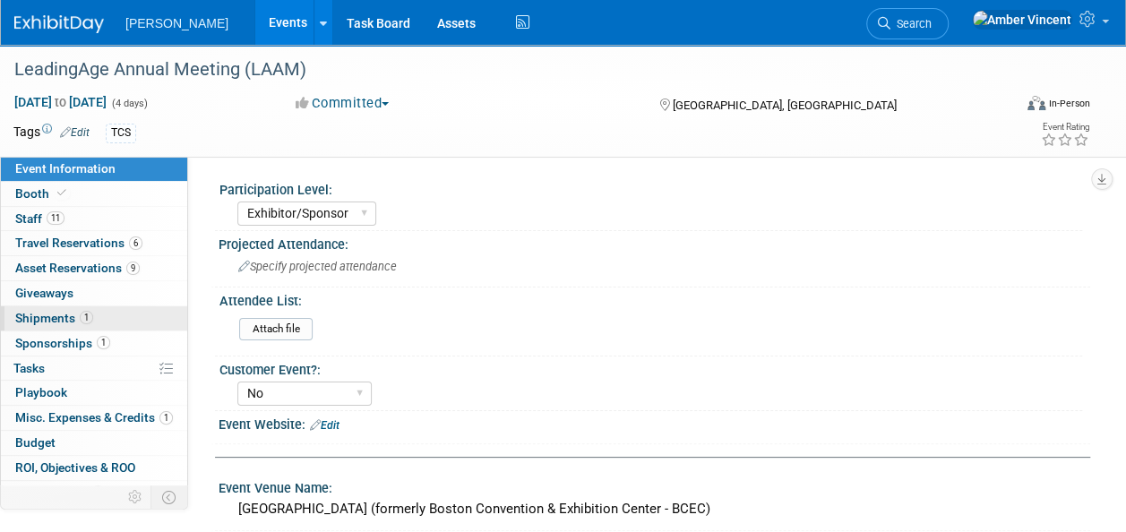
click at [77, 323] on span "Shipments 1" at bounding box center [54, 318] width 78 height 14
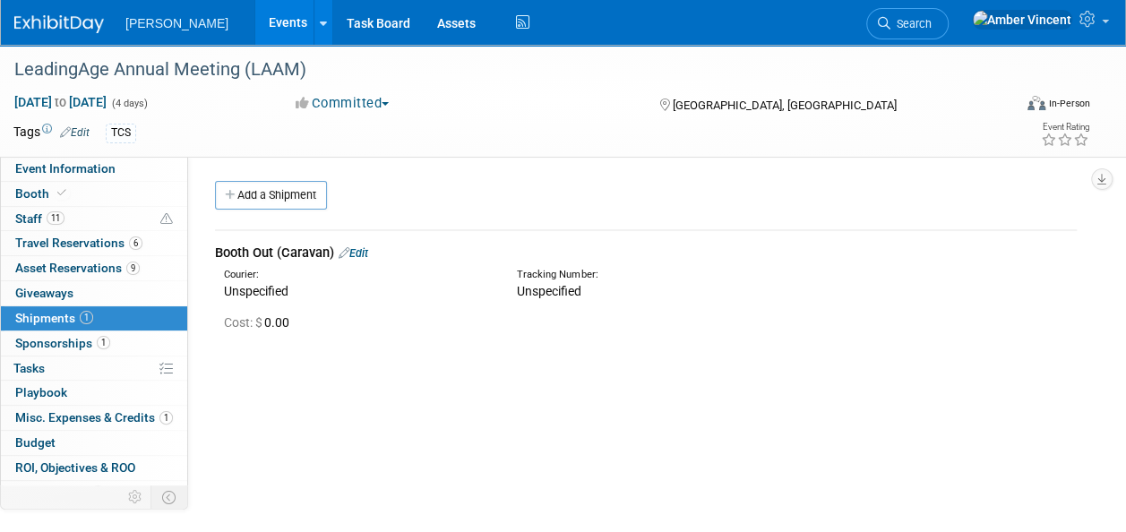
click at [368, 255] on link "Edit" at bounding box center [354, 252] width 30 height 13
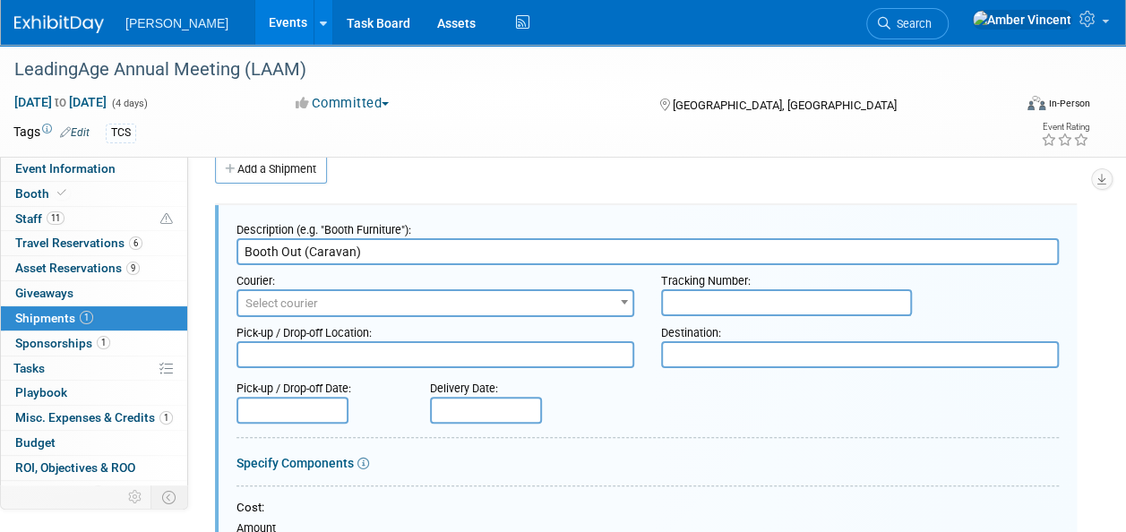
click at [728, 292] on input "text" at bounding box center [786, 302] width 251 height 27
paste input "537600-10 (MHA/Shipper's Number)"
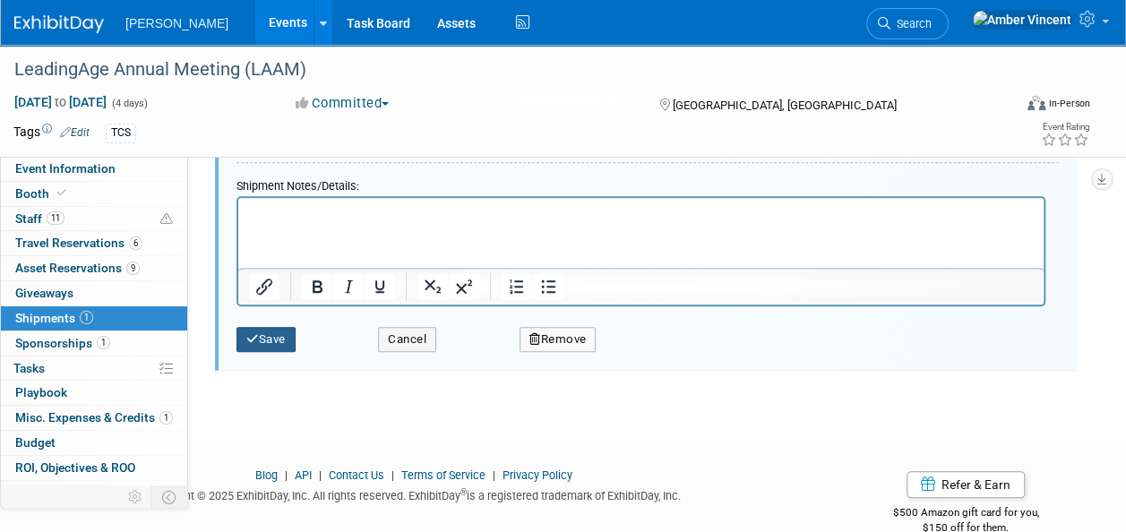
type input "537600-10 (MHA/Shipper's Number)"
click at [265, 344] on button "Save" at bounding box center [266, 339] width 59 height 25
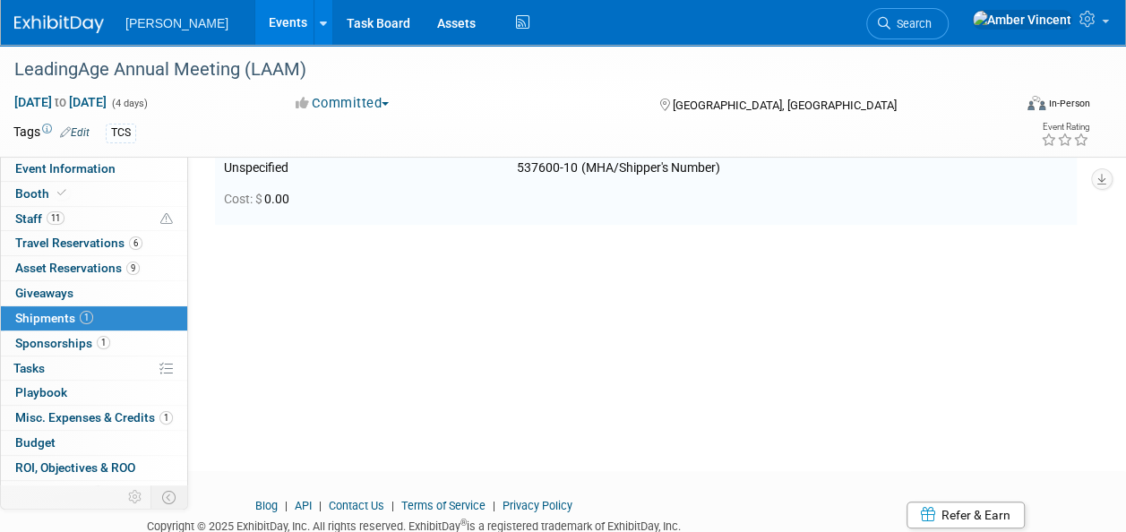
scroll to position [26, 0]
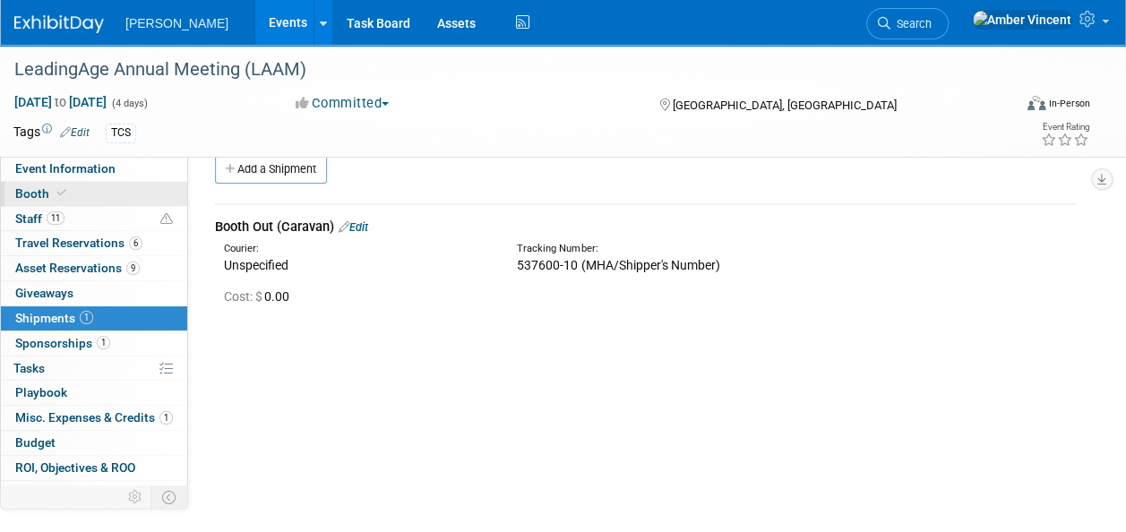
click at [82, 182] on link "Booth" at bounding box center [94, 194] width 186 height 24
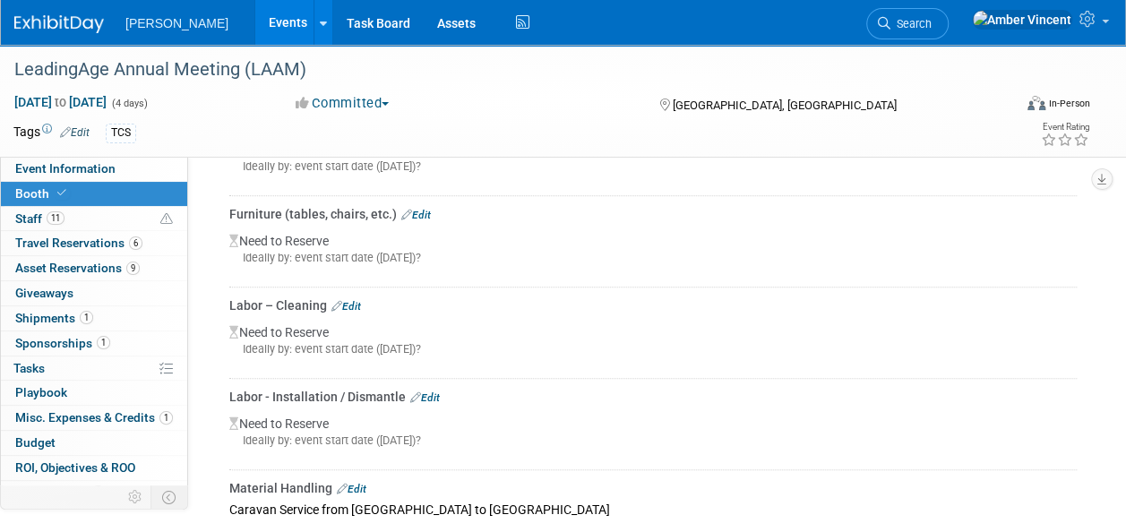
scroll to position [396, 0]
